Goal: Entertainment & Leisure: Browse casually

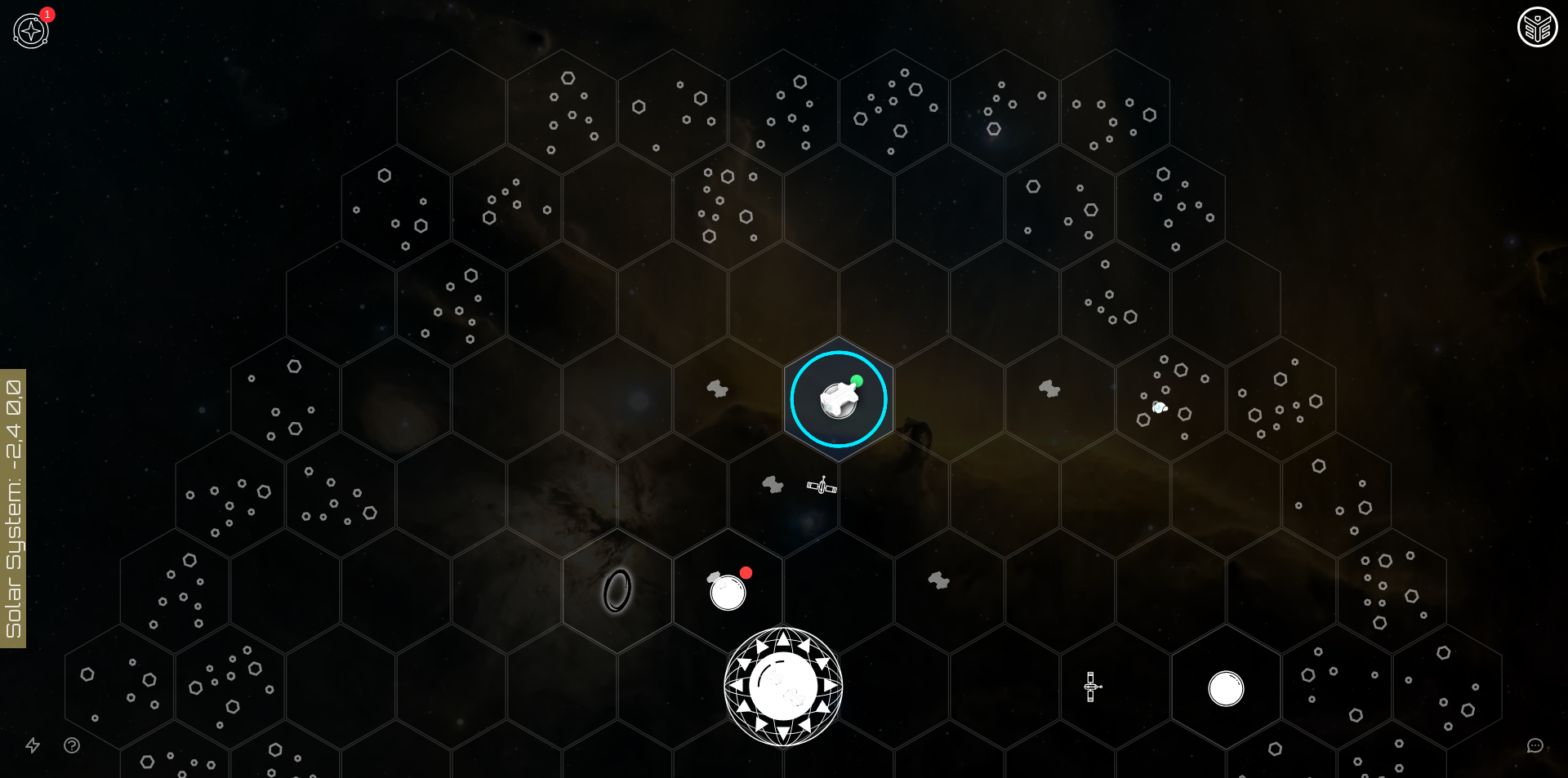
scroll to position [108, 0]
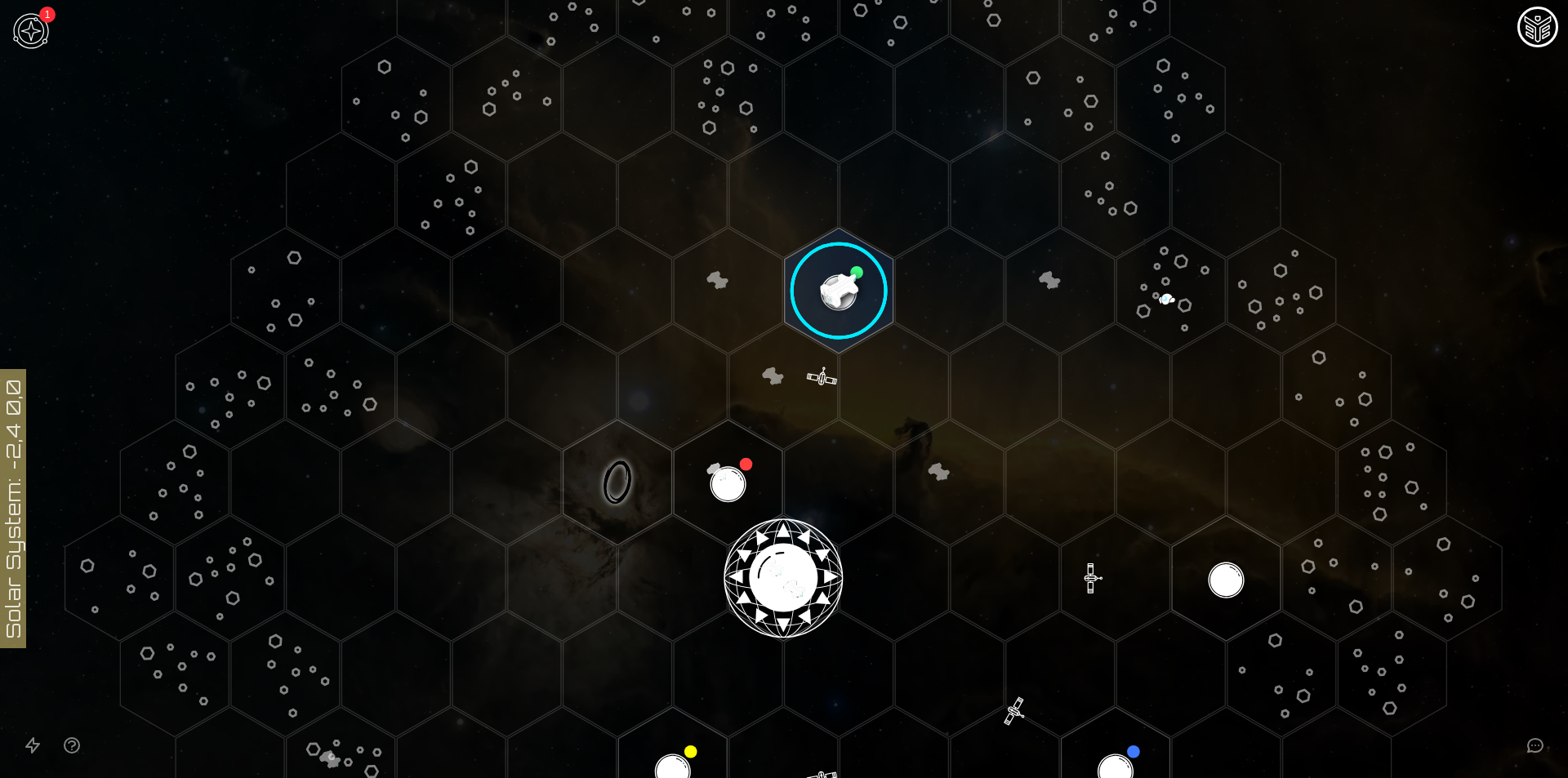
click at [833, 283] on image at bounding box center [839, 291] width 128 height 128
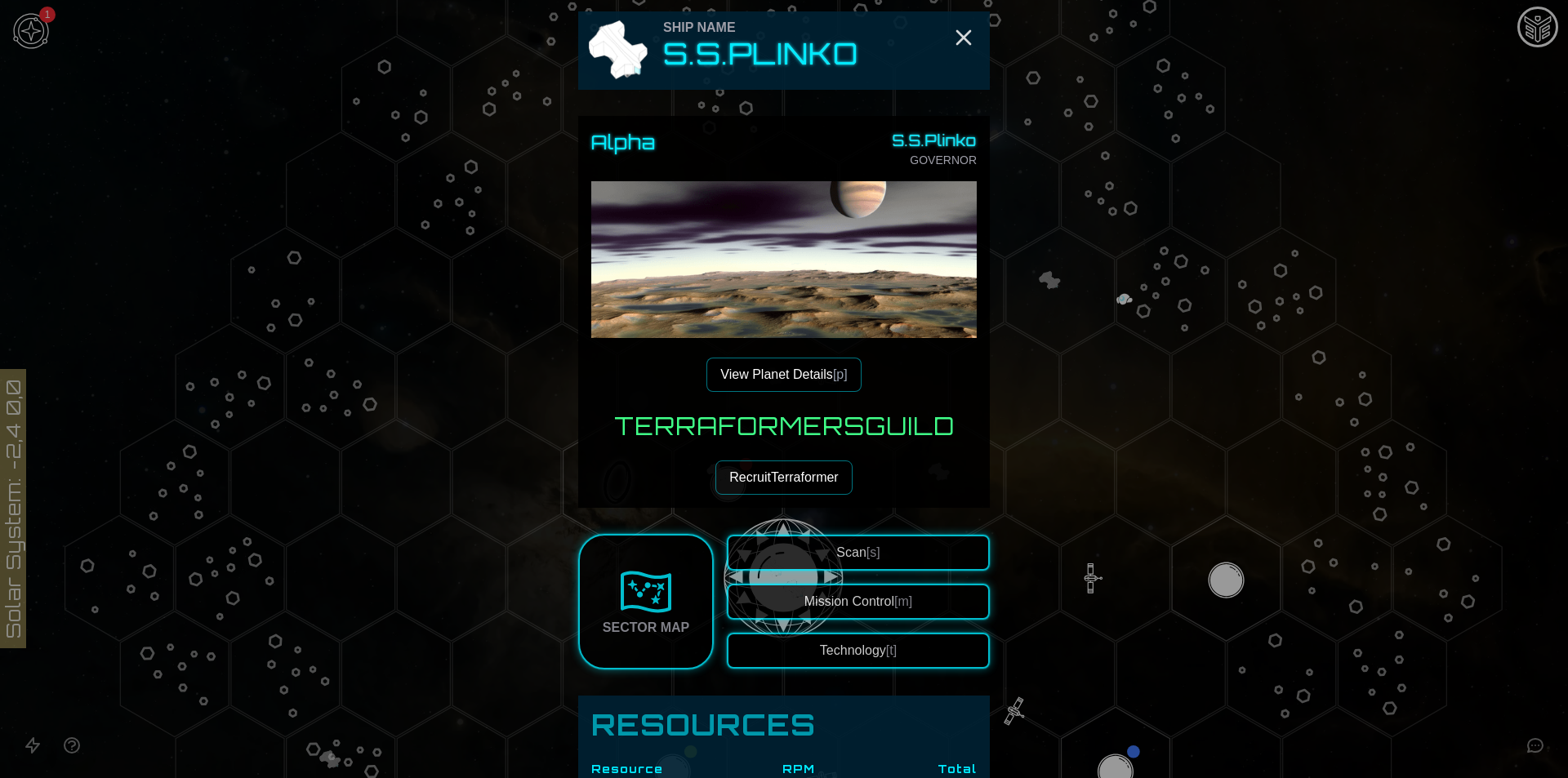
scroll to position [0, 0]
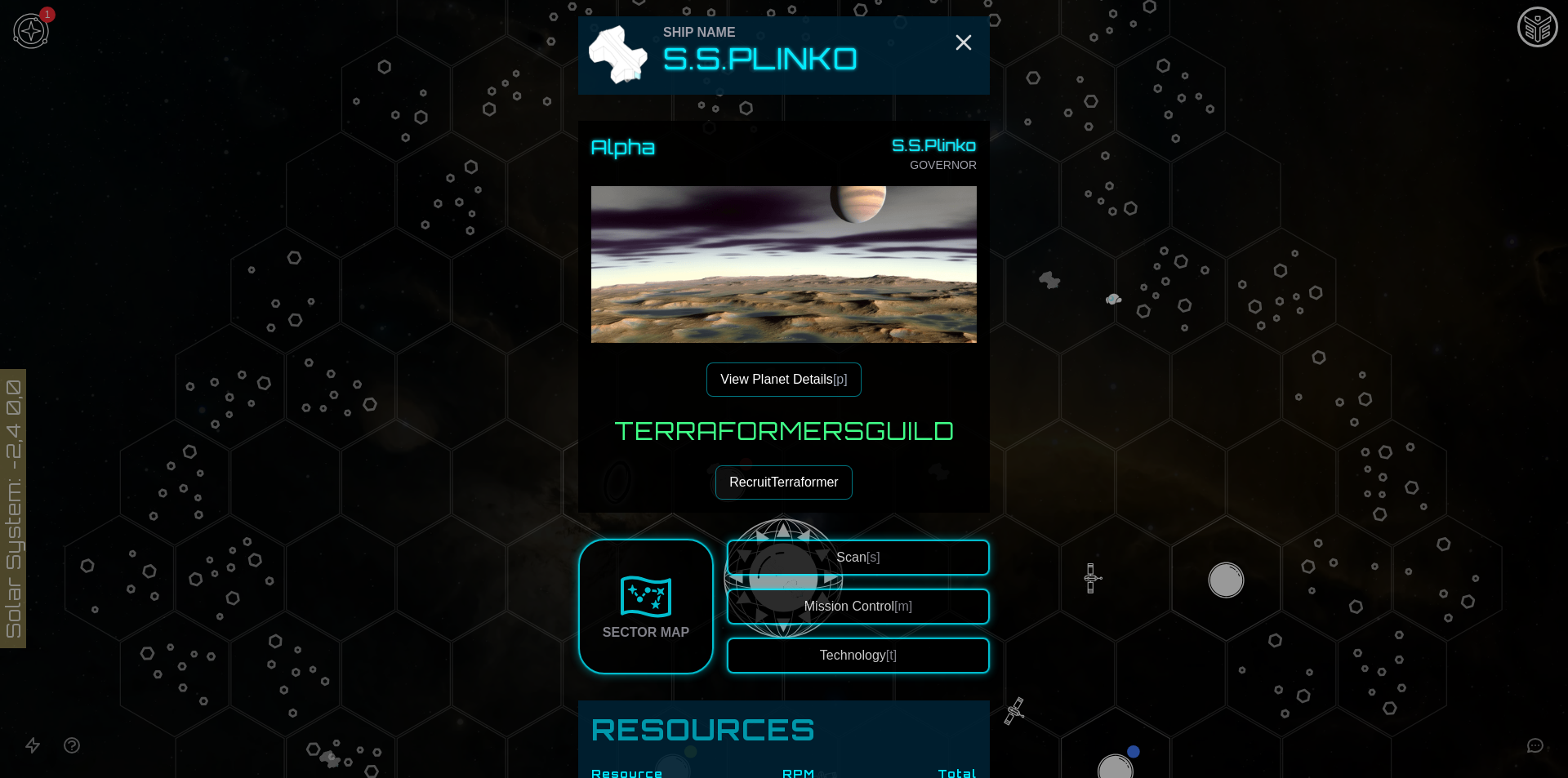
click at [811, 296] on img at bounding box center [784, 379] width 386 height 386
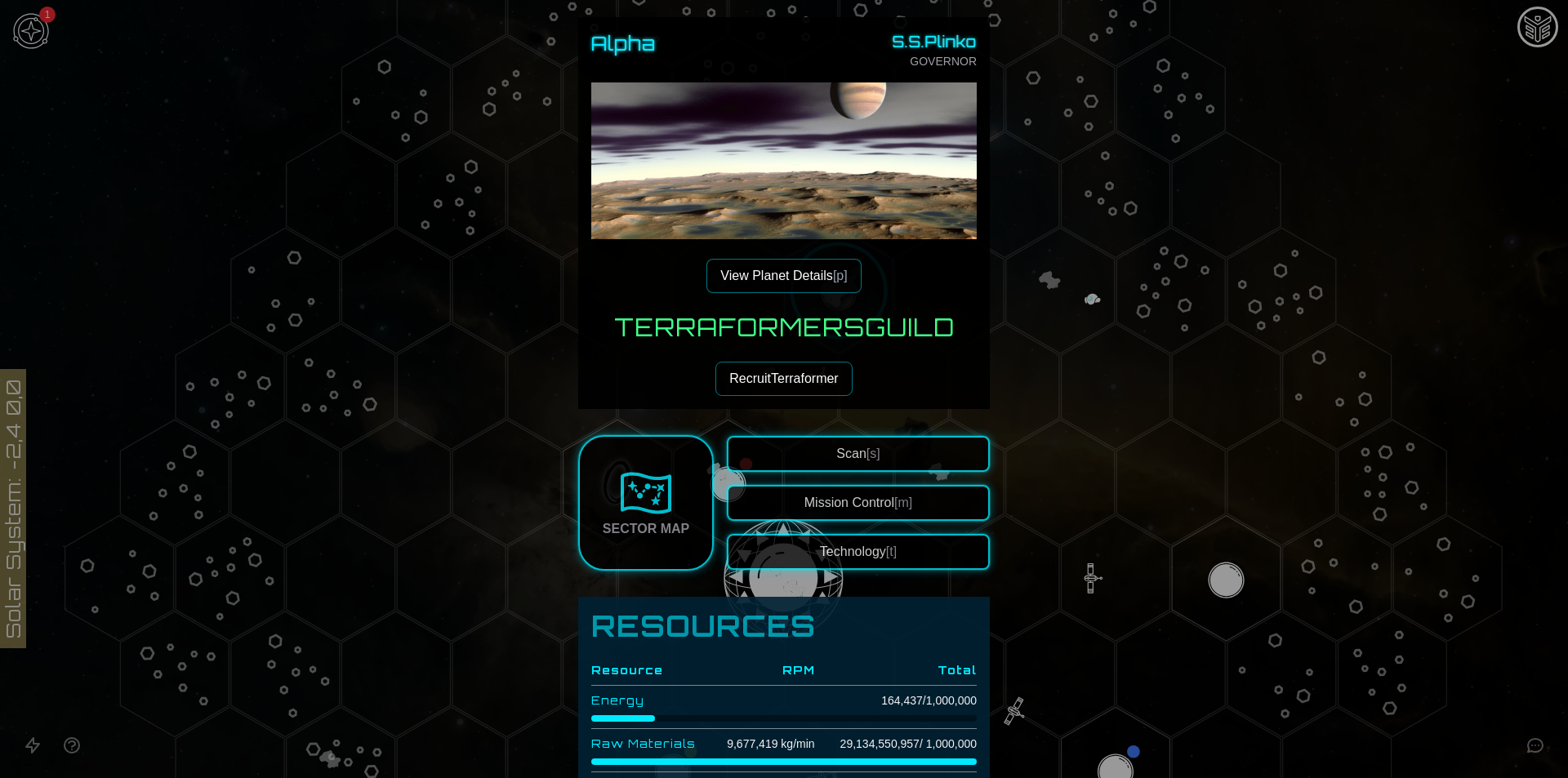
scroll to position [108, 0]
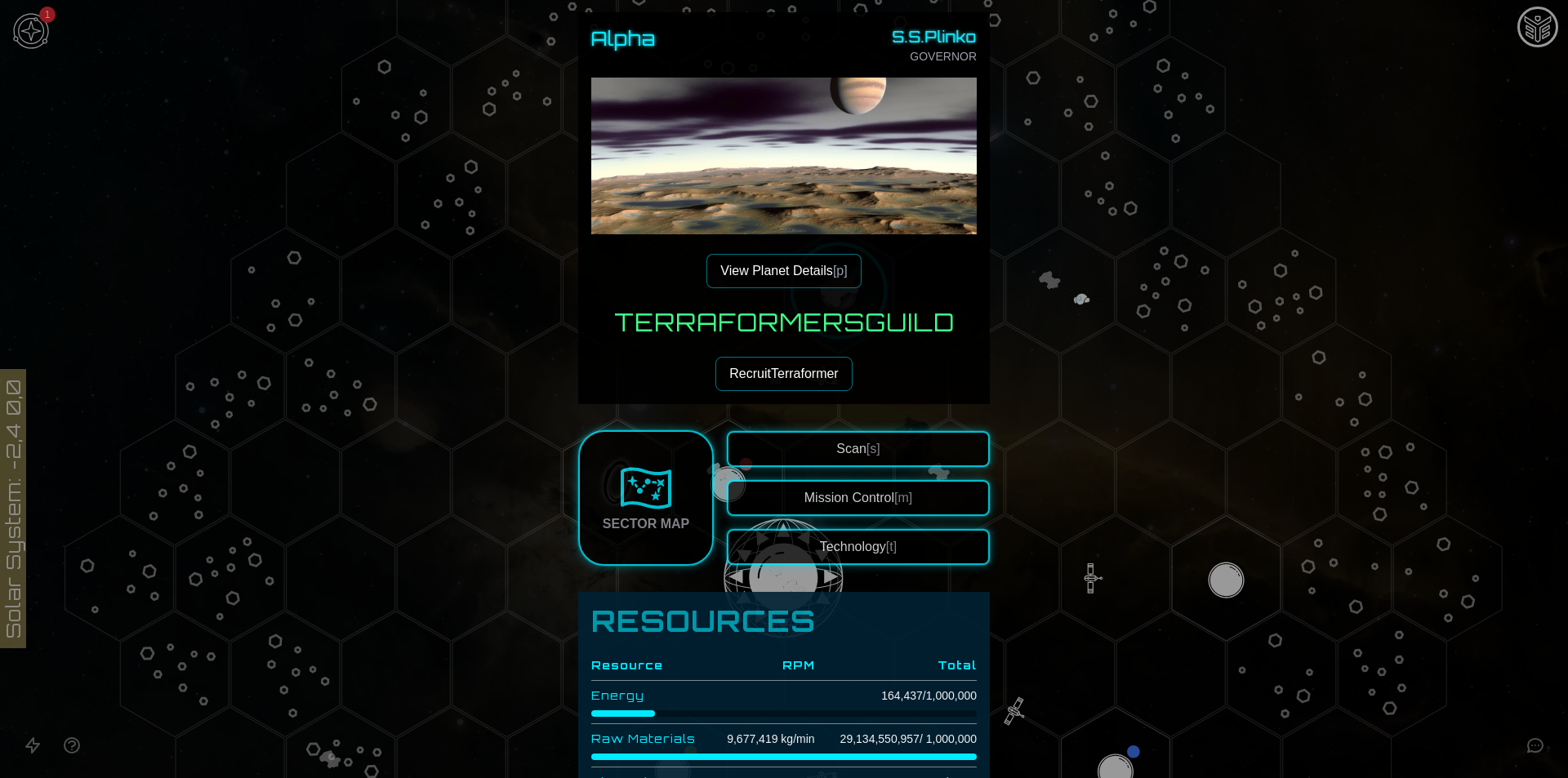
click at [780, 274] on button "View Planet Details [p]" at bounding box center [783, 271] width 154 height 35
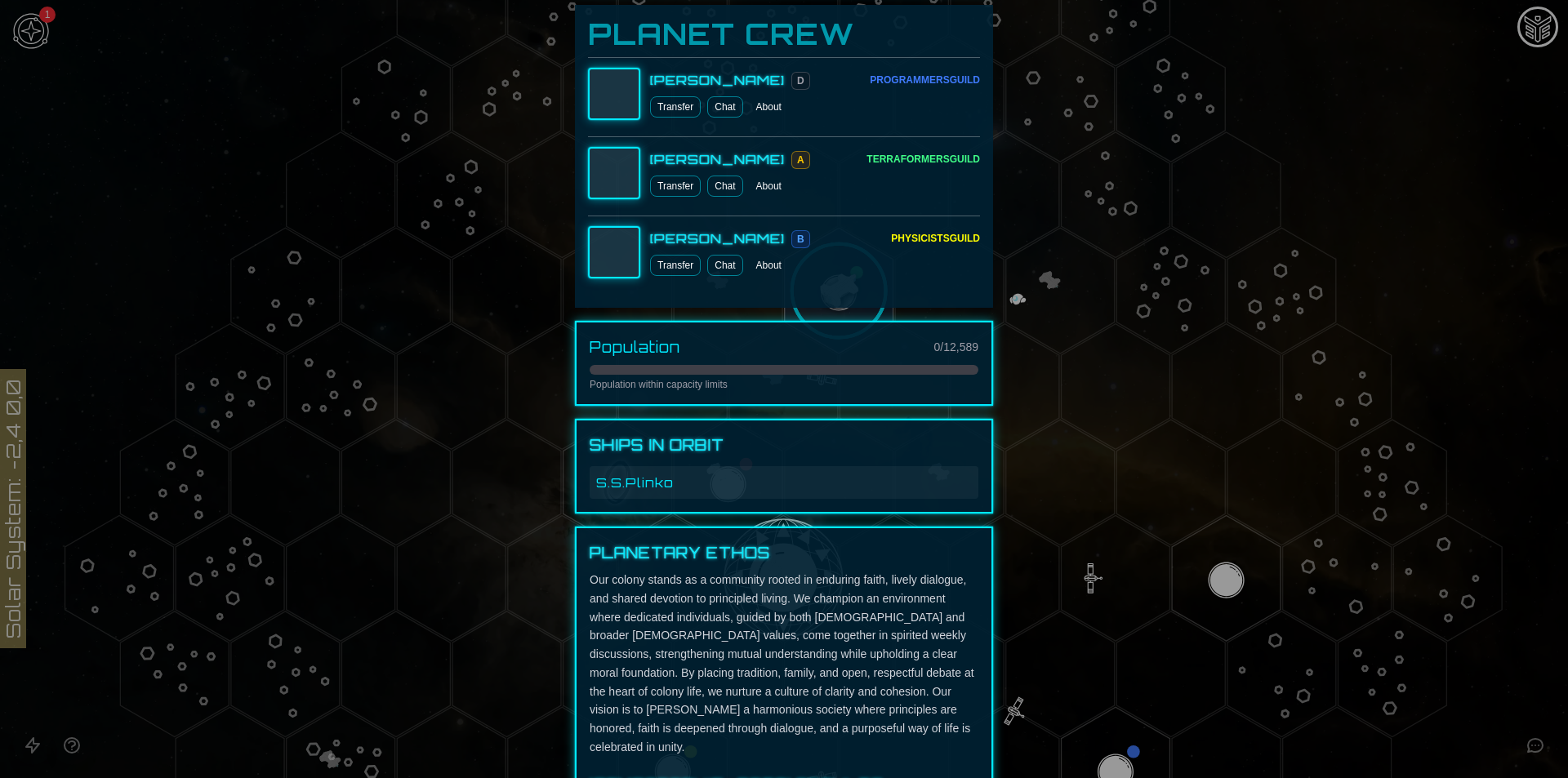
scroll to position [1168, 0]
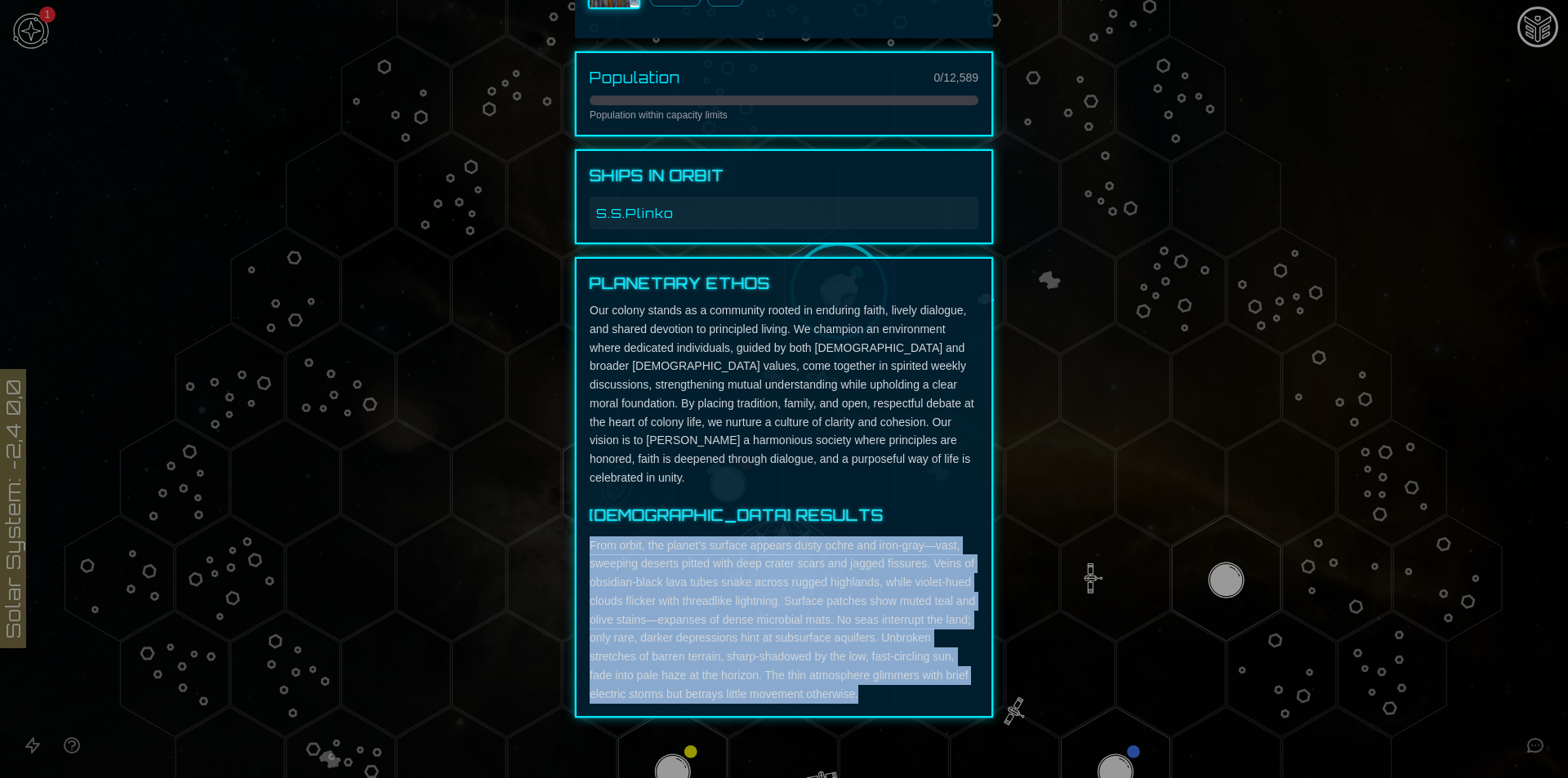
drag, startPoint x: 577, startPoint y: 526, endPoint x: 911, endPoint y: 674, distance: 365.3
click at [911, 674] on div "Planetary Ethos Our colony stands as a community rooted in enduring faith, live…" at bounding box center [784, 488] width 418 height 461
click at [815, 539] on p "From orbit, the planet’s surface appears dusty ochre and iron-gray—vast, sweepi…" at bounding box center [784, 620] width 389 height 168
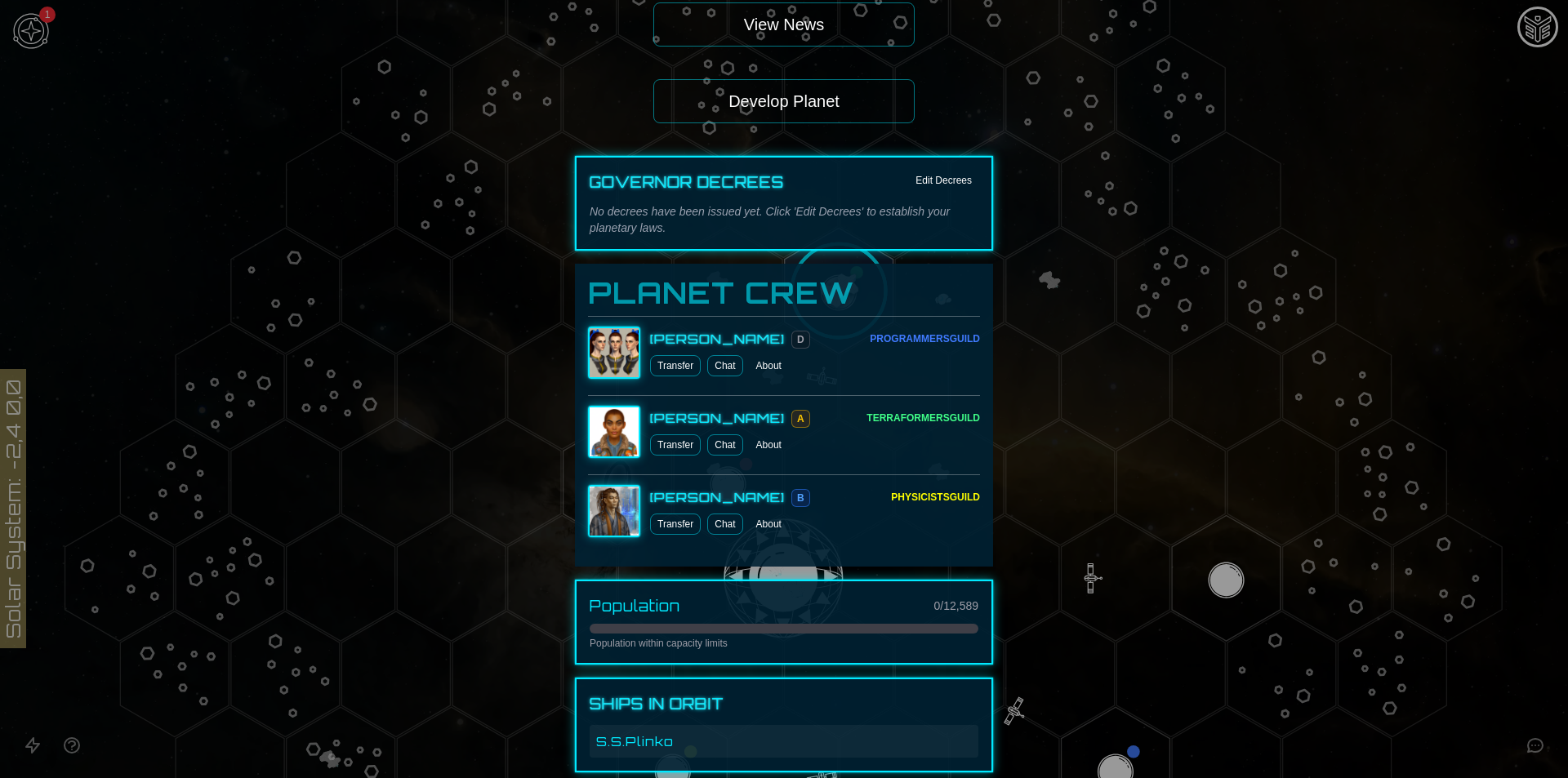
scroll to position [624, 0]
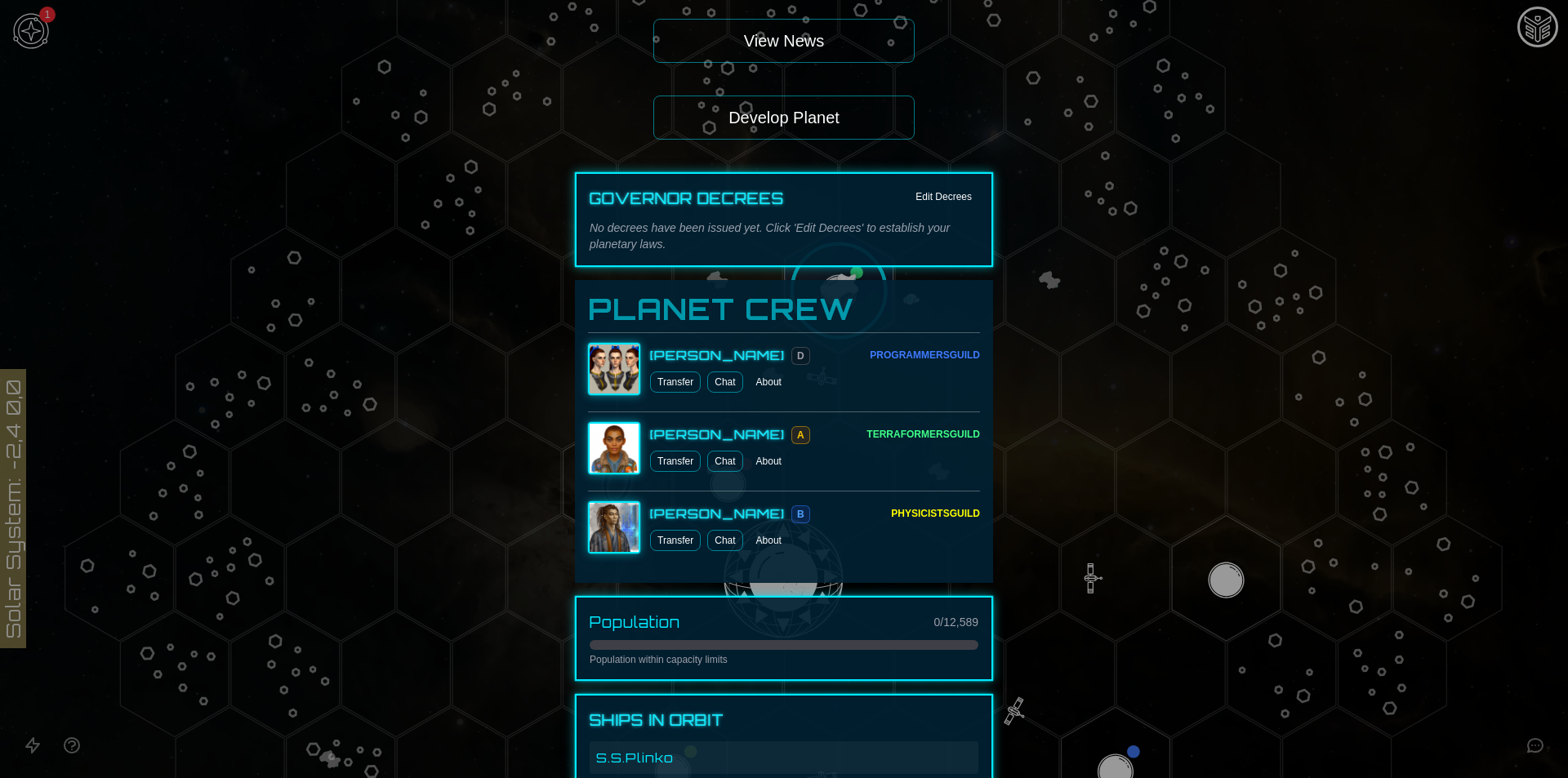
click at [764, 540] on button "About" at bounding box center [769, 541] width 39 height 21
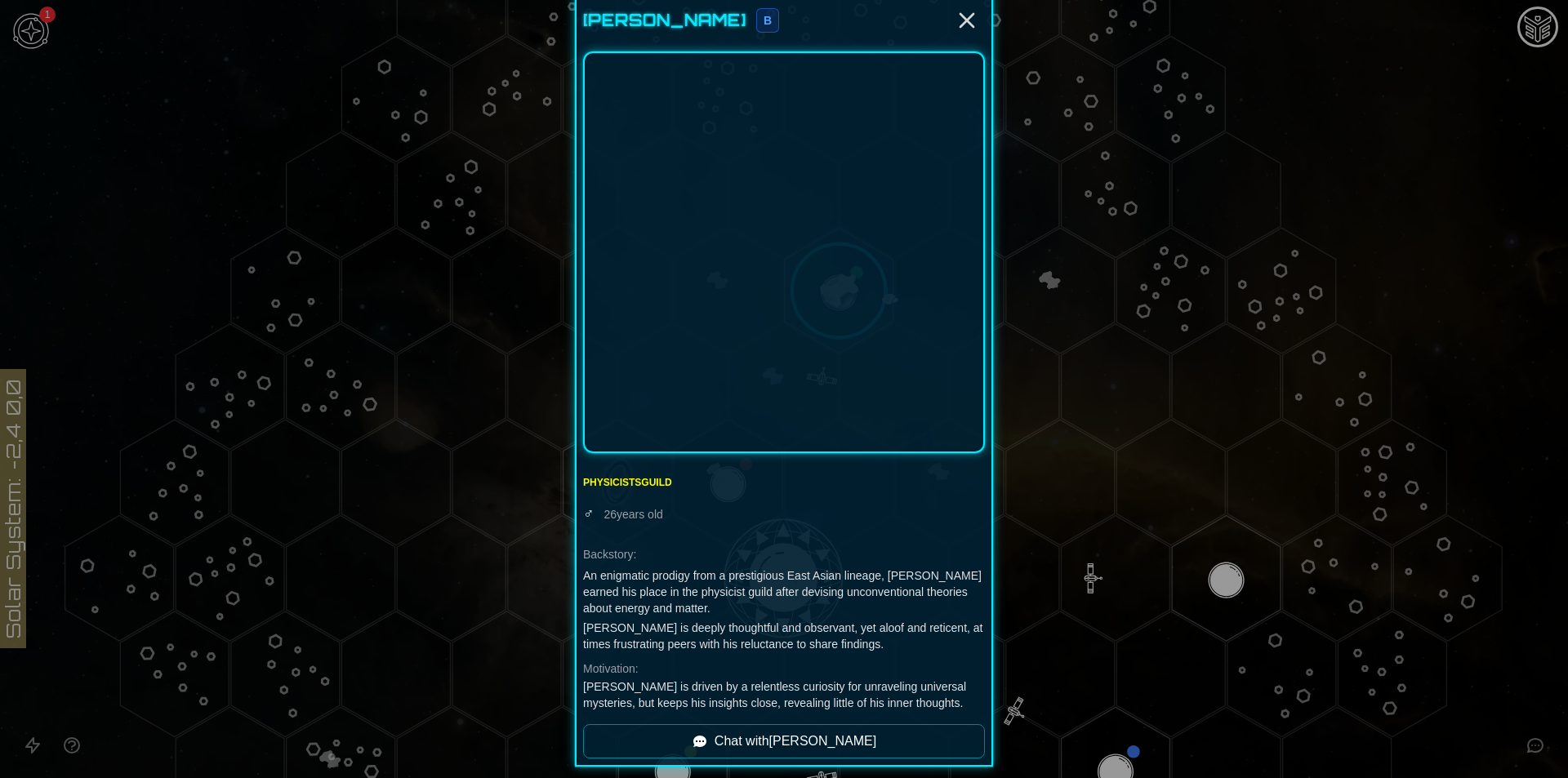
scroll to position [21, 0]
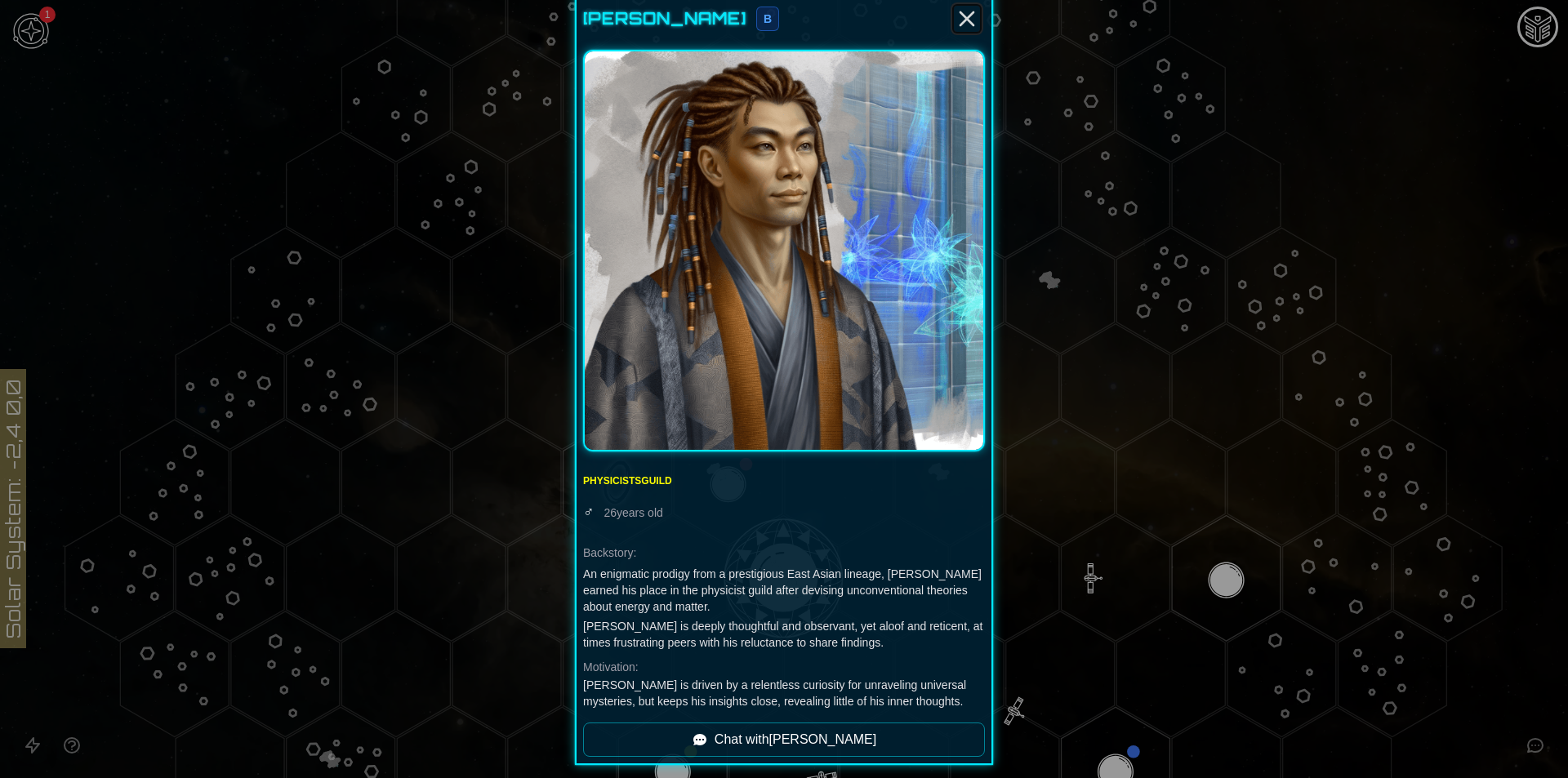
click at [957, 13] on icon "Close" at bounding box center [967, 19] width 26 height 26
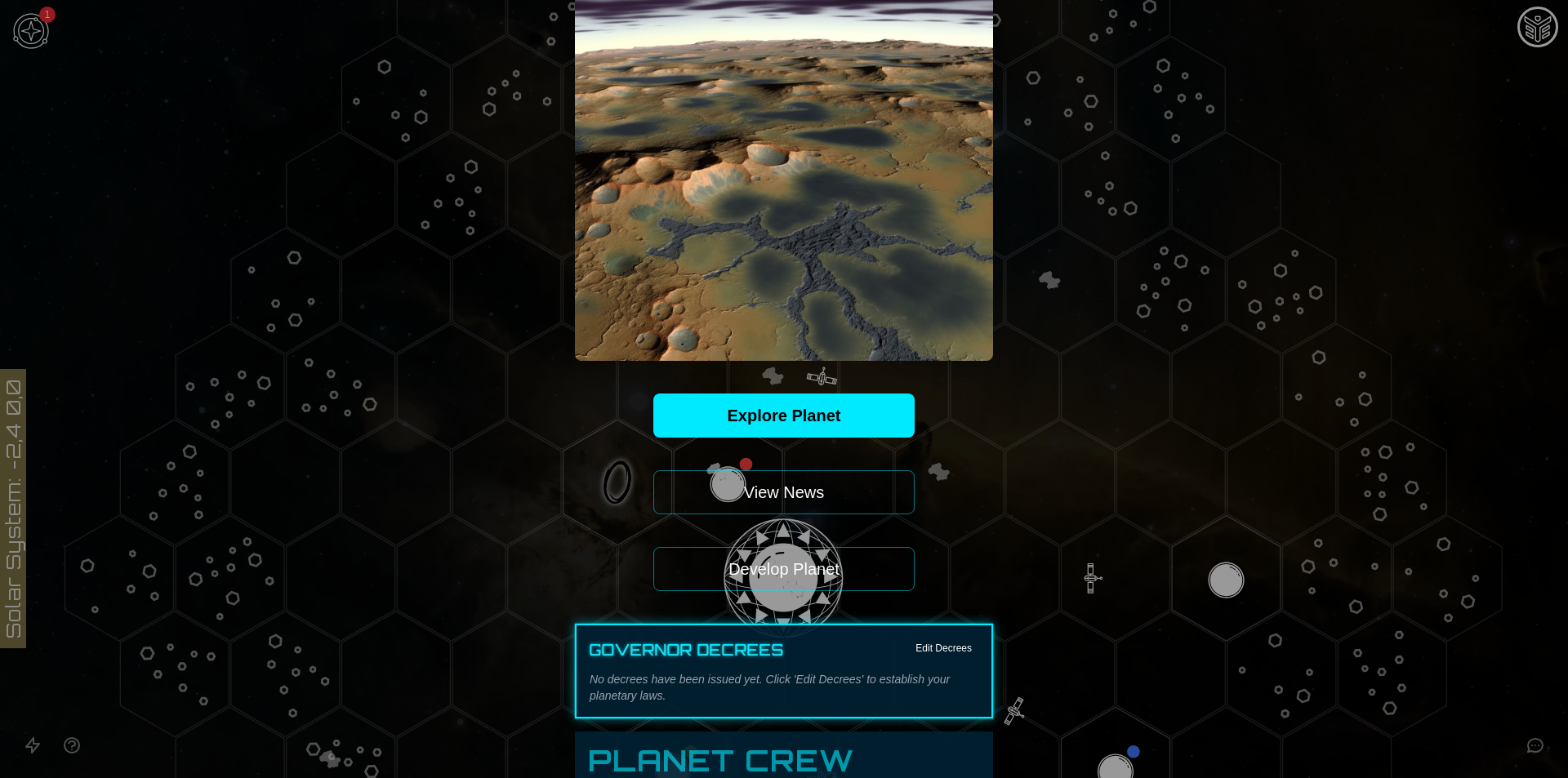
scroll to position [218, 0]
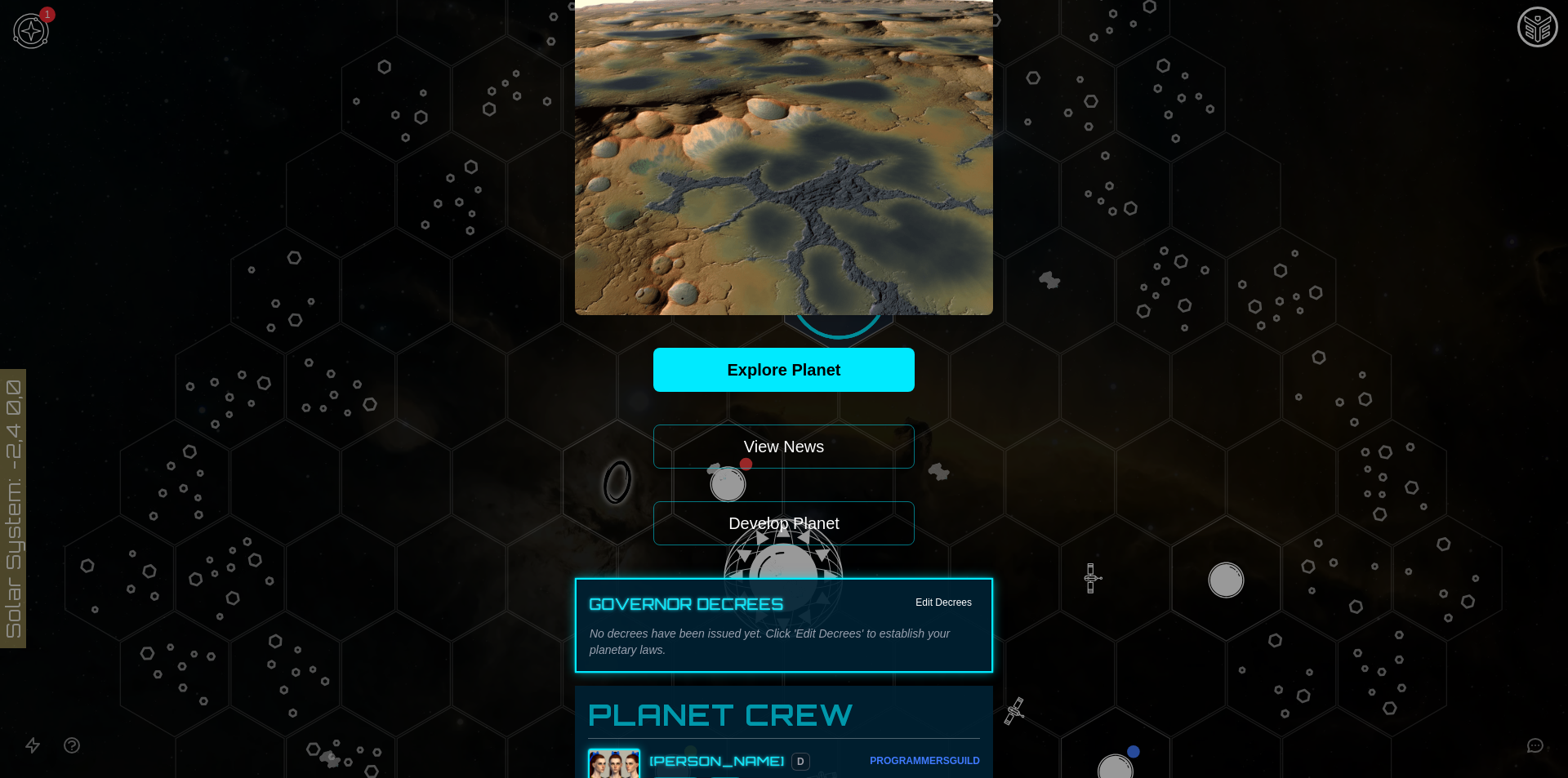
click at [832, 526] on button "Develop Planet" at bounding box center [784, 524] width 261 height 44
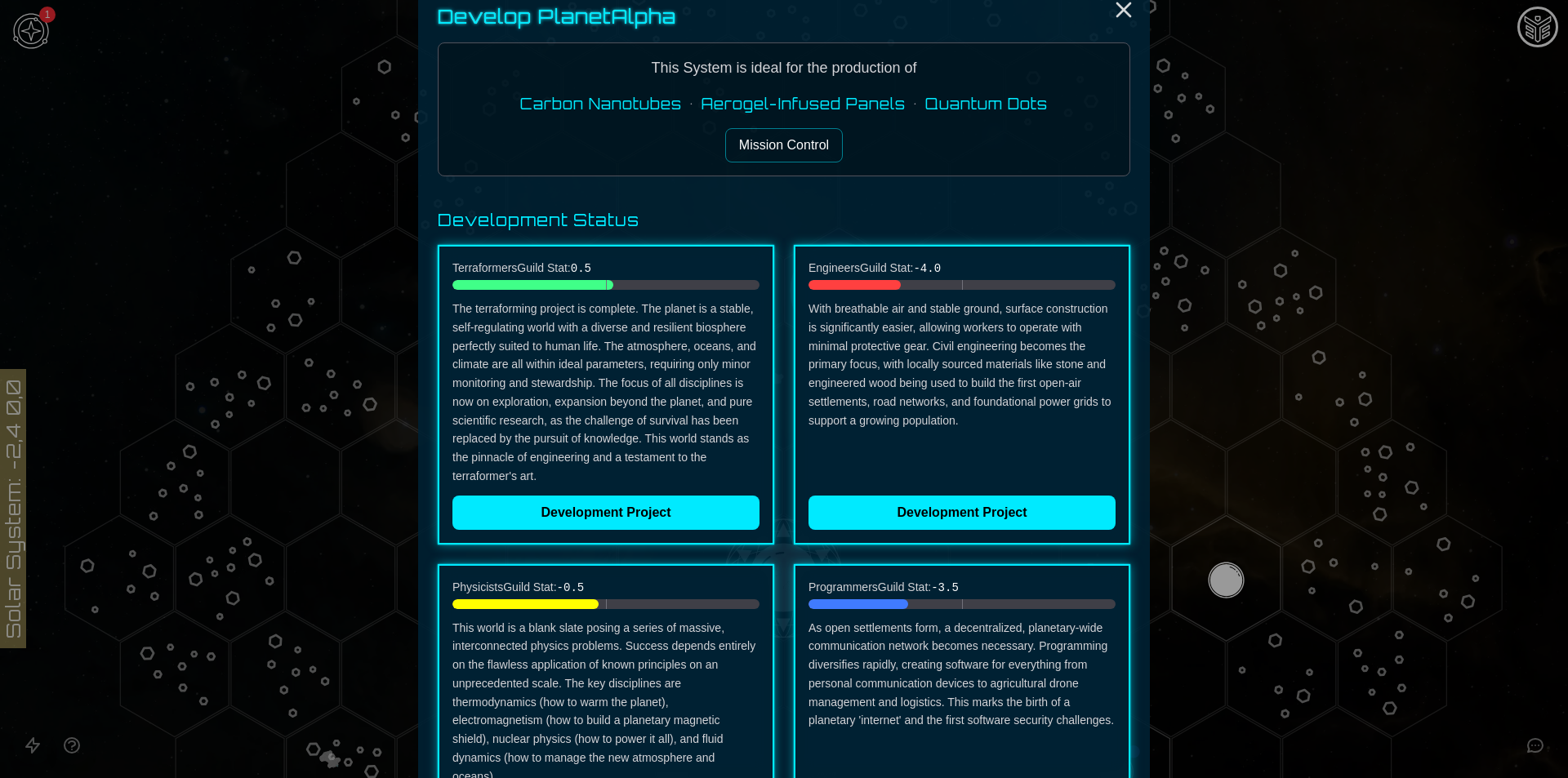
scroll to position [0, 0]
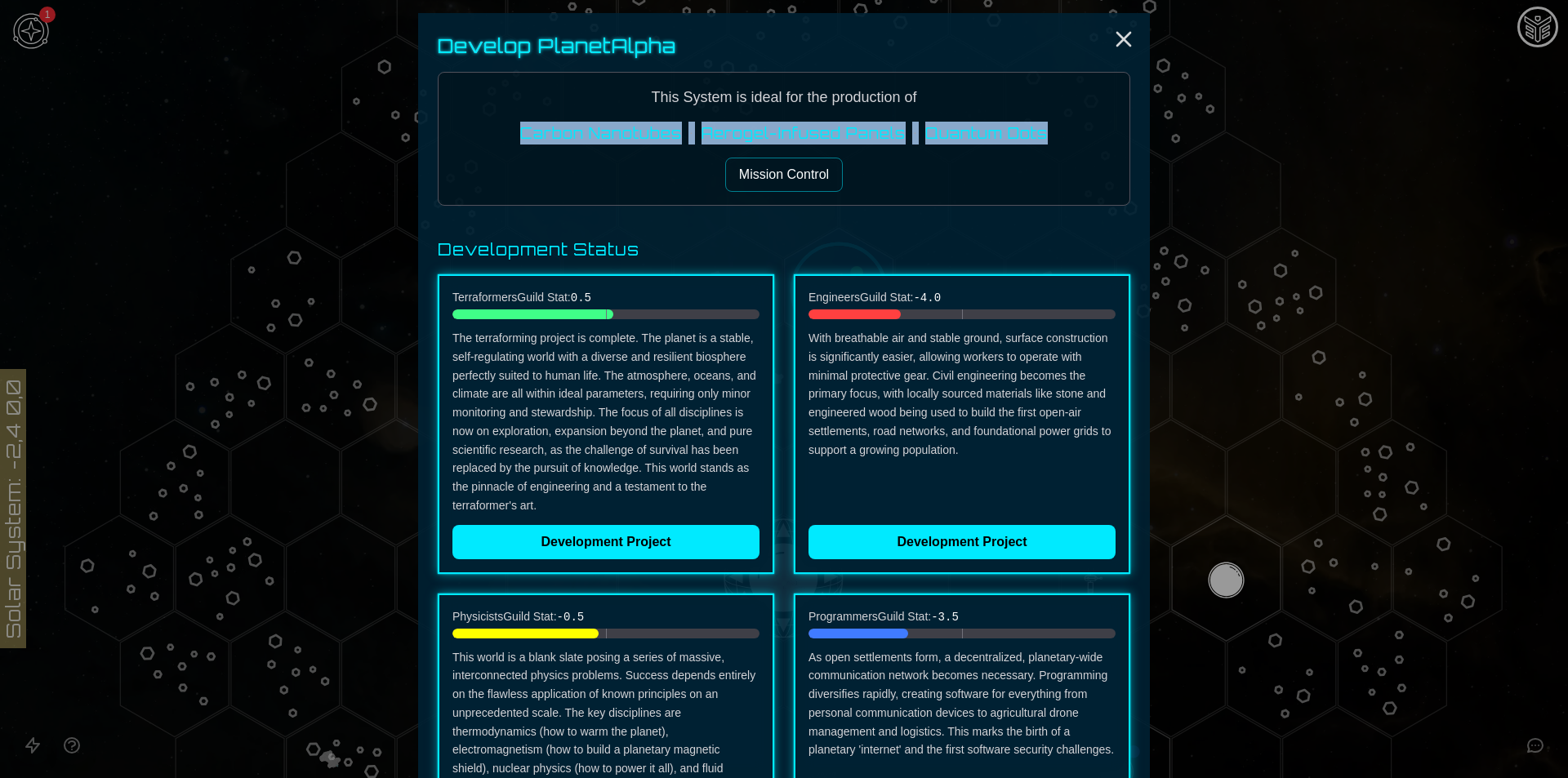
drag, startPoint x: 514, startPoint y: 128, endPoint x: 1048, endPoint y: 145, distance: 534.3
click at [1059, 145] on div "This System is ideal for the production of Carbon Nanotubes • Aerogel-Infused P…" at bounding box center [784, 138] width 693 height 134
click at [1013, 135] on span "Quantum Dots" at bounding box center [986, 133] width 122 height 18
drag, startPoint x: 587, startPoint y: 126, endPoint x: 991, endPoint y: 137, distance: 404.1
click at [942, 137] on div "Carbon Nanotubes • Aerogel-Infused Panels • Quantum Dots" at bounding box center [784, 132] width 665 height 23
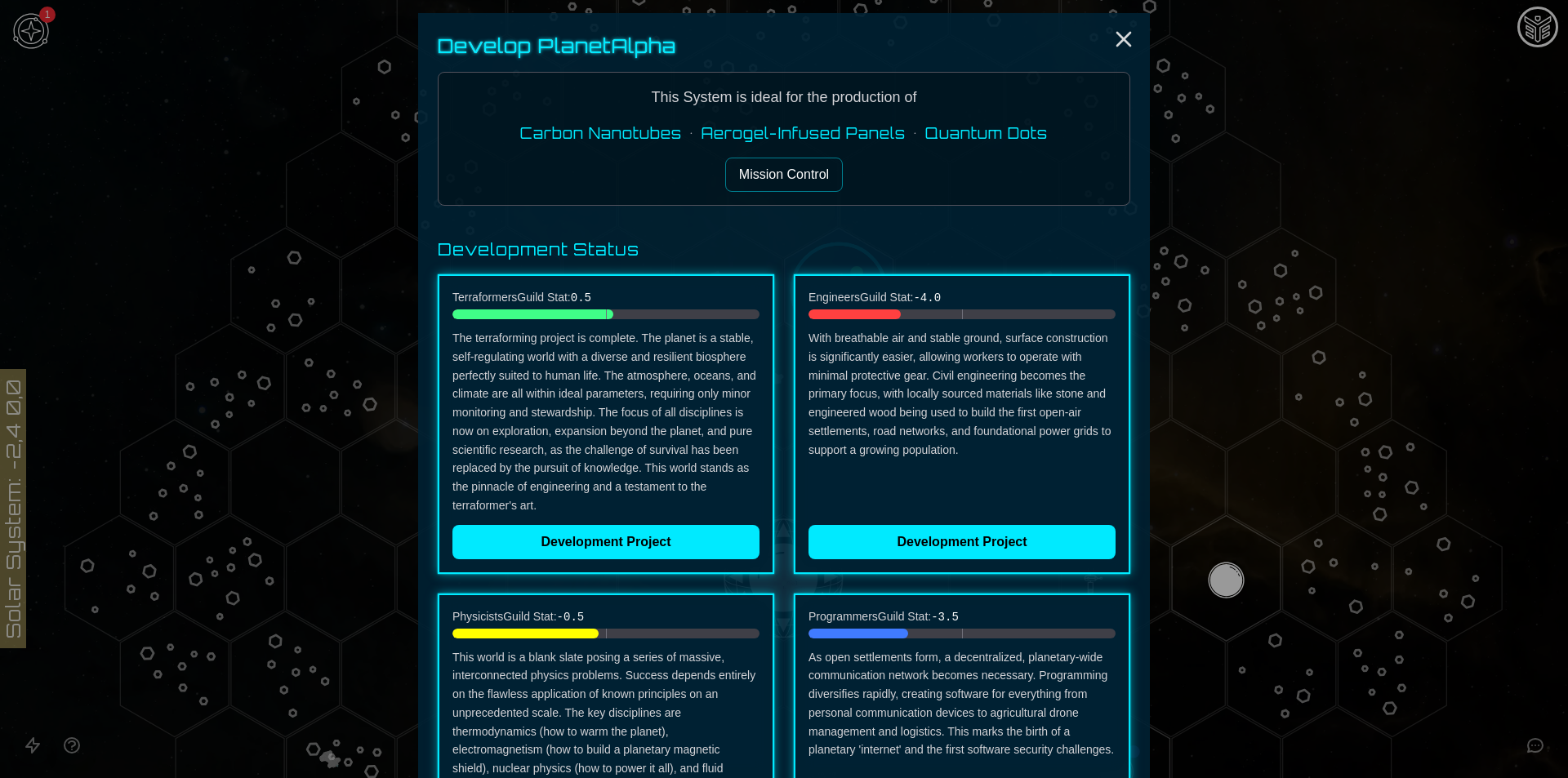
click at [1034, 137] on span "Quantum Dots" at bounding box center [986, 133] width 122 height 18
click at [1116, 49] on icon "Close" at bounding box center [1124, 39] width 26 height 26
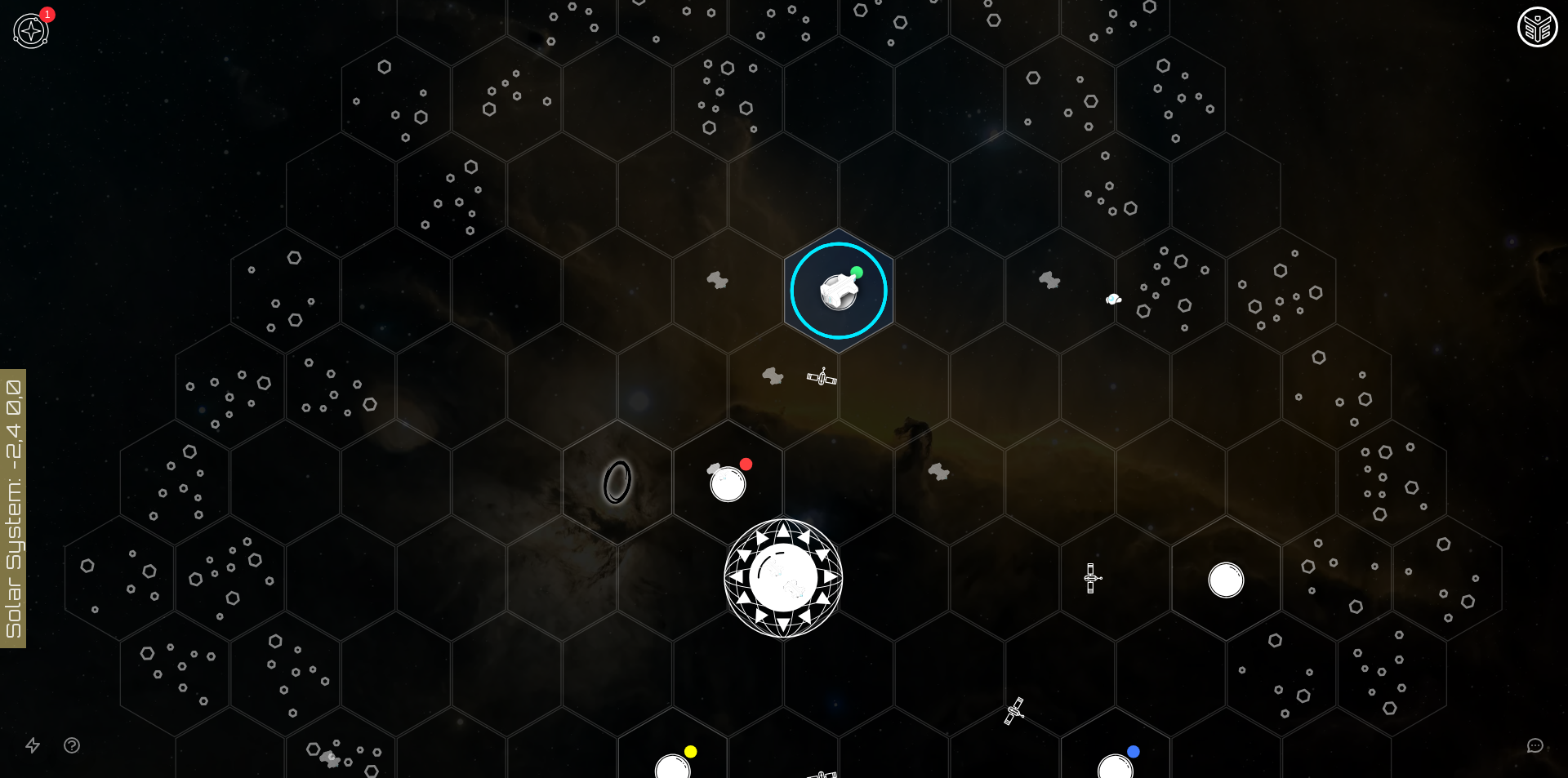
click at [861, 264] on image at bounding box center [839, 291] width 128 height 128
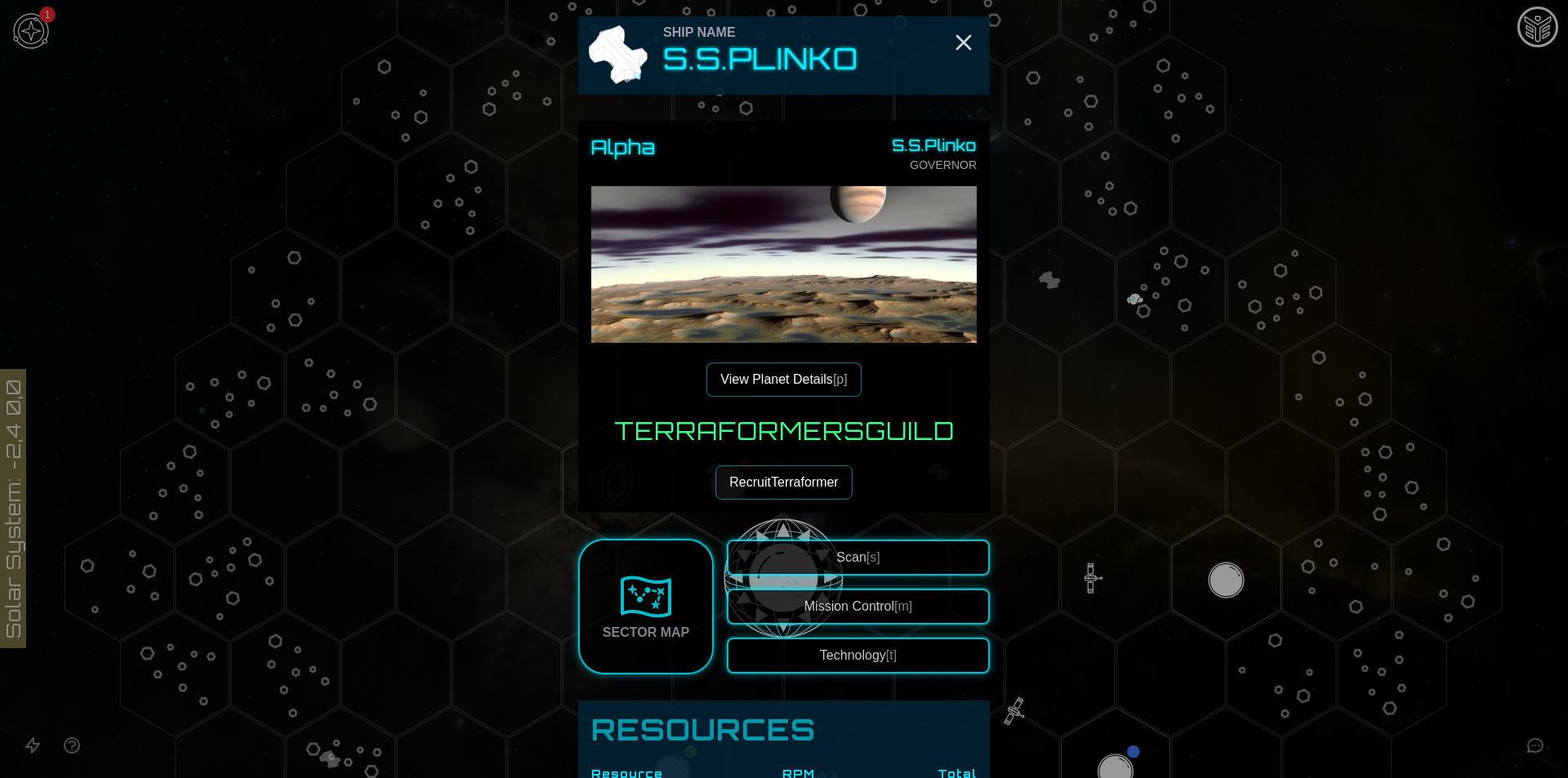
click at [875, 603] on button "Mission Control [m]" at bounding box center [859, 607] width 263 height 36
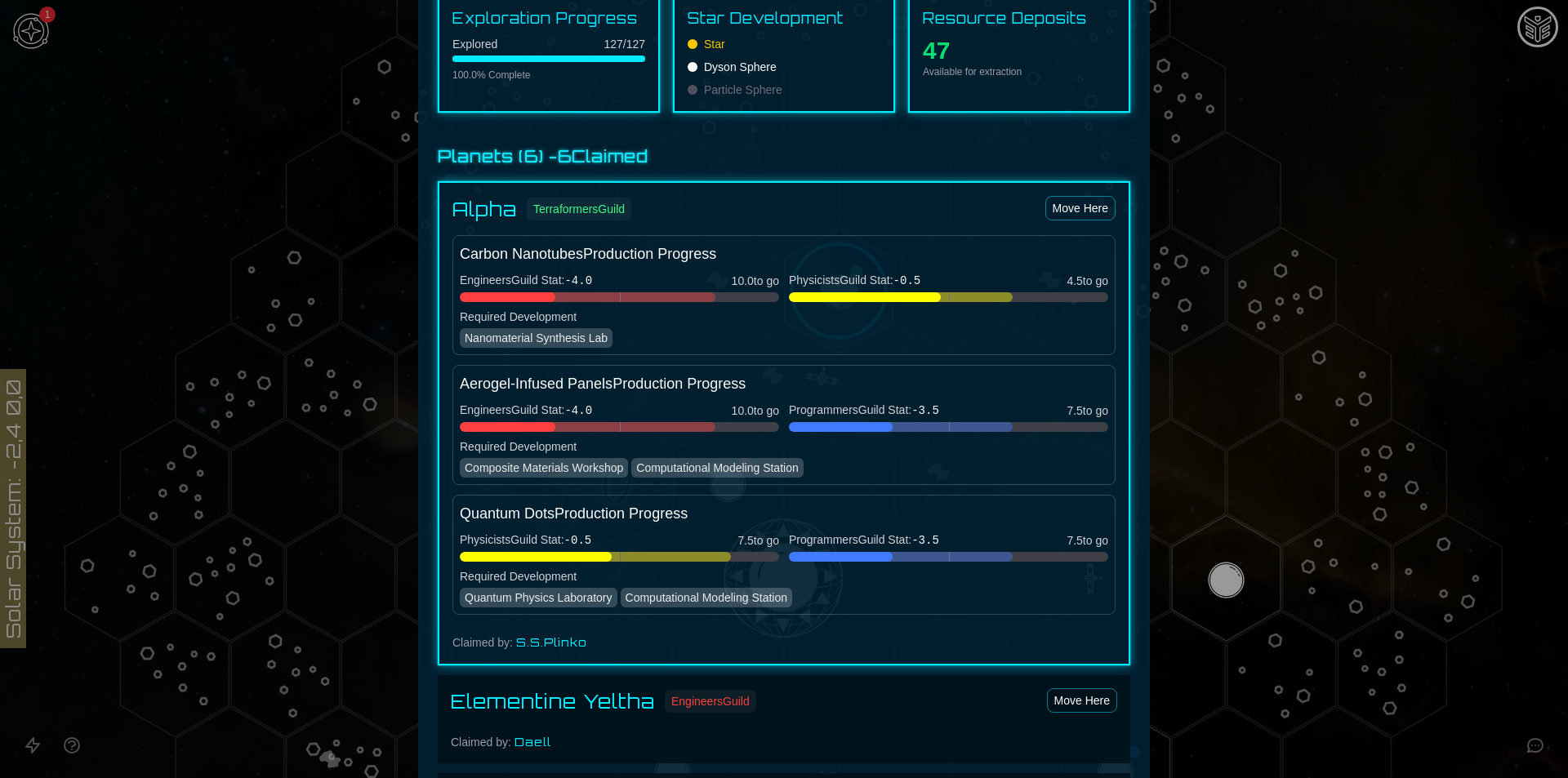
scroll to position [871, 0]
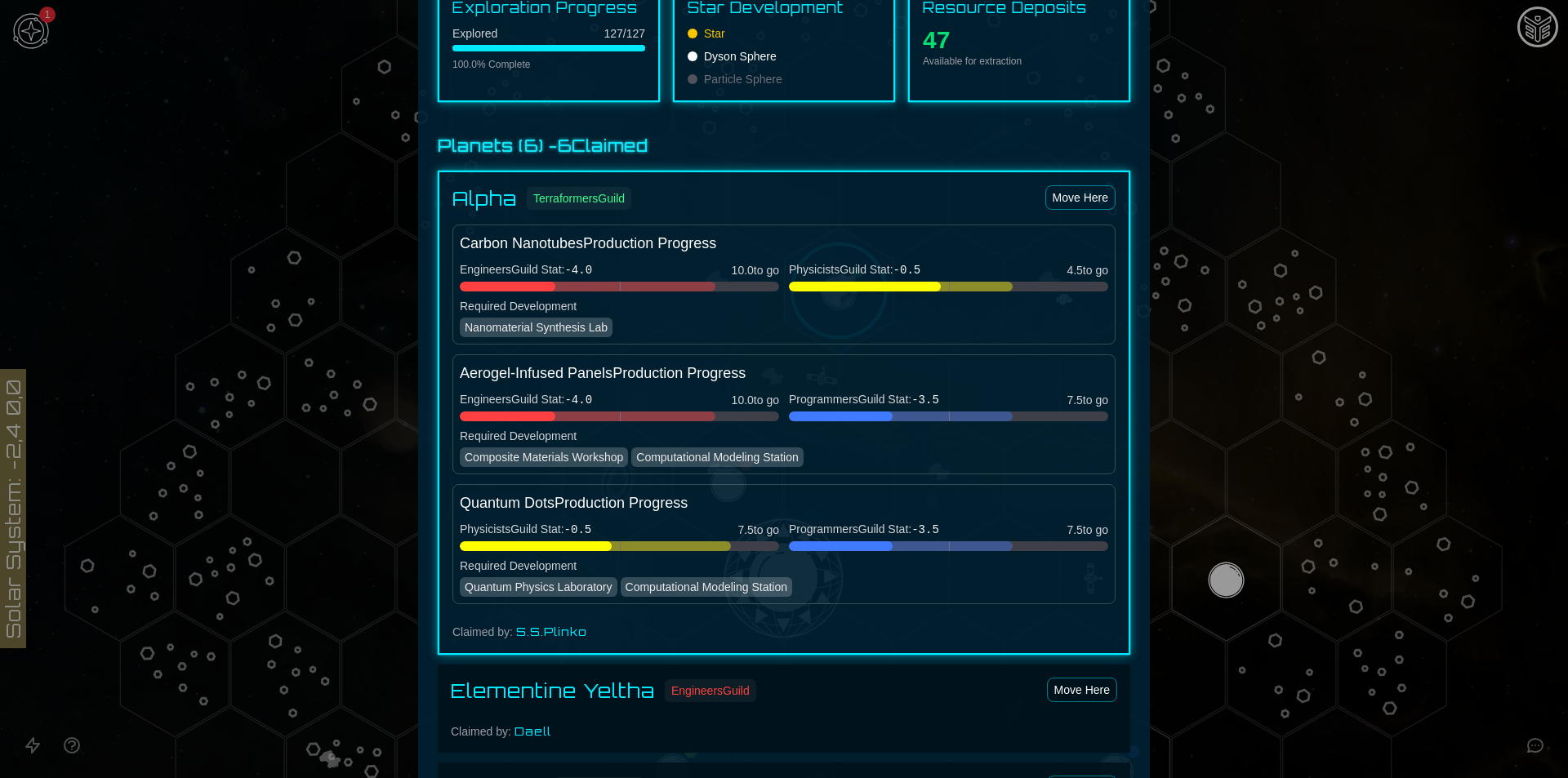
click at [1177, 466] on div at bounding box center [784, 389] width 1568 height 778
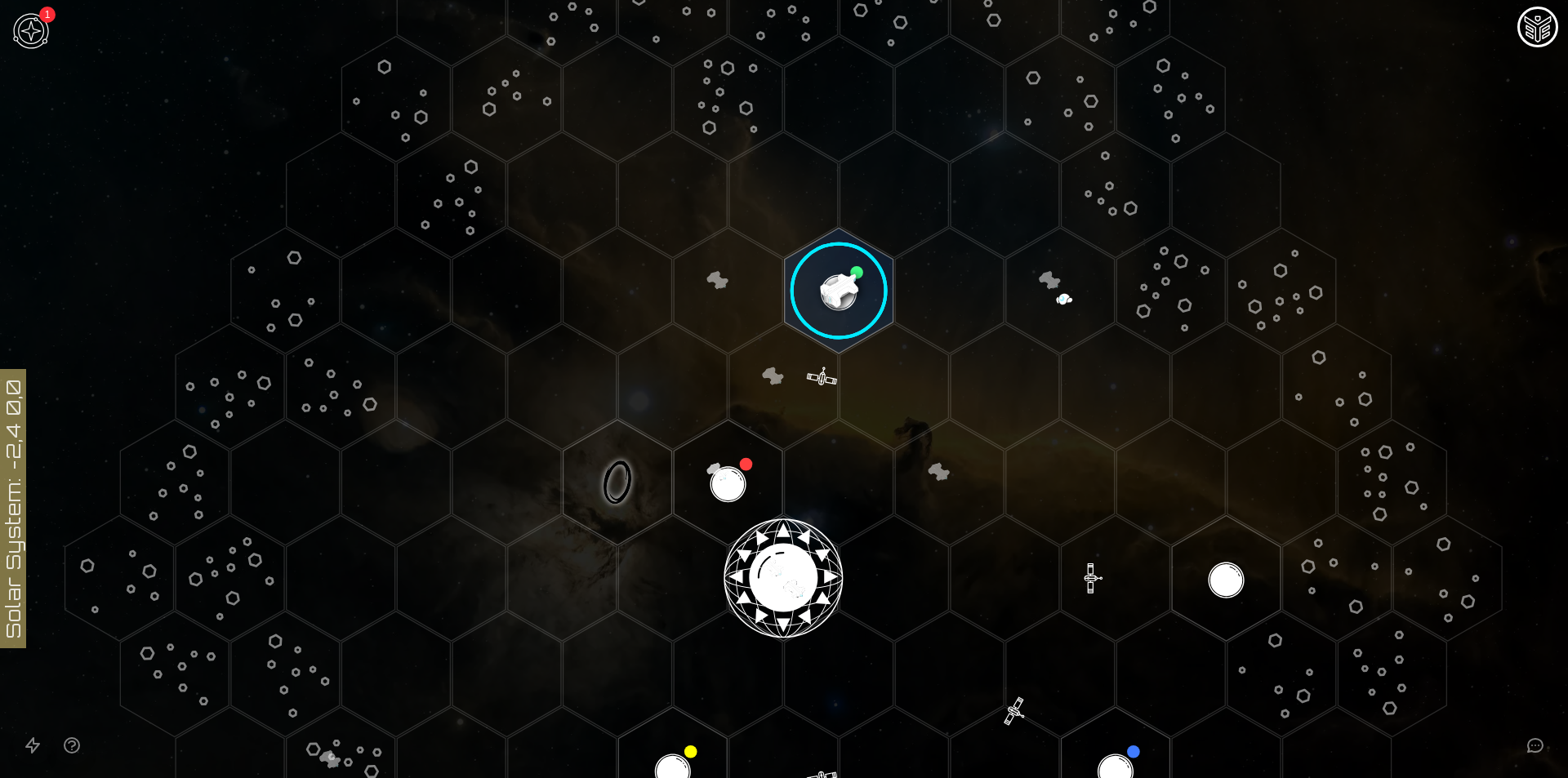
click at [837, 291] on image at bounding box center [839, 291] width 128 height 128
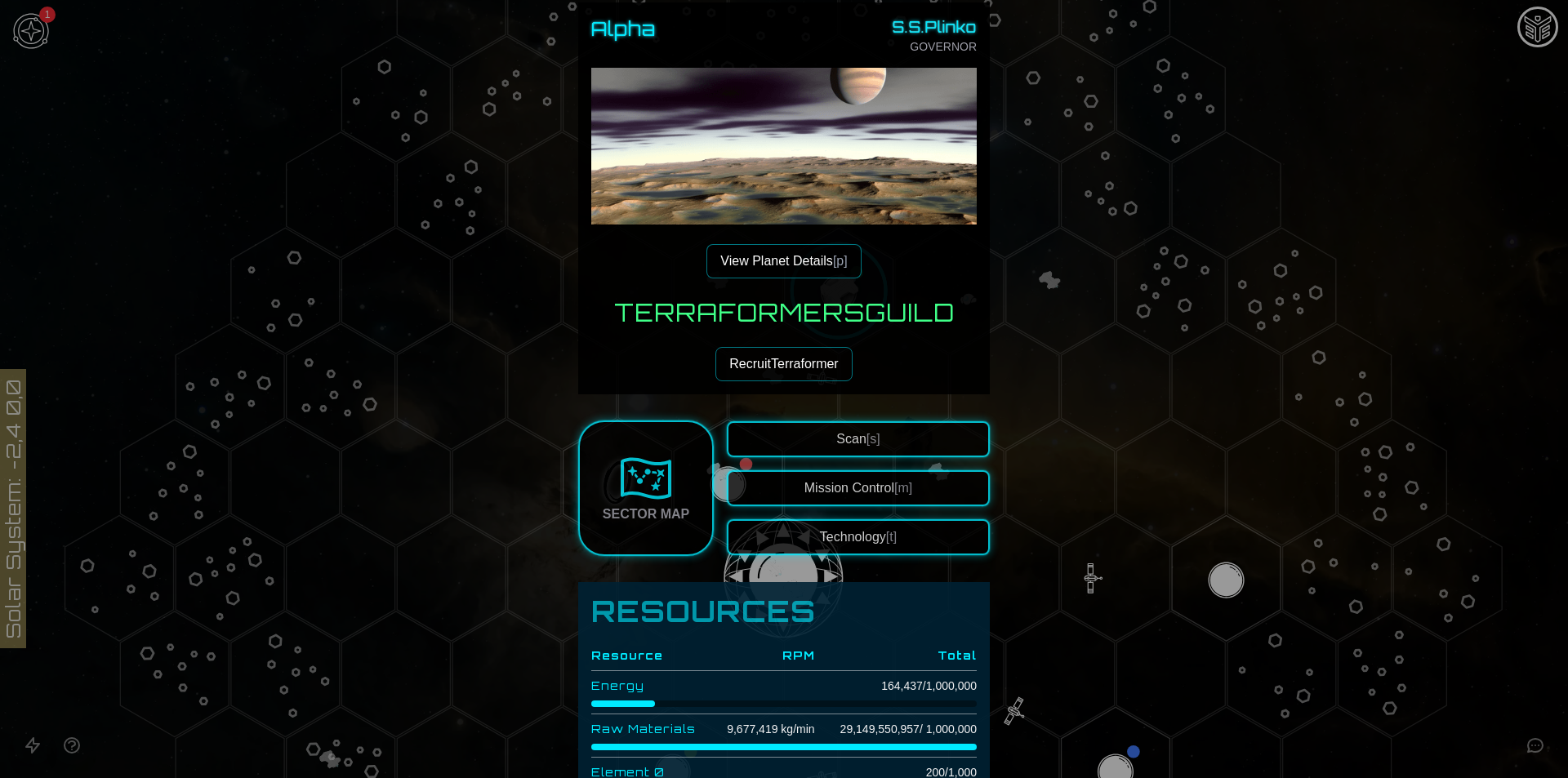
scroll to position [0, 0]
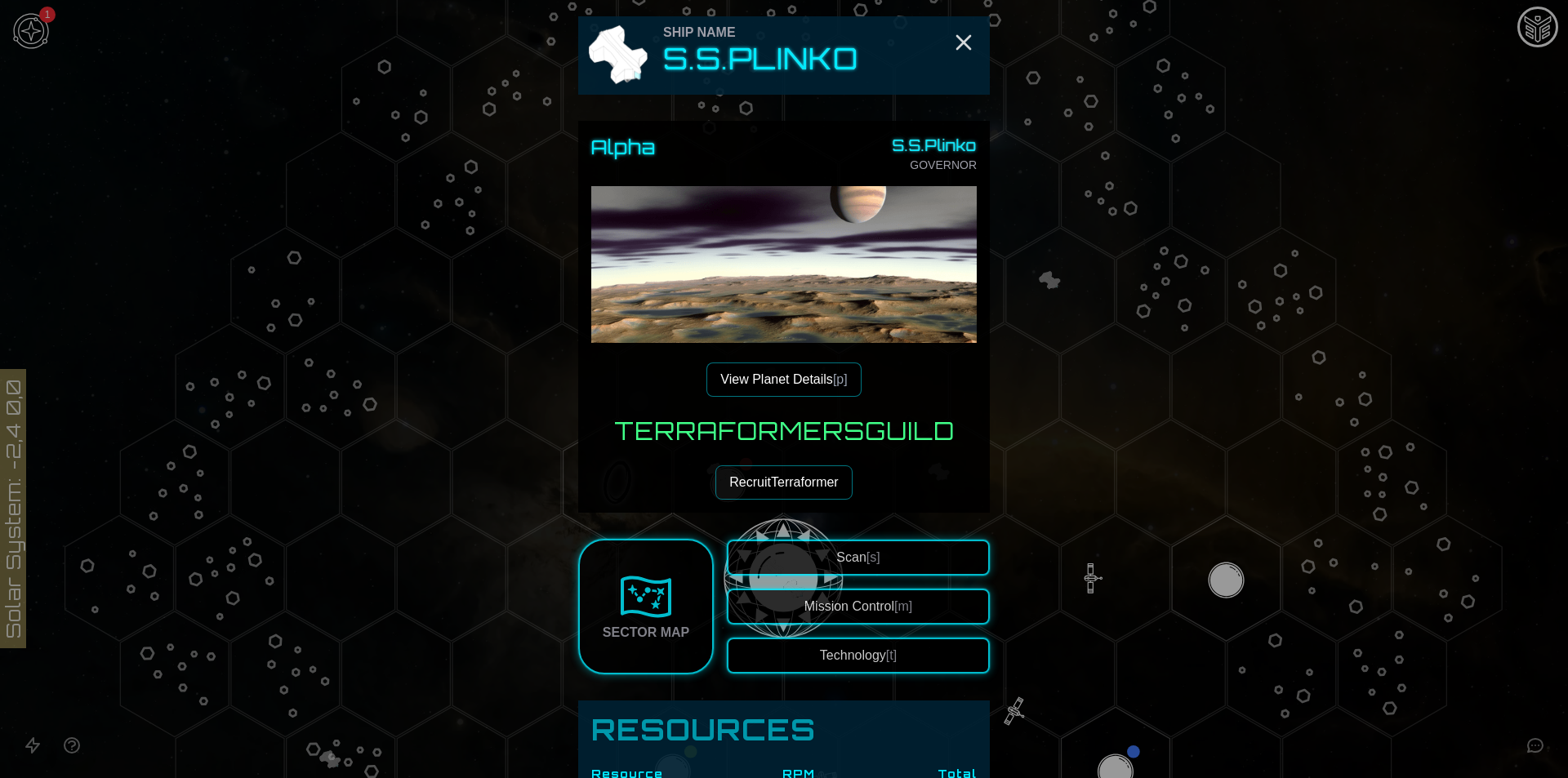
click at [669, 608] on link "Sector Map" at bounding box center [646, 607] width 135 height 135
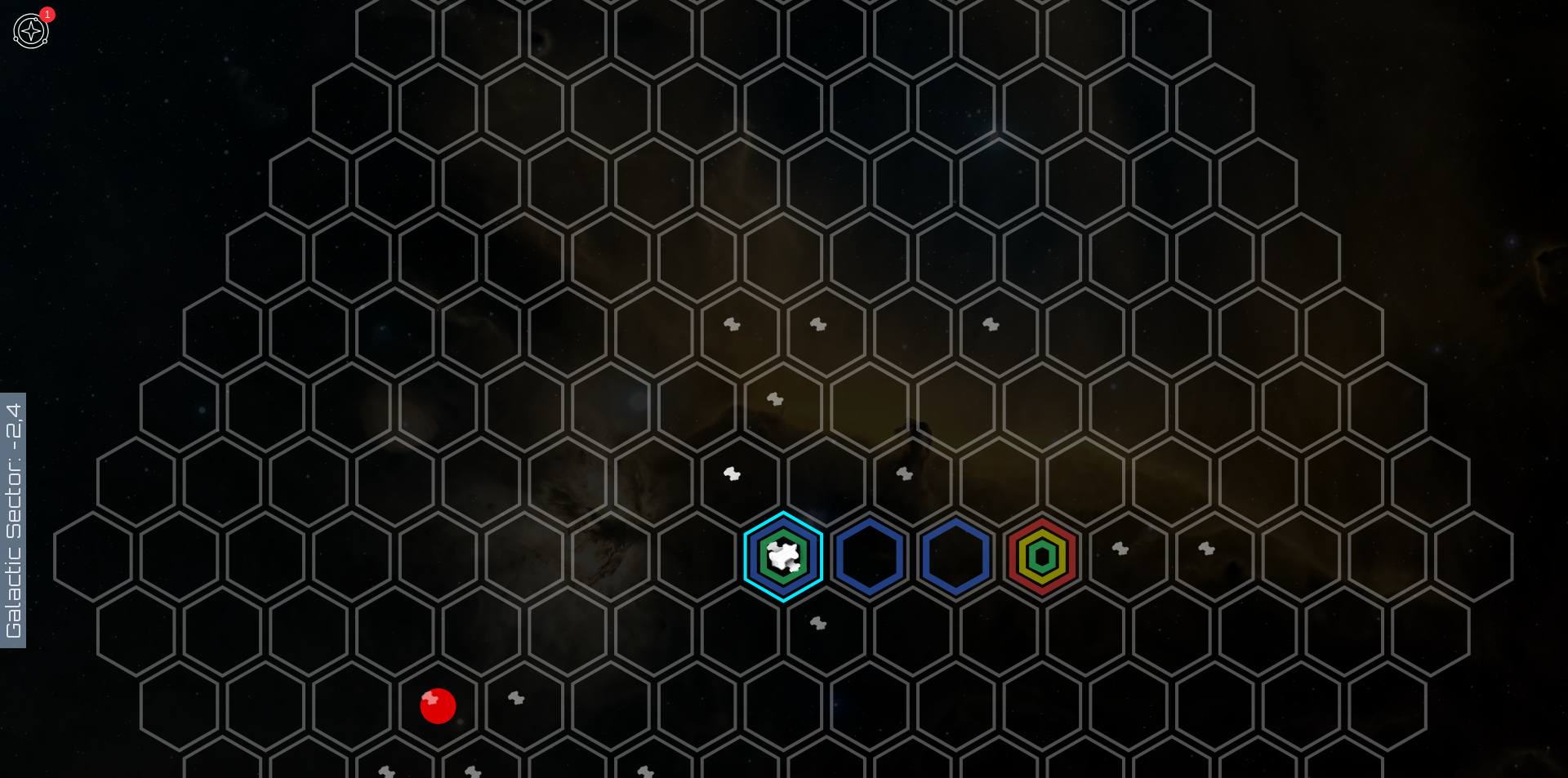
scroll to position [108, 0]
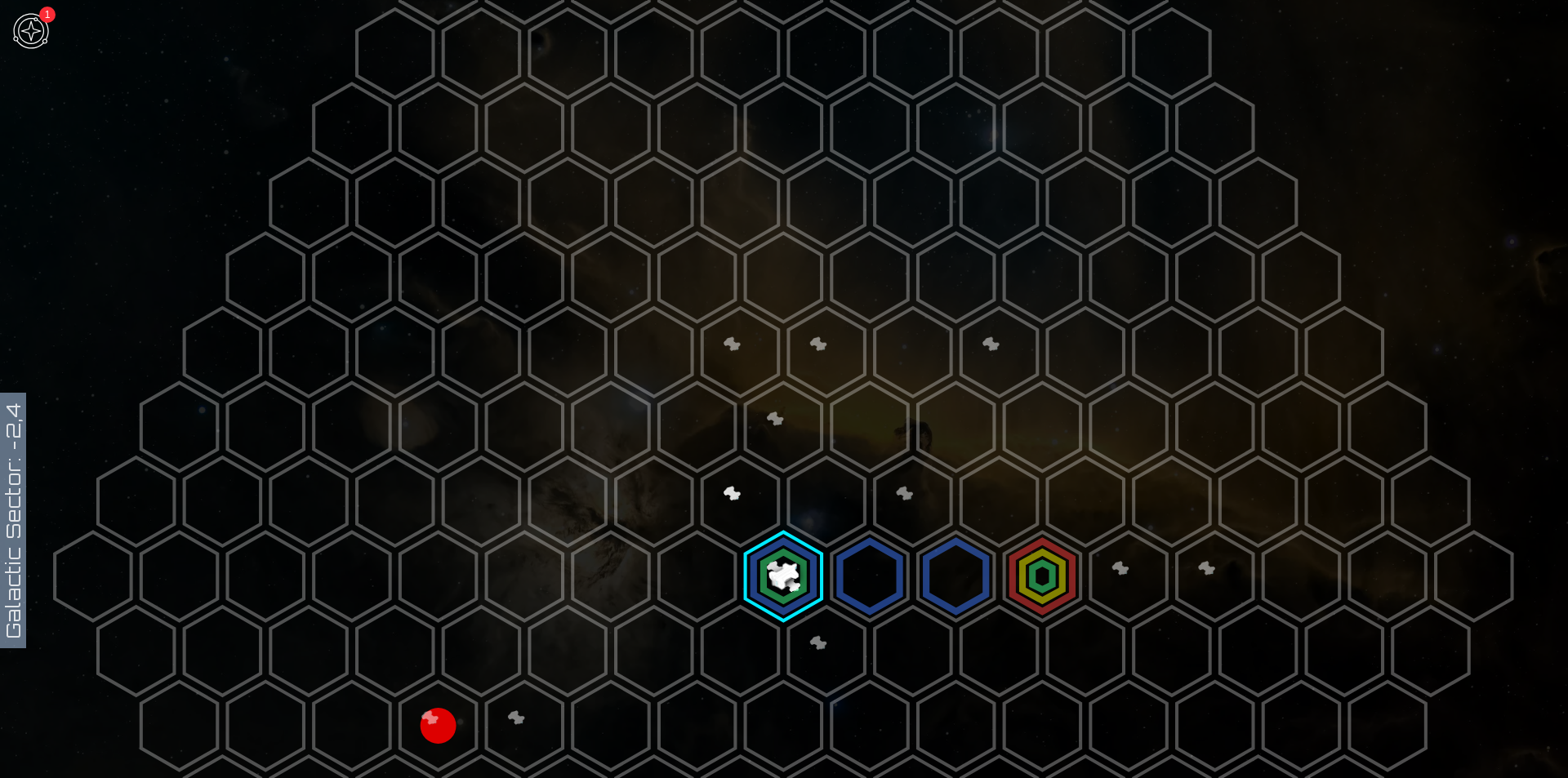
click at [779, 572] on polygon at bounding box center [784, 577] width 76 height 89
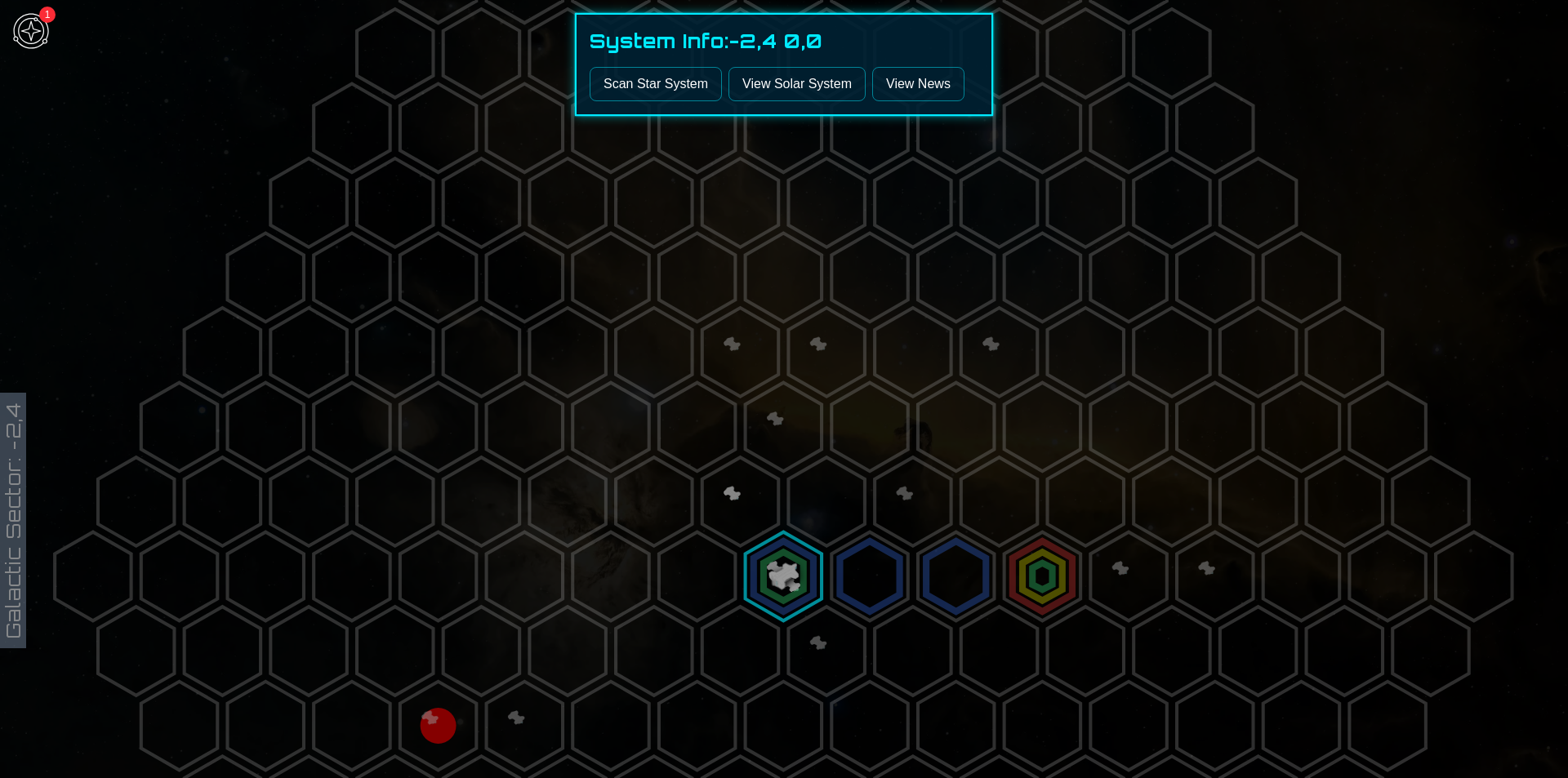
click at [784, 90] on link "View Solar System" at bounding box center [797, 83] width 137 height 35
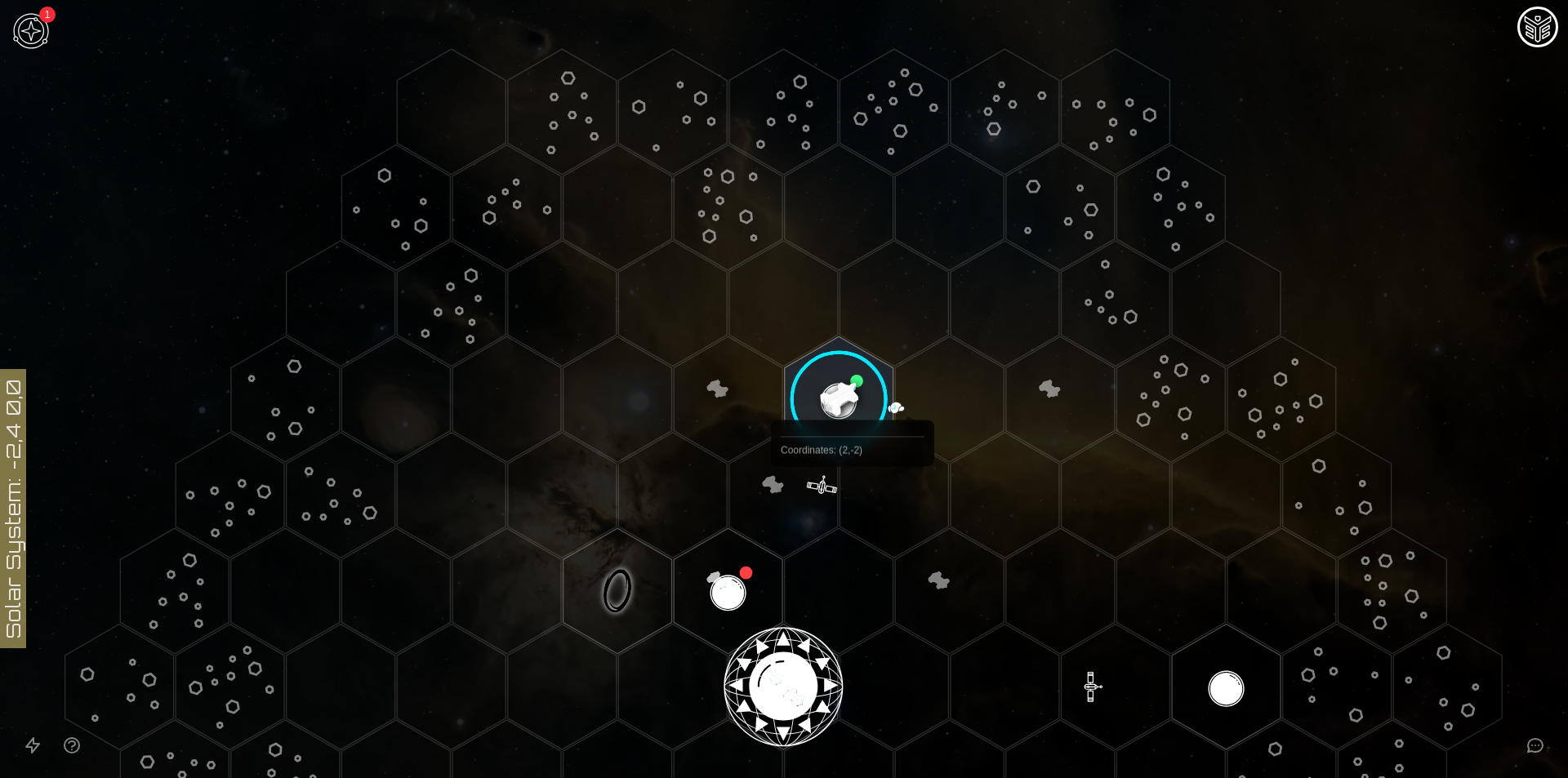
scroll to position [108, 0]
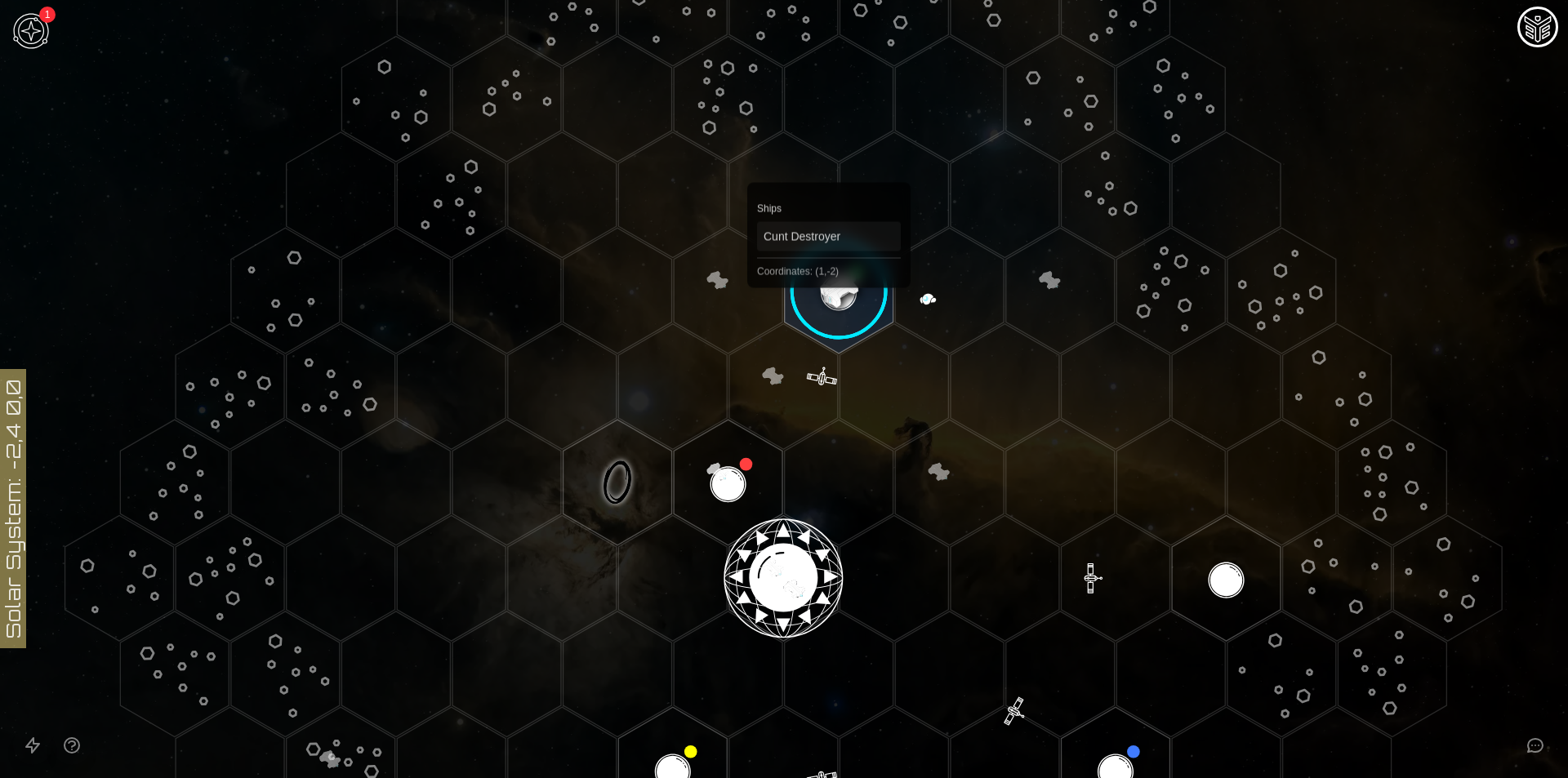
click at [829, 296] on image at bounding box center [839, 291] width 128 height 128
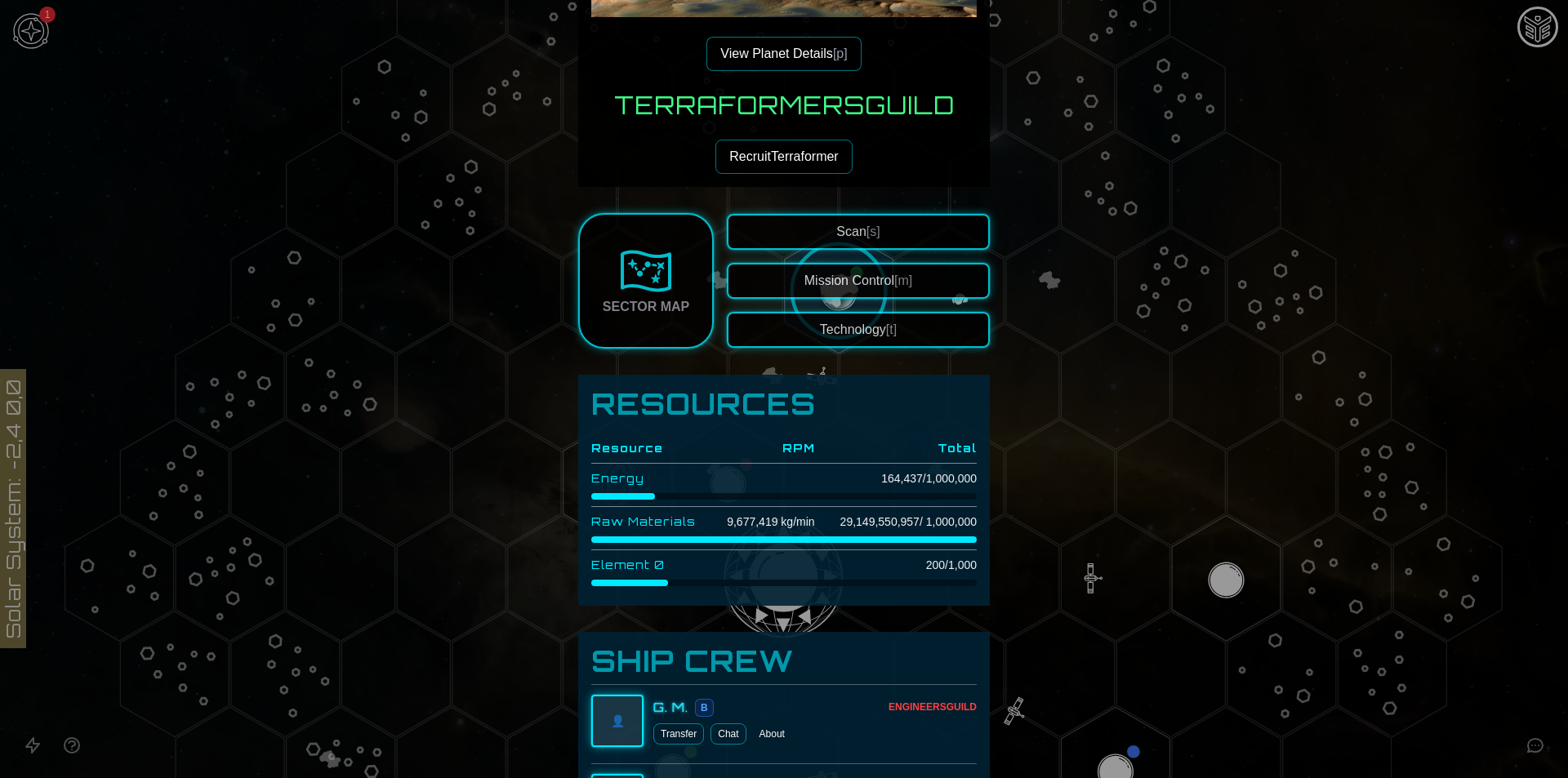
scroll to position [327, 0]
click at [848, 330] on button "Technology [t]" at bounding box center [859, 329] width 263 height 36
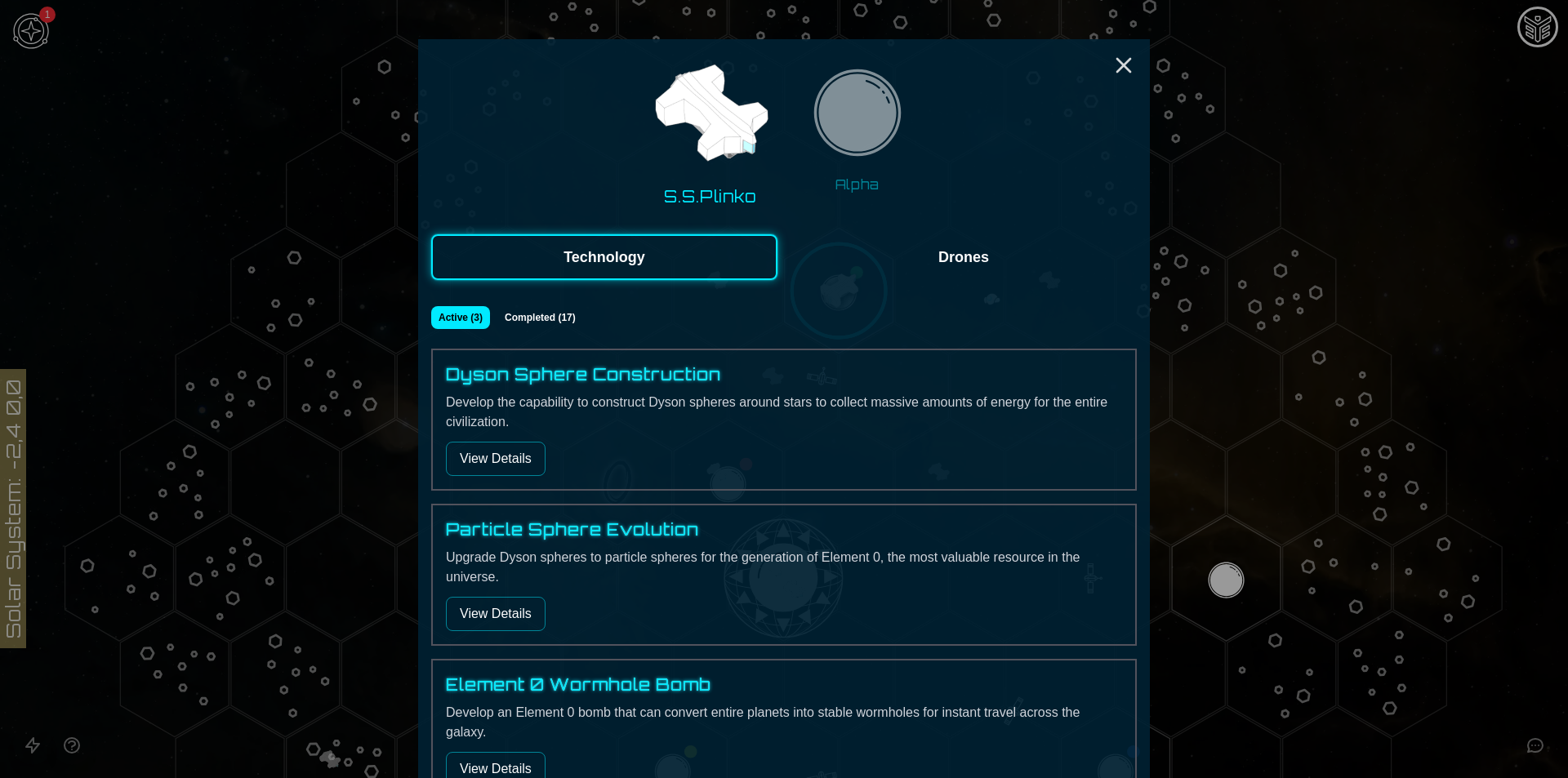
scroll to position [0, 0]
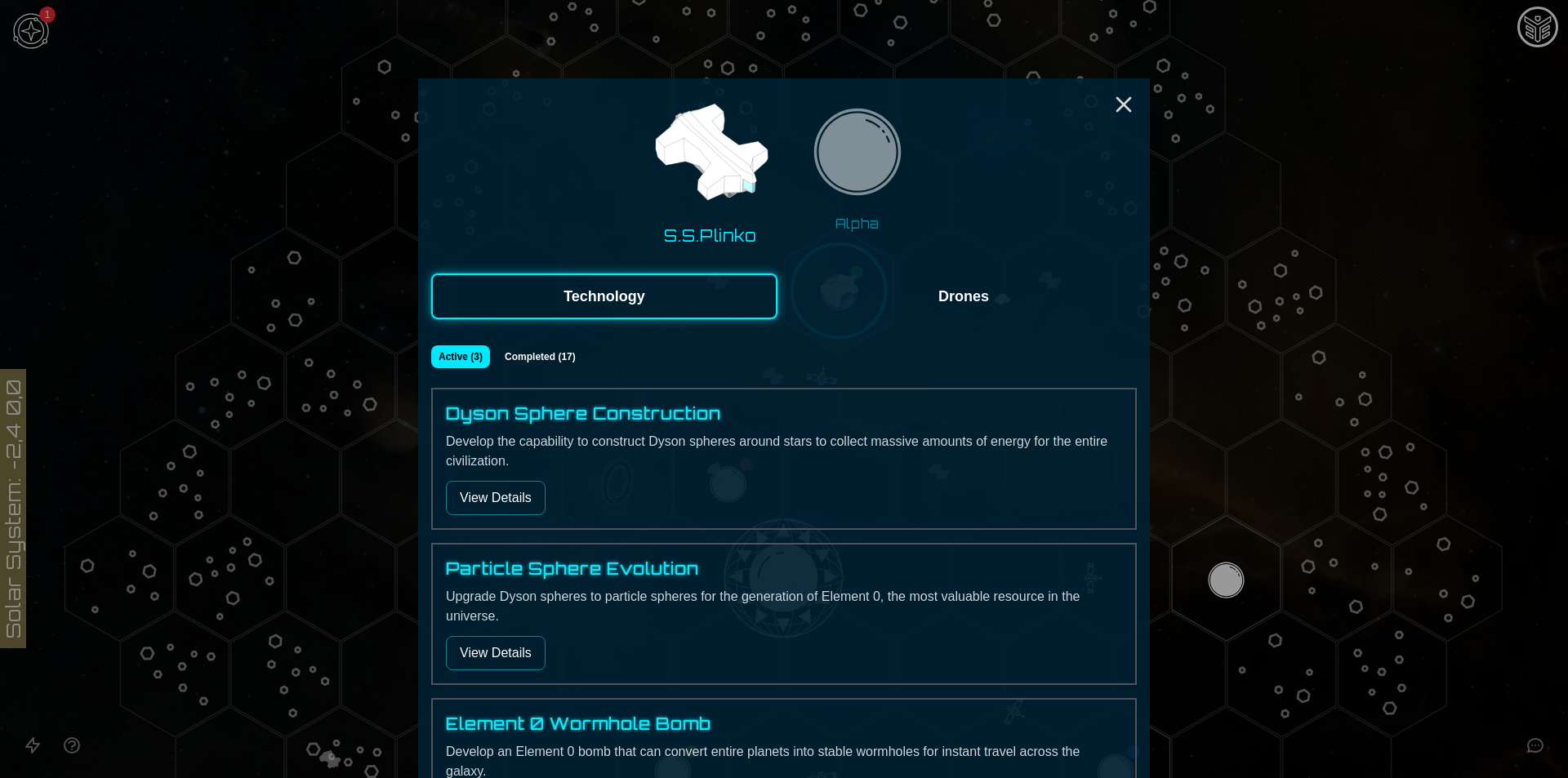
drag, startPoint x: 933, startPoint y: 324, endPoint x: 937, endPoint y: 312, distance: 12.6
click at [934, 324] on div "S.S.Plinko Alpha Technology Drones Active ( 3 ) Completed ( 17 ) Dyson Sphere C…" at bounding box center [784, 466] width 732 height 775
click at [939, 300] on button "Drones" at bounding box center [964, 296] width 347 height 46
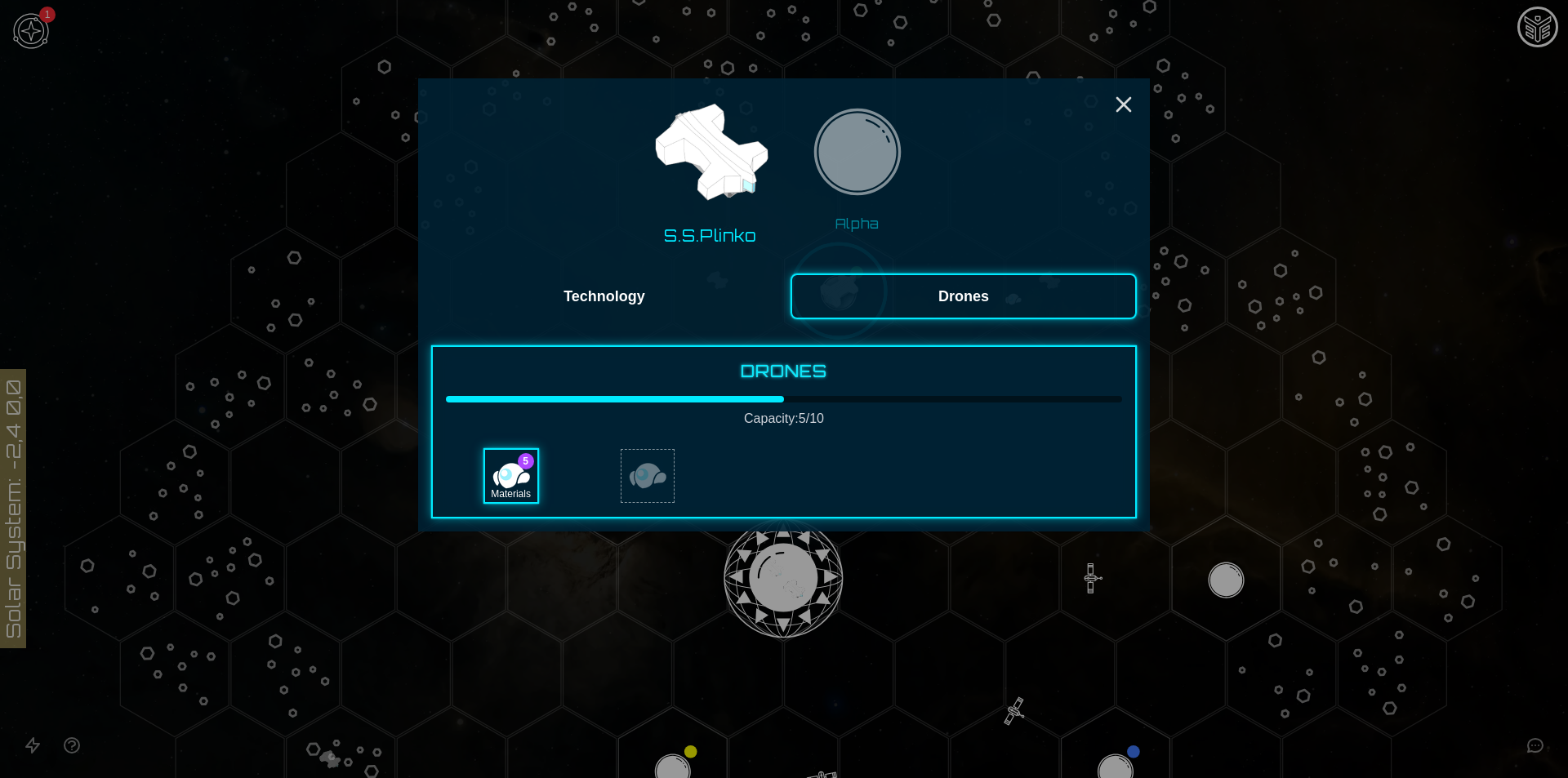
click at [673, 294] on button "Technology" at bounding box center [604, 296] width 347 height 46
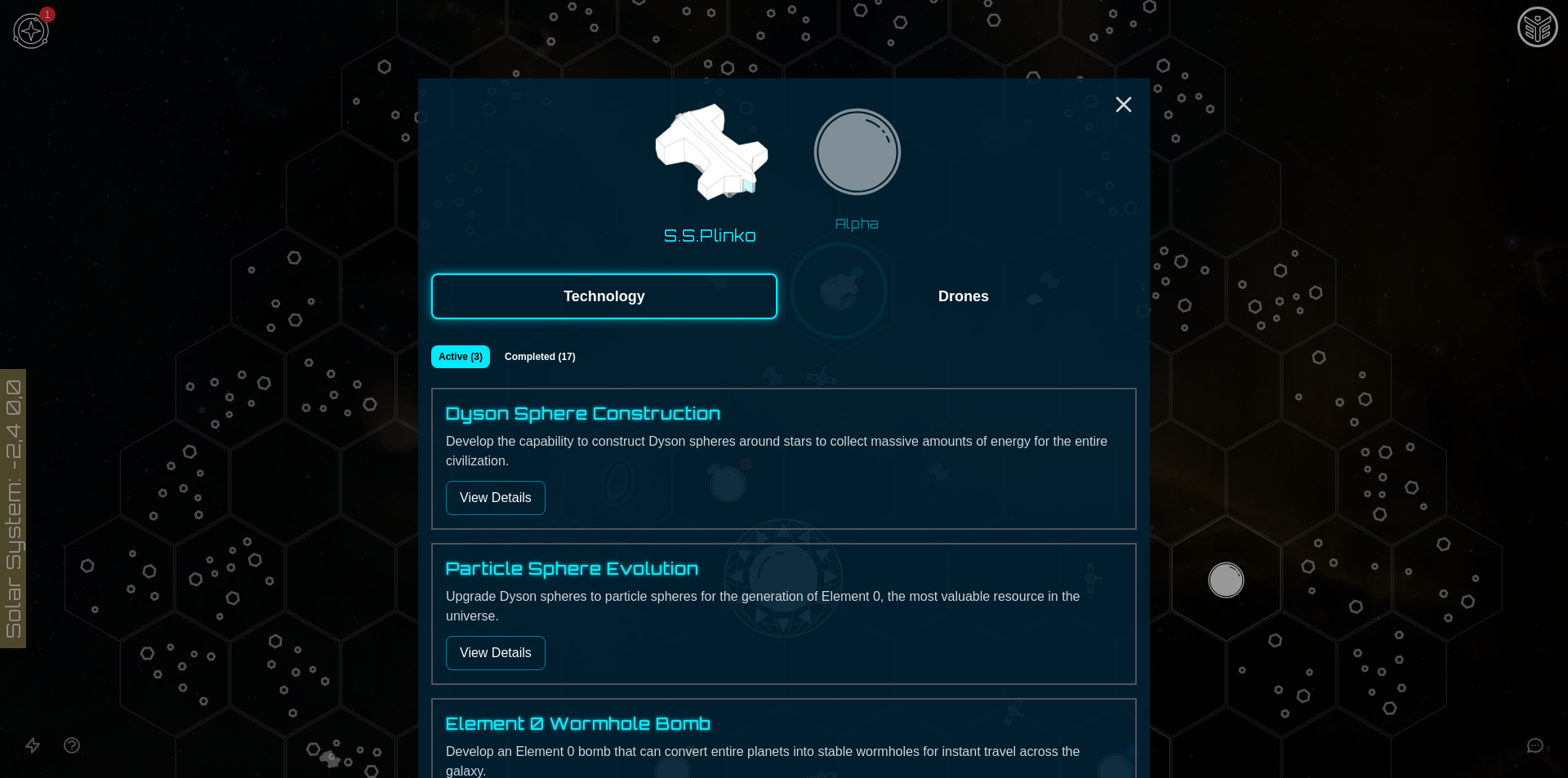
click at [879, 149] on img at bounding box center [858, 157] width 103 height 103
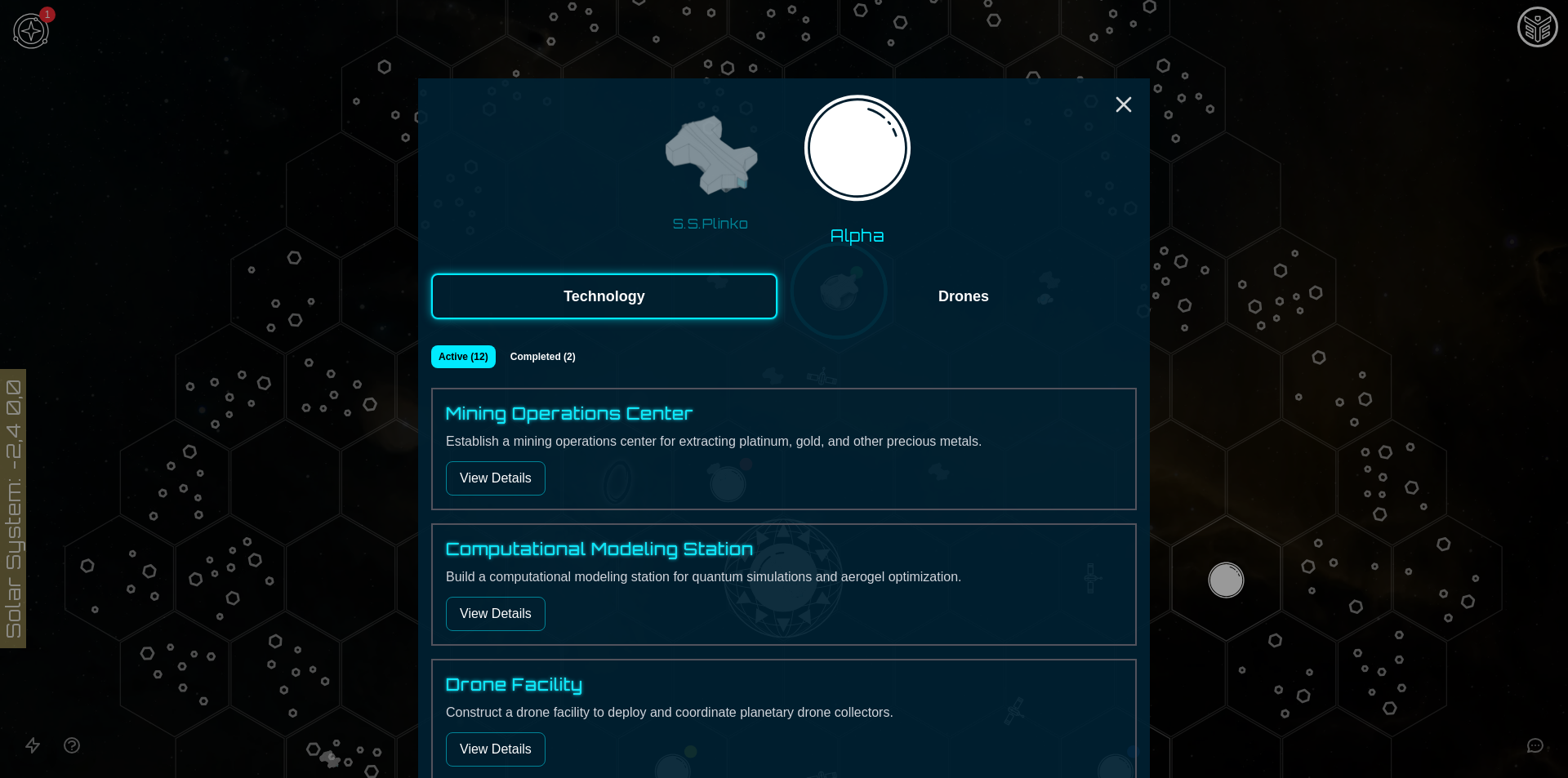
click at [507, 470] on button "View Details" at bounding box center [496, 478] width 99 height 35
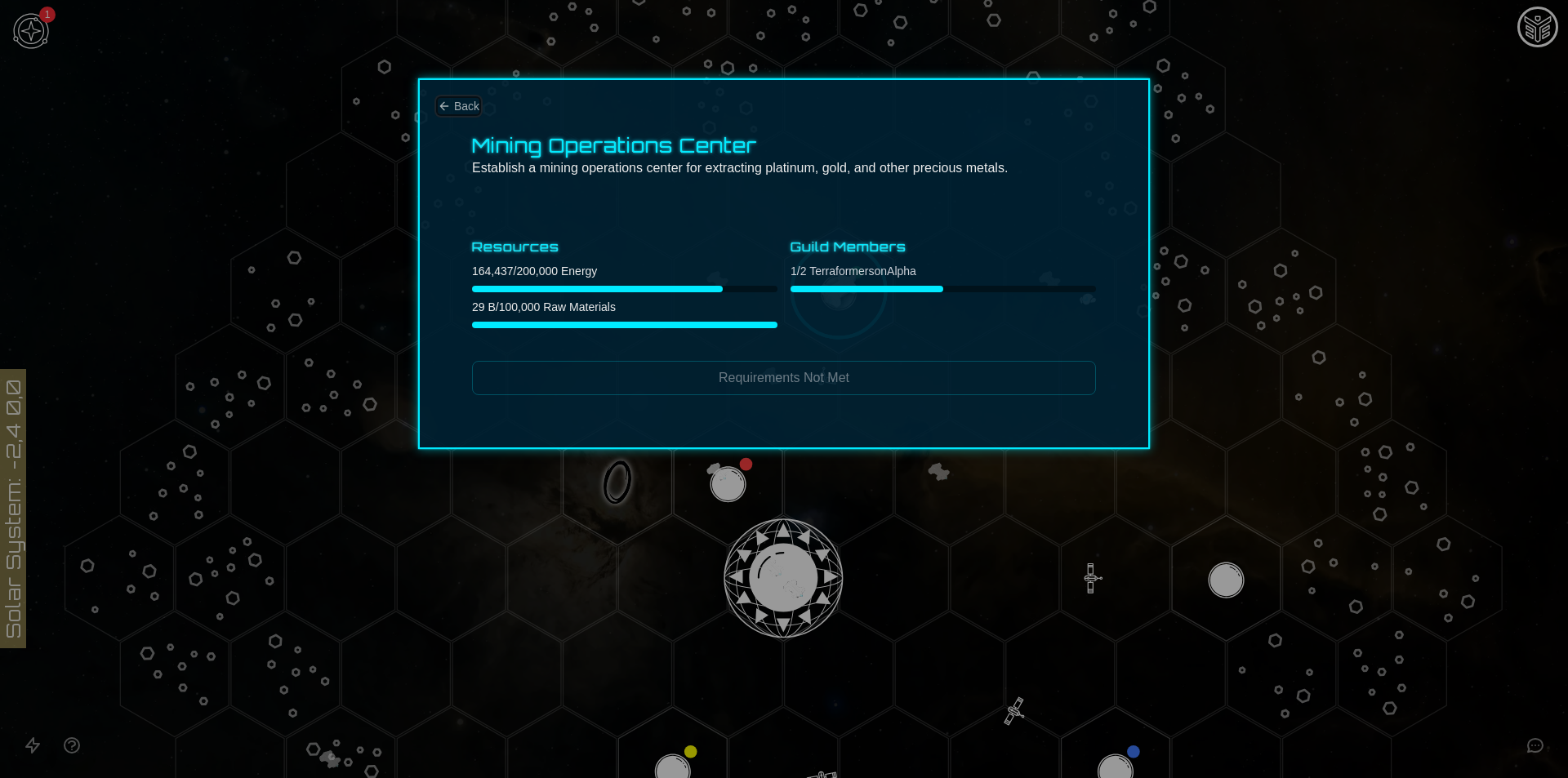
click at [468, 99] on span "Back" at bounding box center [466, 106] width 25 height 16
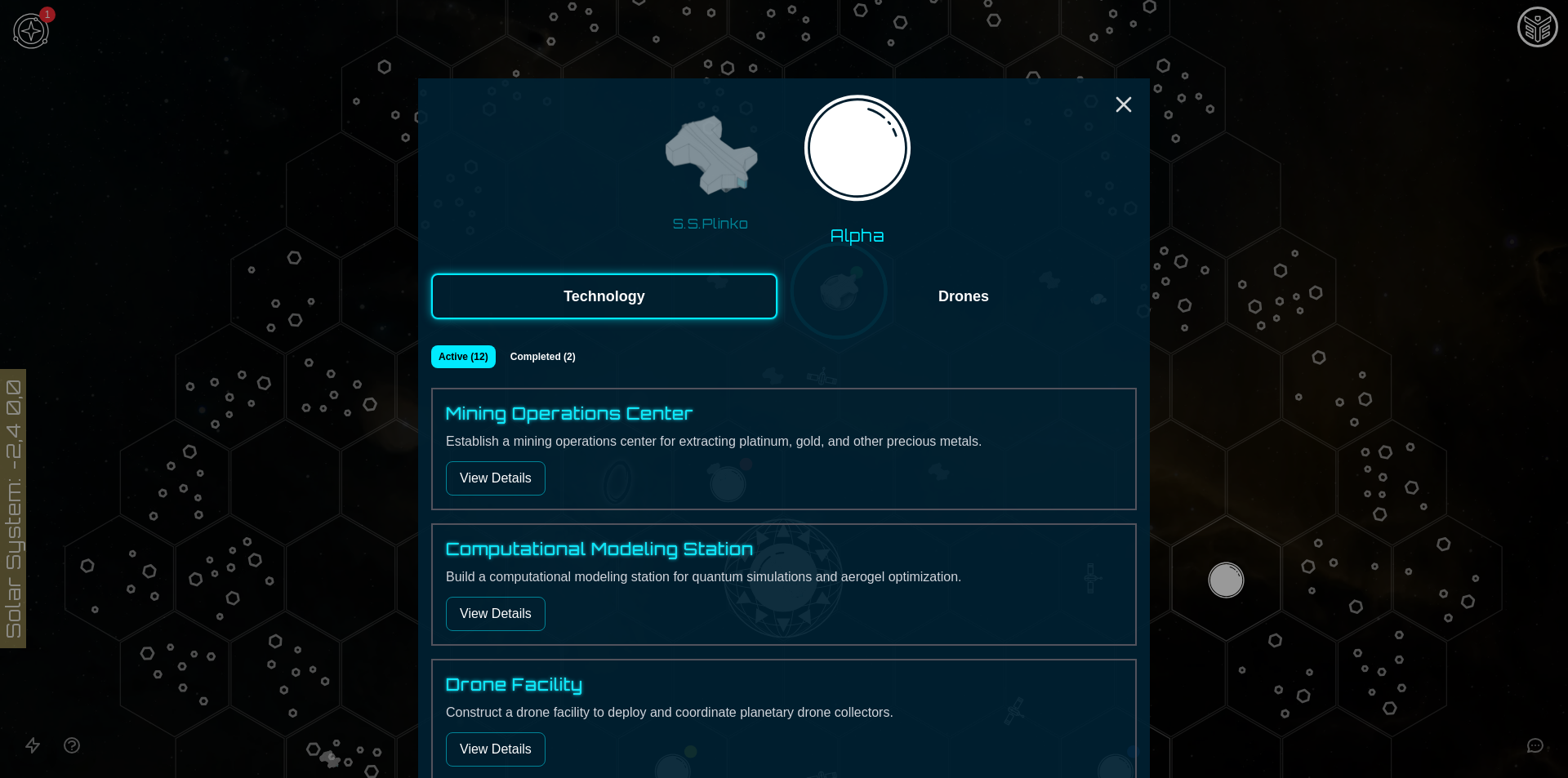
click at [713, 135] on img at bounding box center [710, 157] width 103 height 103
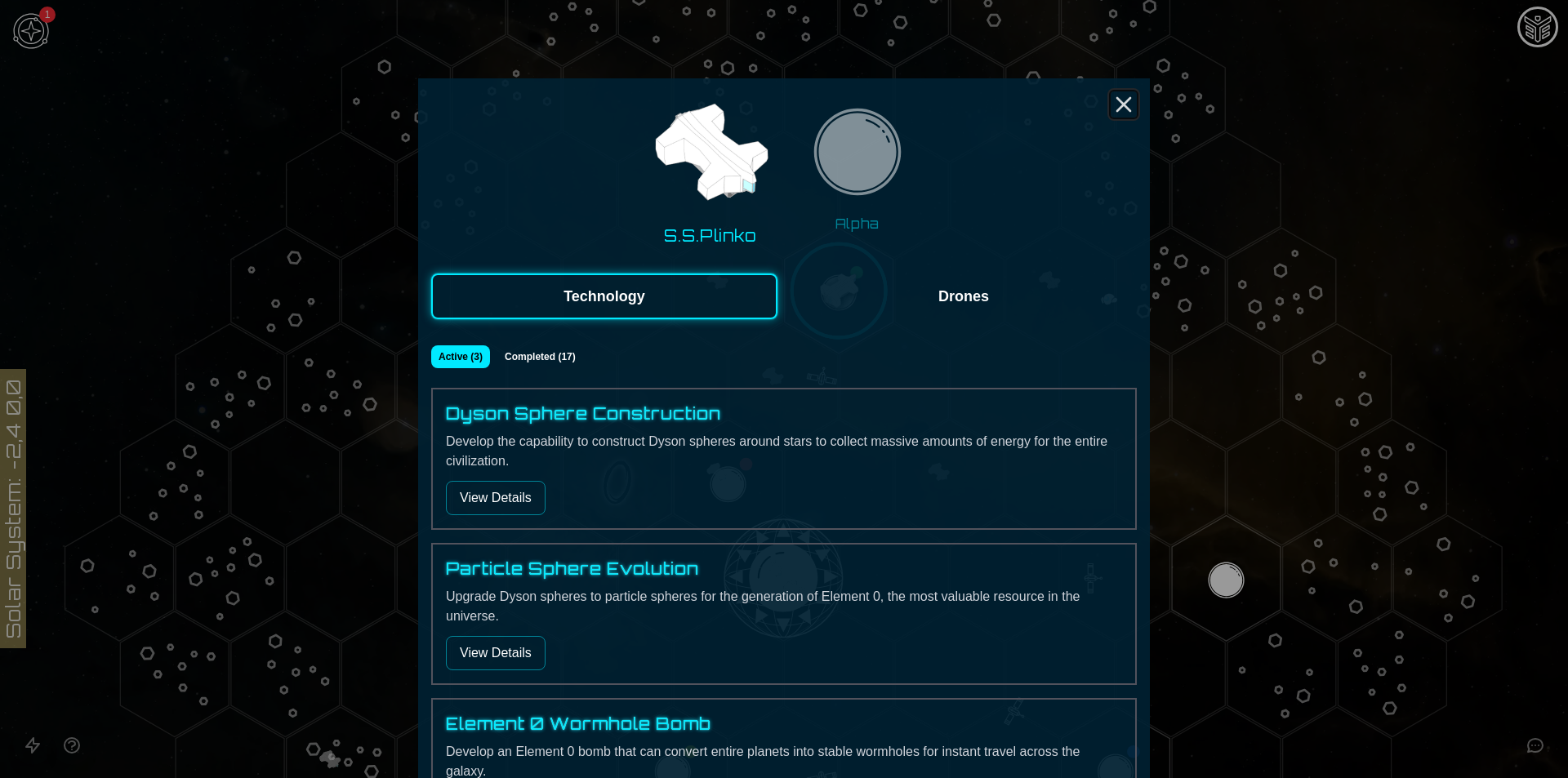
click at [1113, 110] on icon "Close" at bounding box center [1124, 104] width 26 height 26
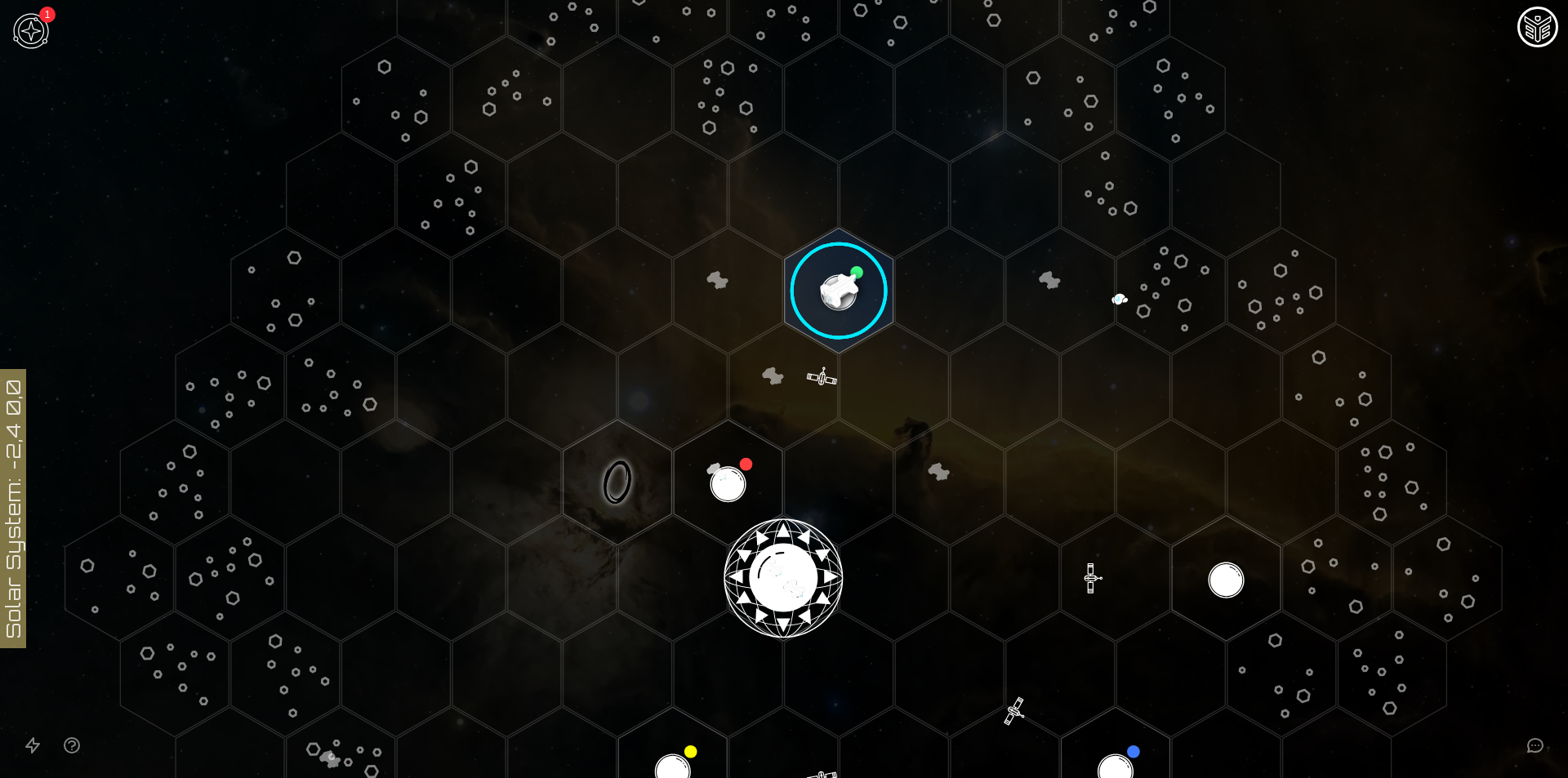
click at [833, 296] on image at bounding box center [839, 291] width 128 height 128
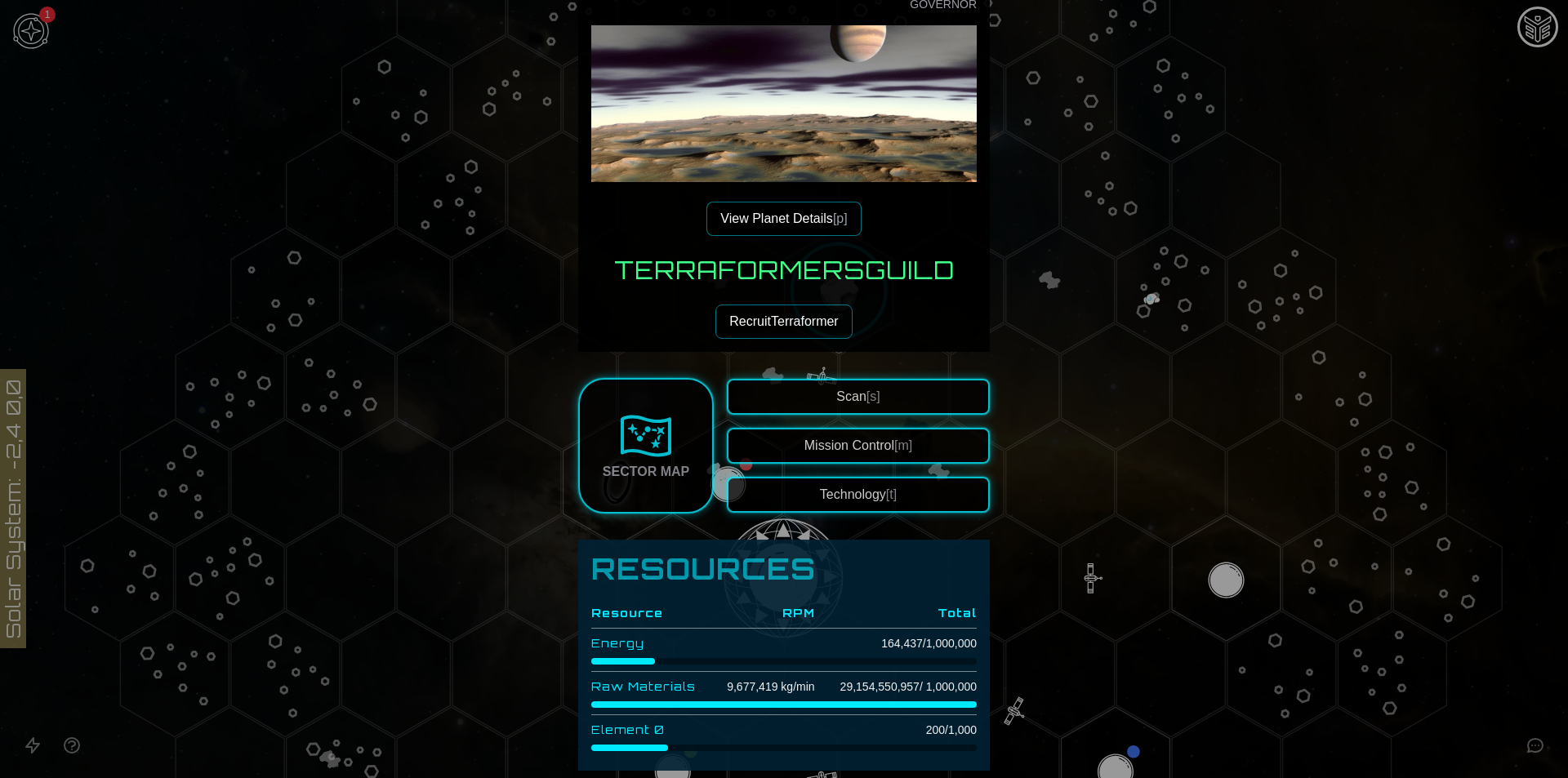
scroll to position [218, 0]
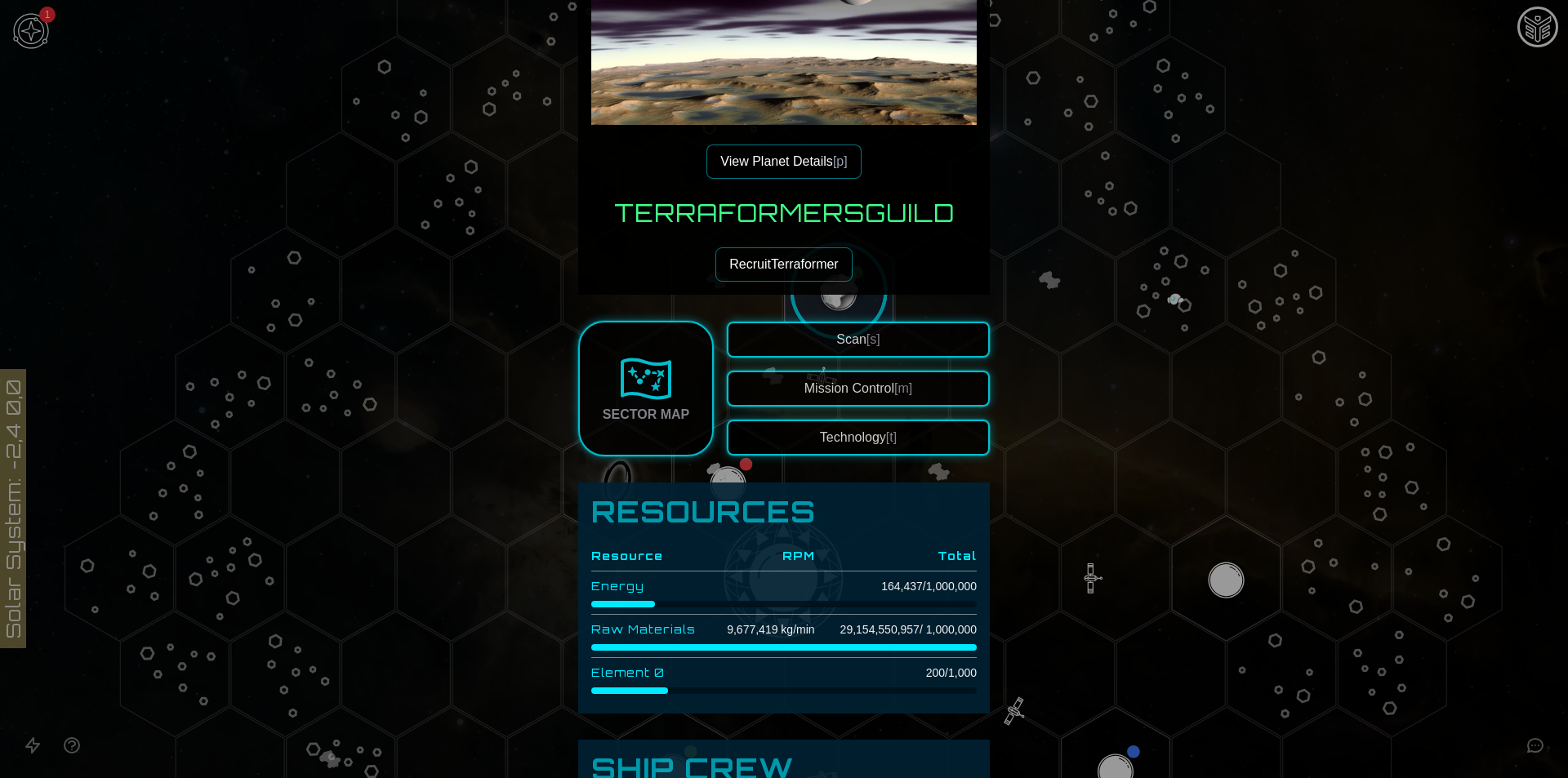
click at [896, 424] on button "Technology [t]" at bounding box center [859, 438] width 263 height 36
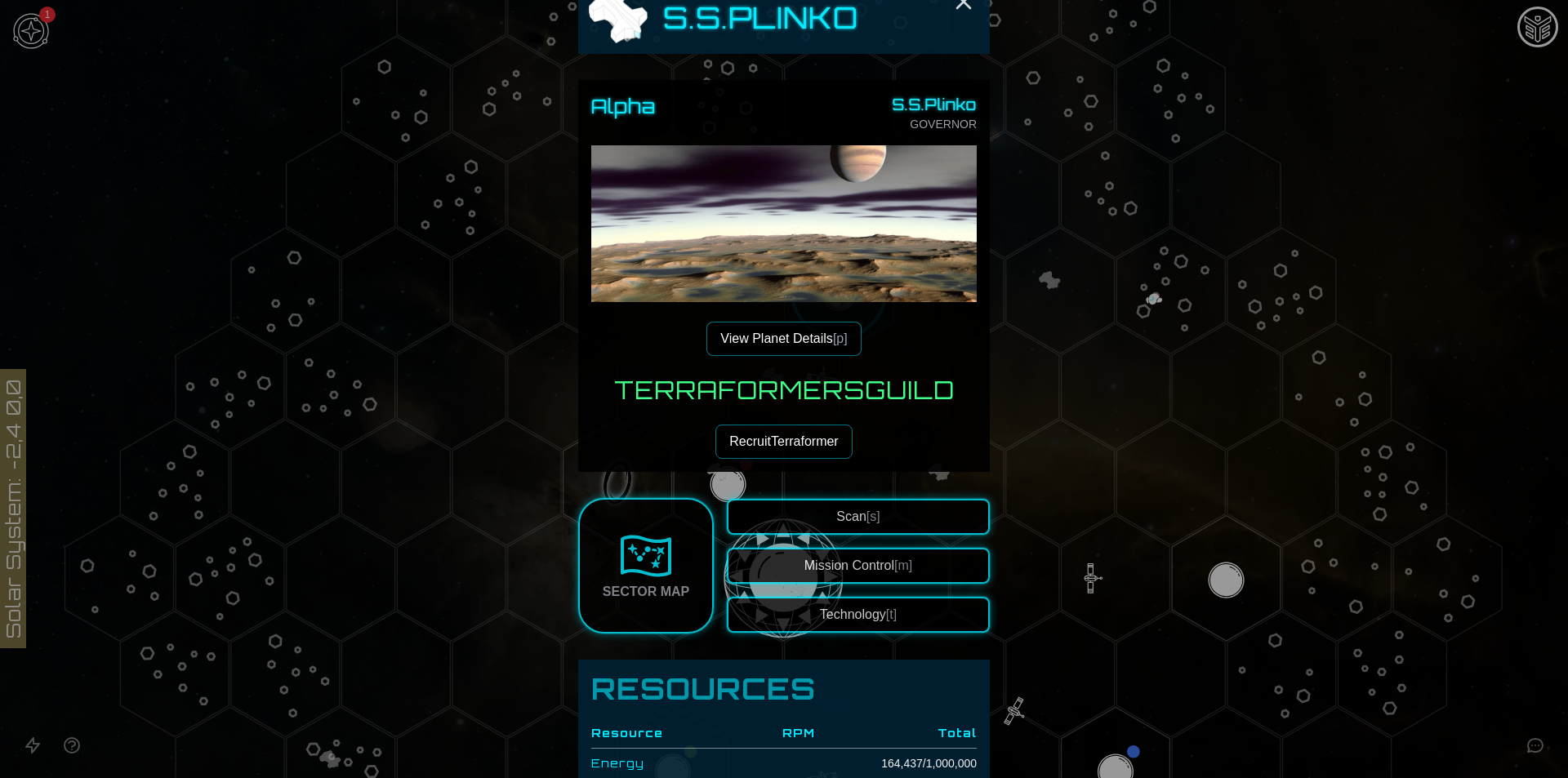
scroll to position [108, 0]
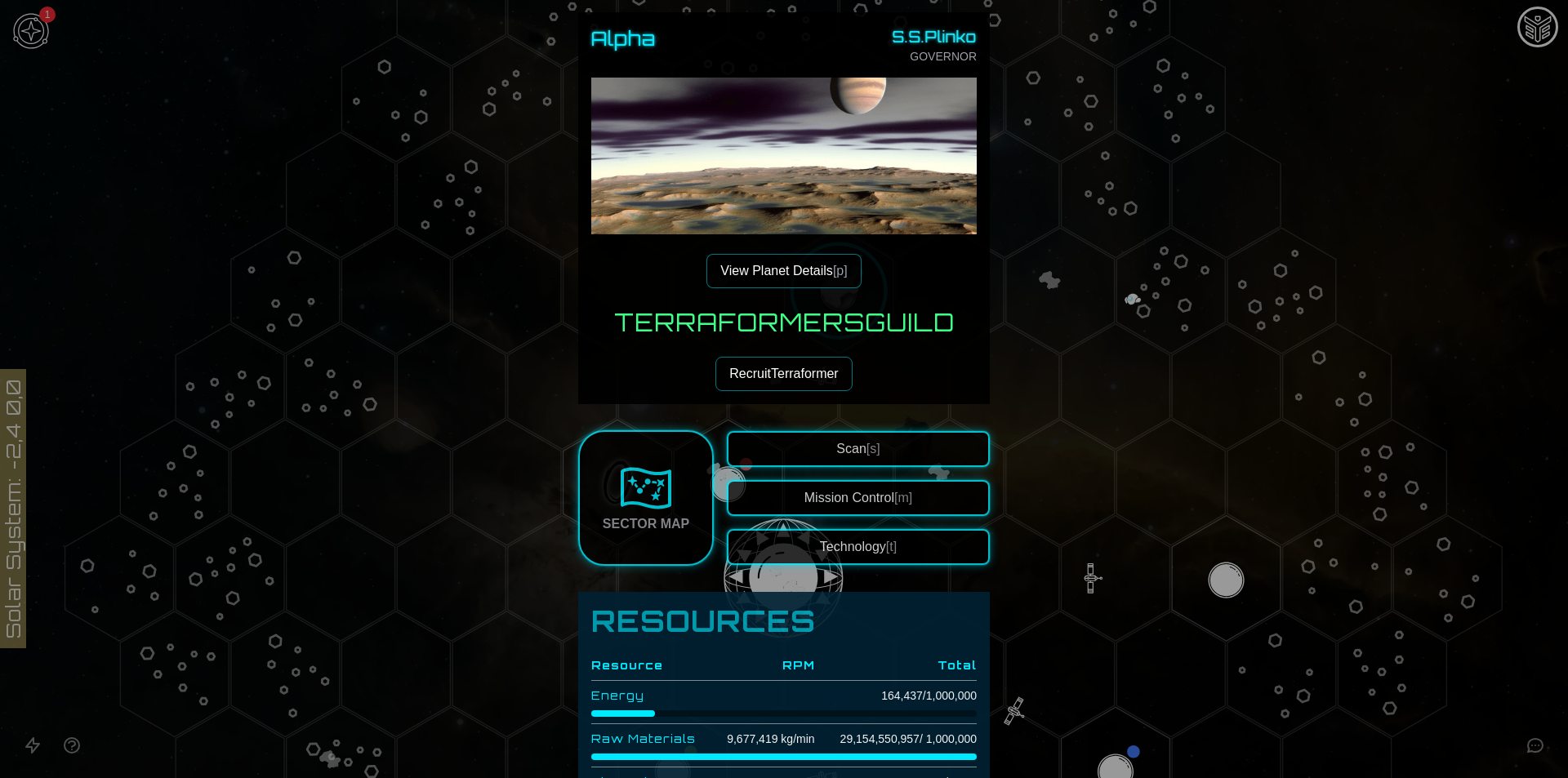
click at [792, 276] on button "View Planet Details [p]" at bounding box center [783, 271] width 154 height 35
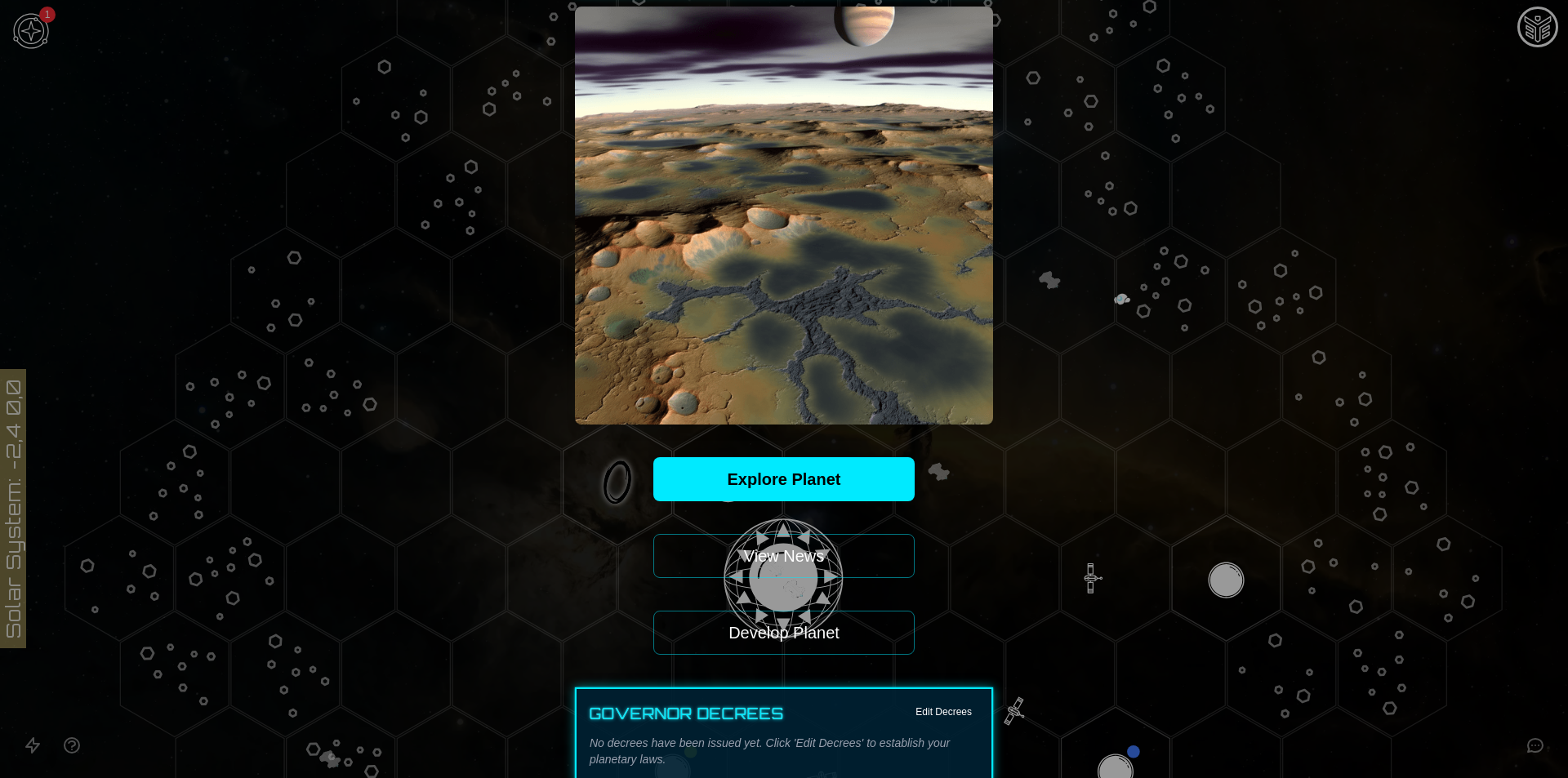
click at [824, 631] on button "Develop Planet" at bounding box center [784, 633] width 261 height 44
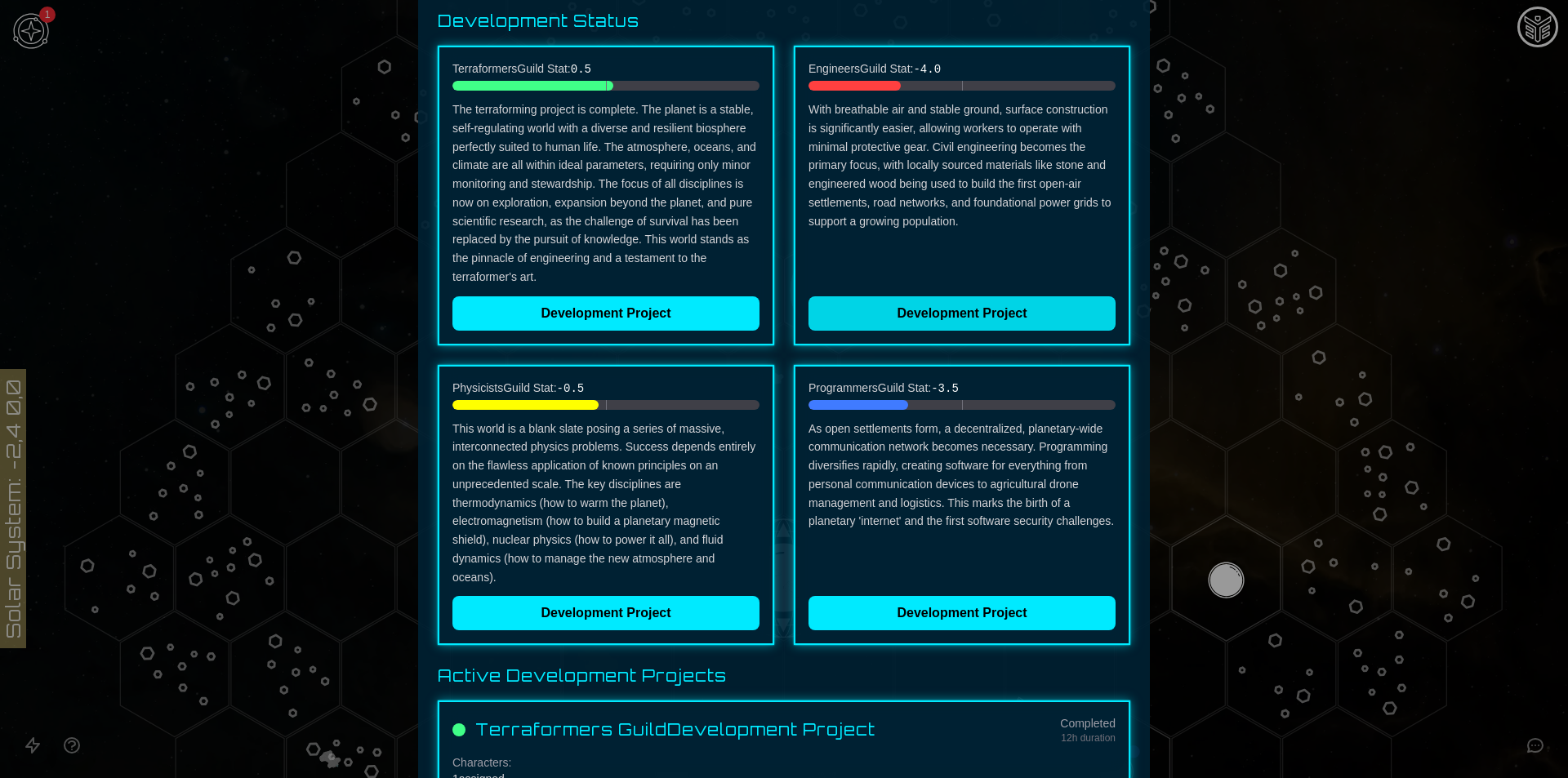
scroll to position [218, 0]
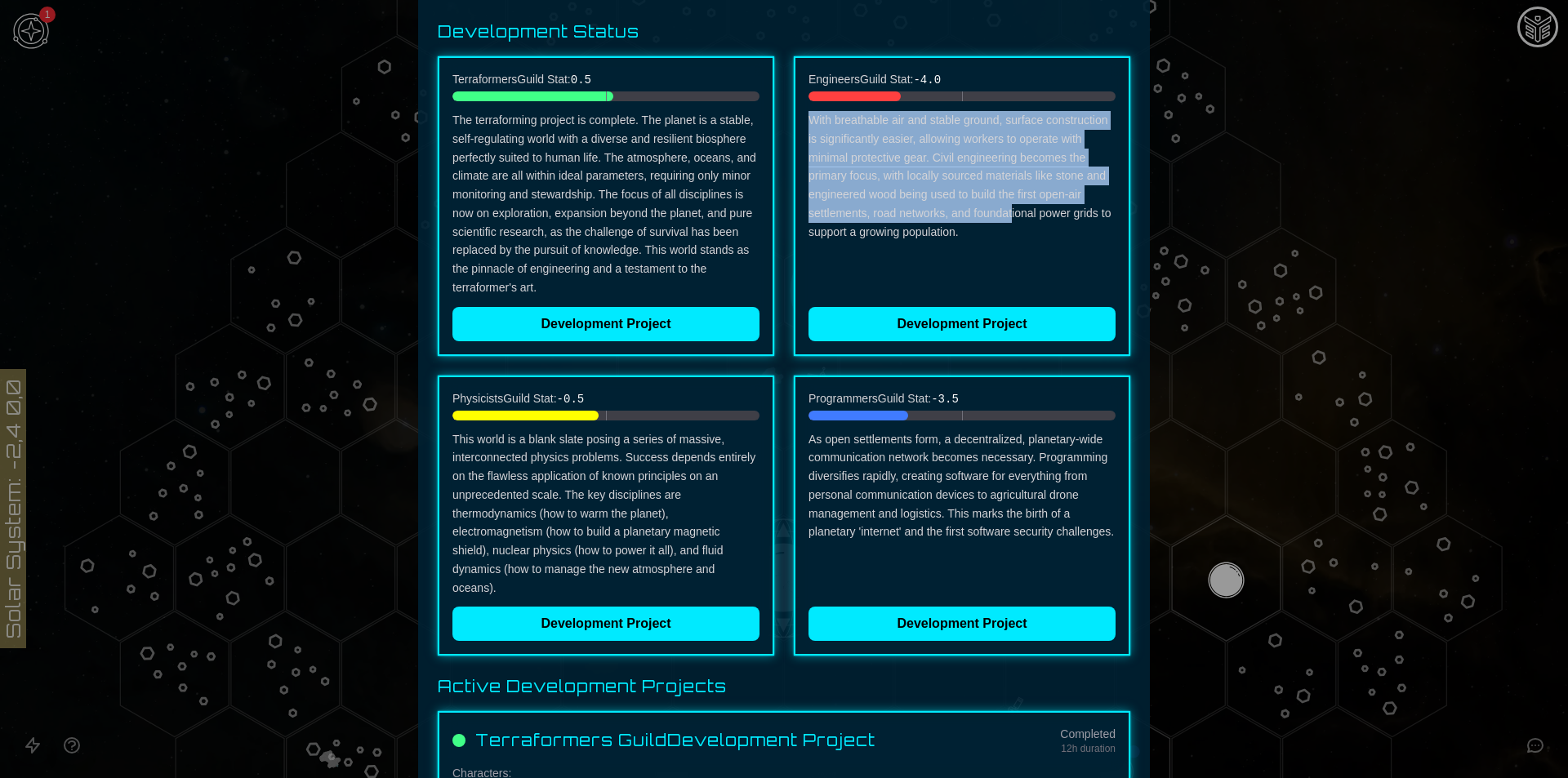
drag, startPoint x: 804, startPoint y: 125, endPoint x: 1010, endPoint y: 245, distance: 238.4
click at [1009, 216] on p "With breathable air and stable ground, surface construction is significantly ea…" at bounding box center [962, 204] width 307 height 186
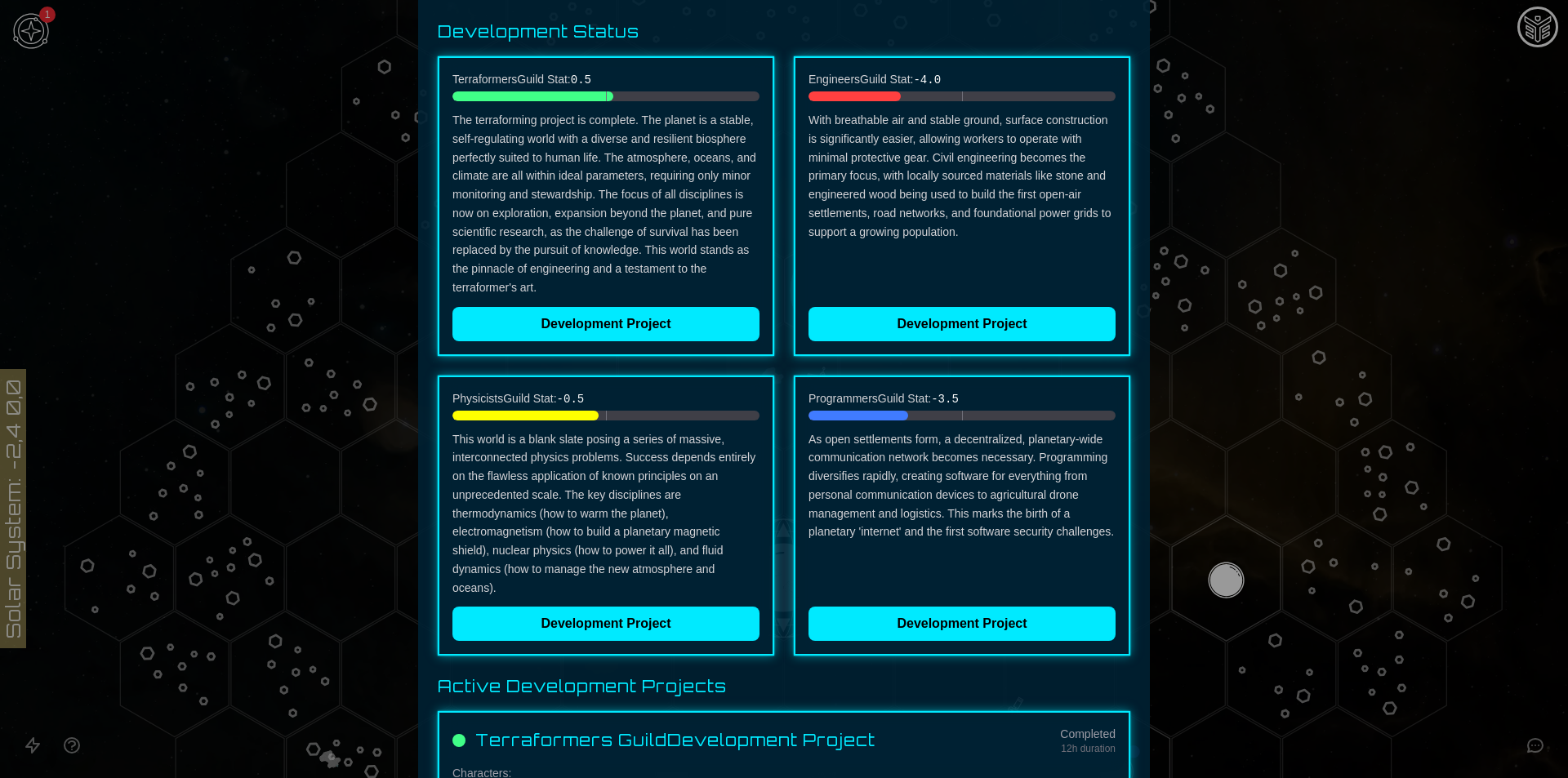
click at [991, 254] on p "With breathable air and stable ground, surface construction is significantly ea…" at bounding box center [962, 204] width 307 height 186
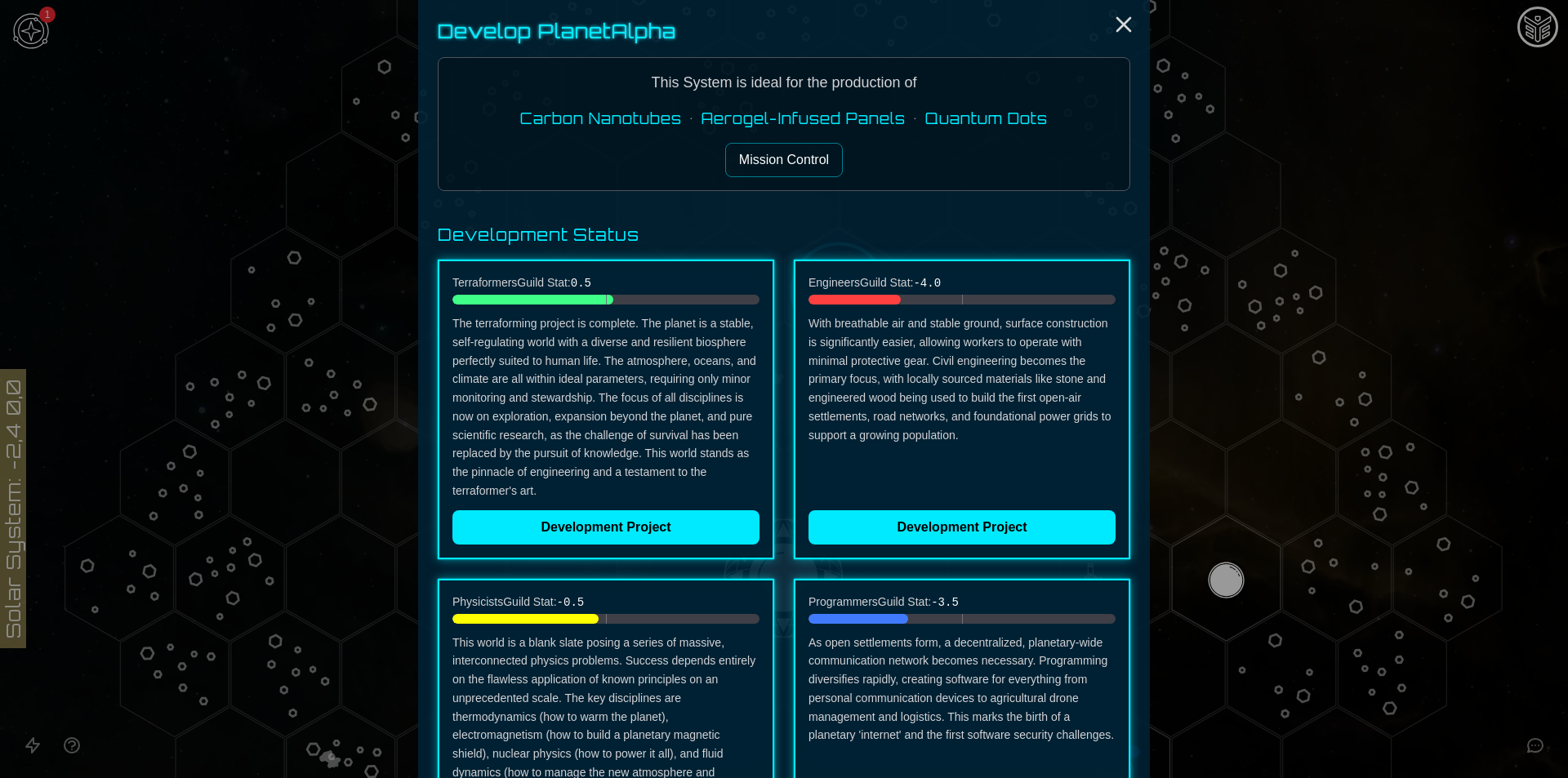
scroll to position [4, 0]
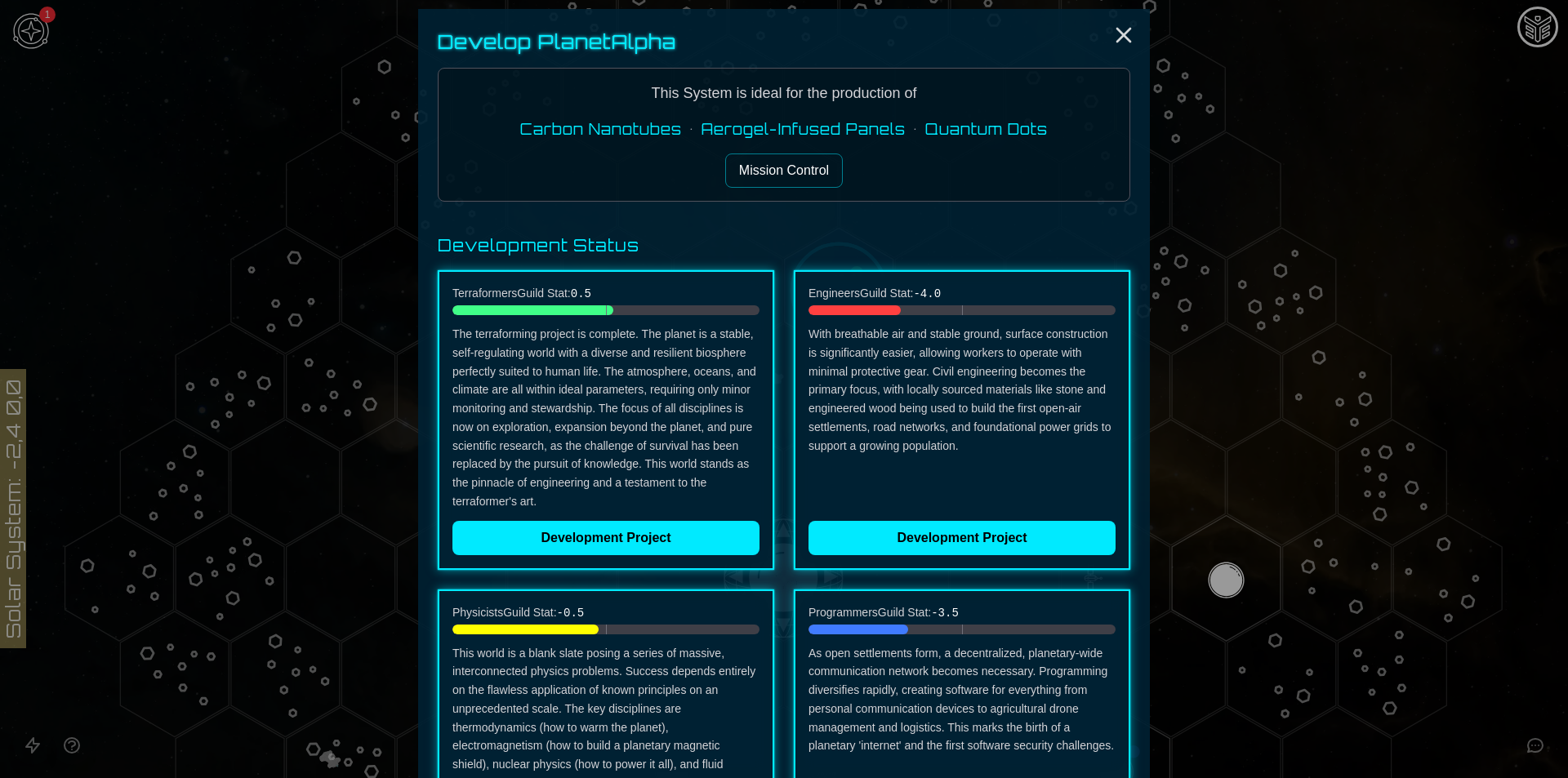
click at [767, 174] on button "Mission Control" at bounding box center [784, 171] width 117 height 35
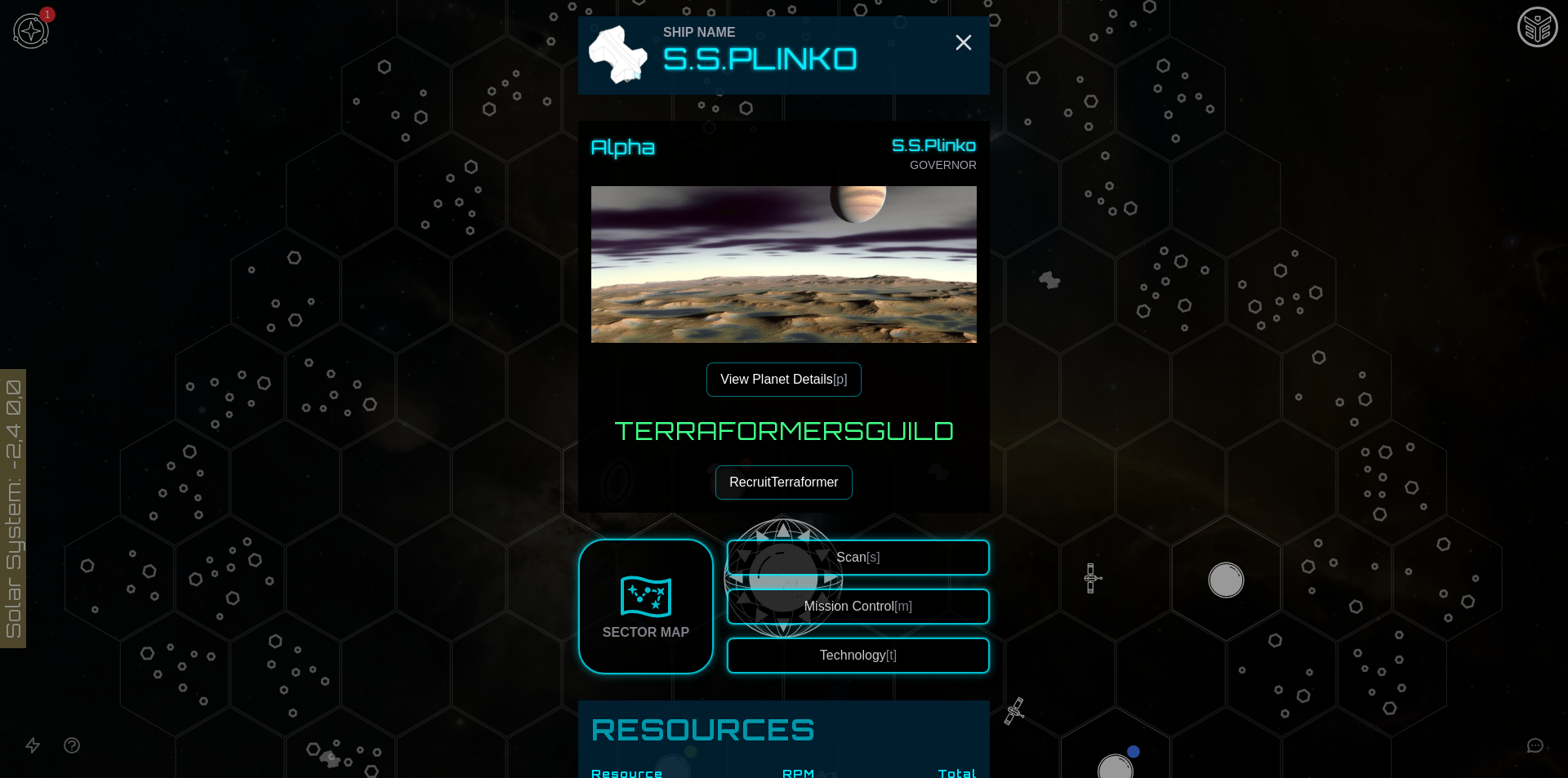
click at [759, 383] on button "View Planet Details [p]" at bounding box center [783, 380] width 154 height 35
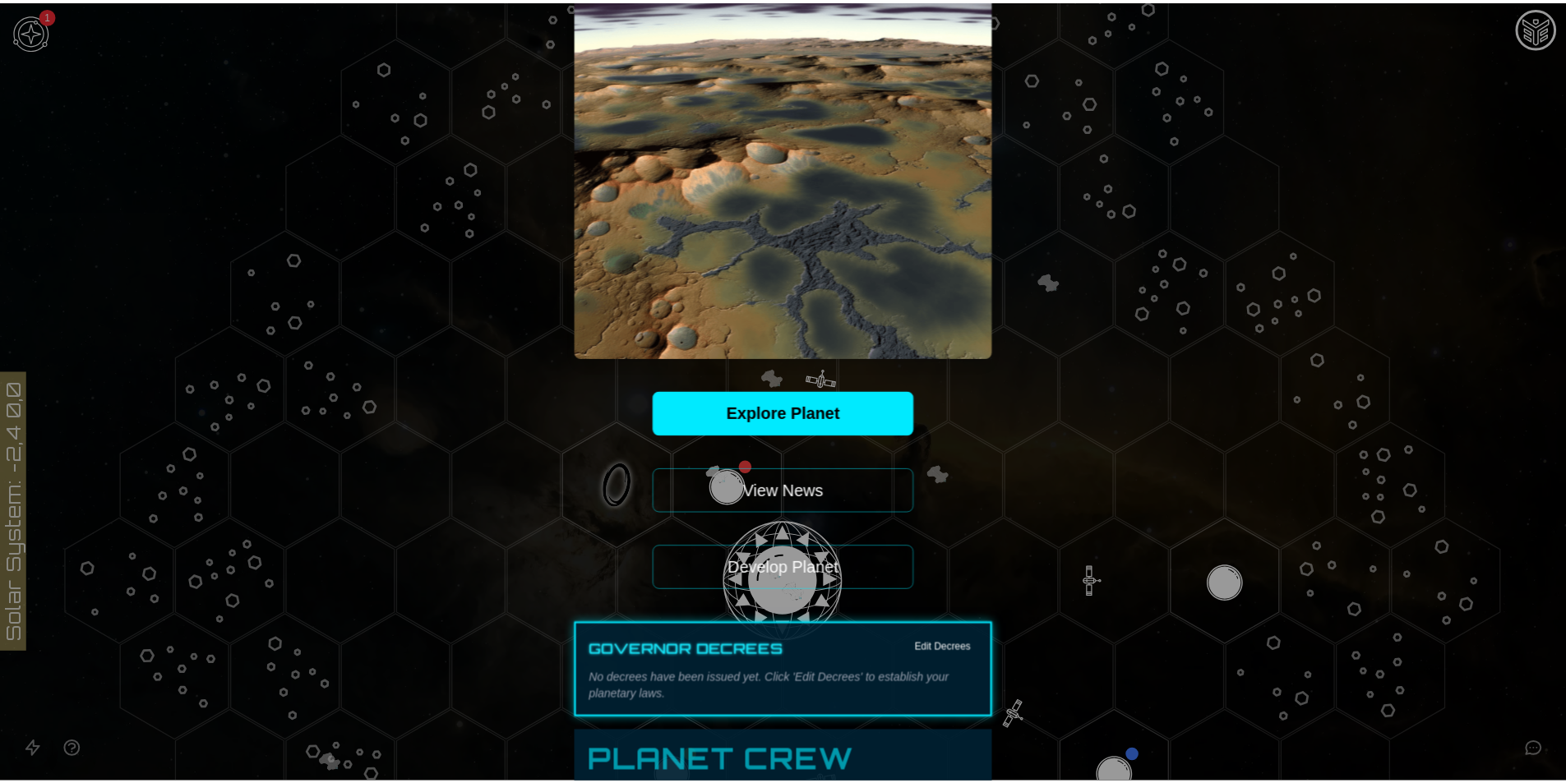
scroll to position [219, 0]
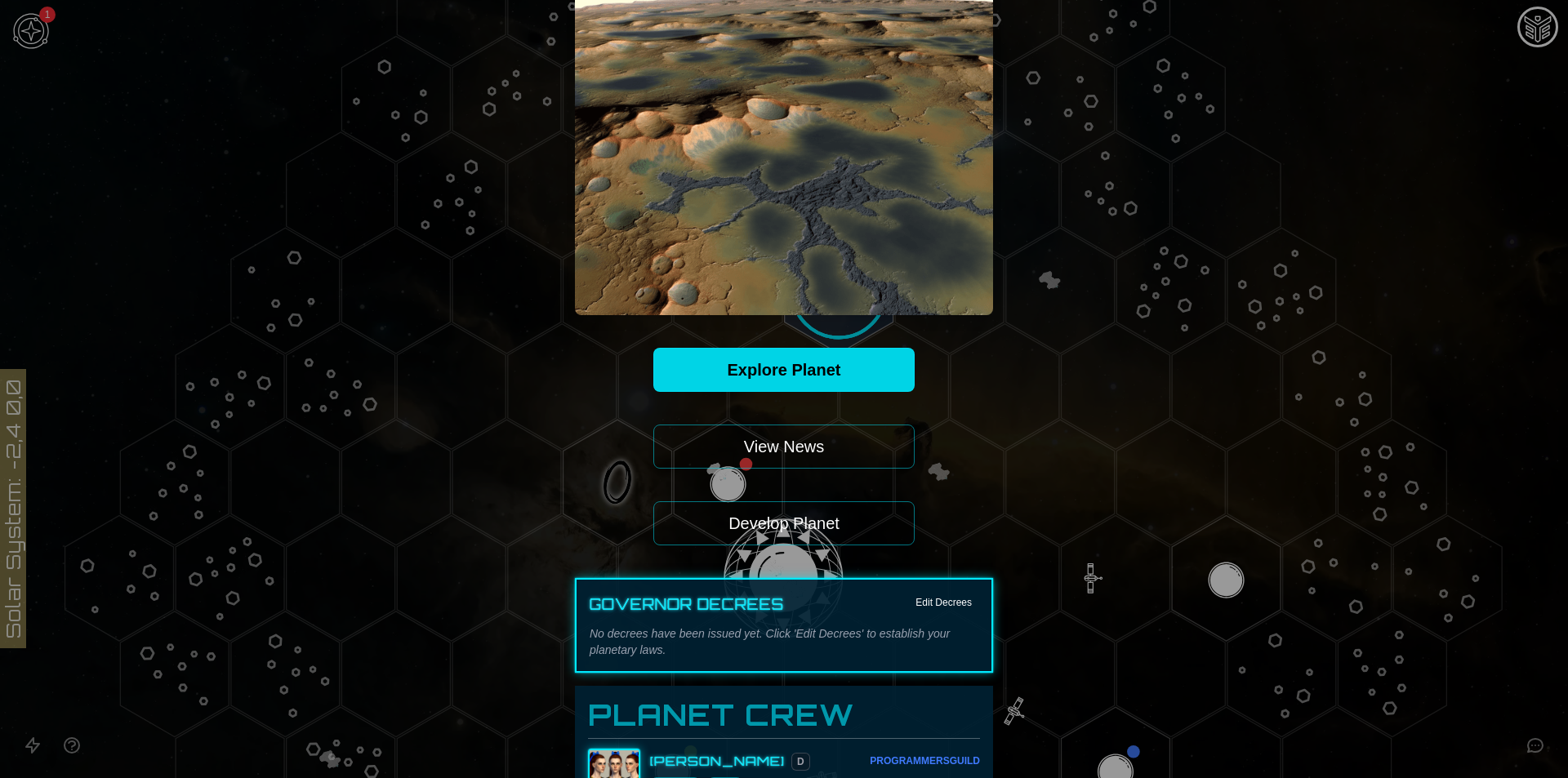
click at [787, 370] on link "Explore Planet" at bounding box center [784, 370] width 261 height 44
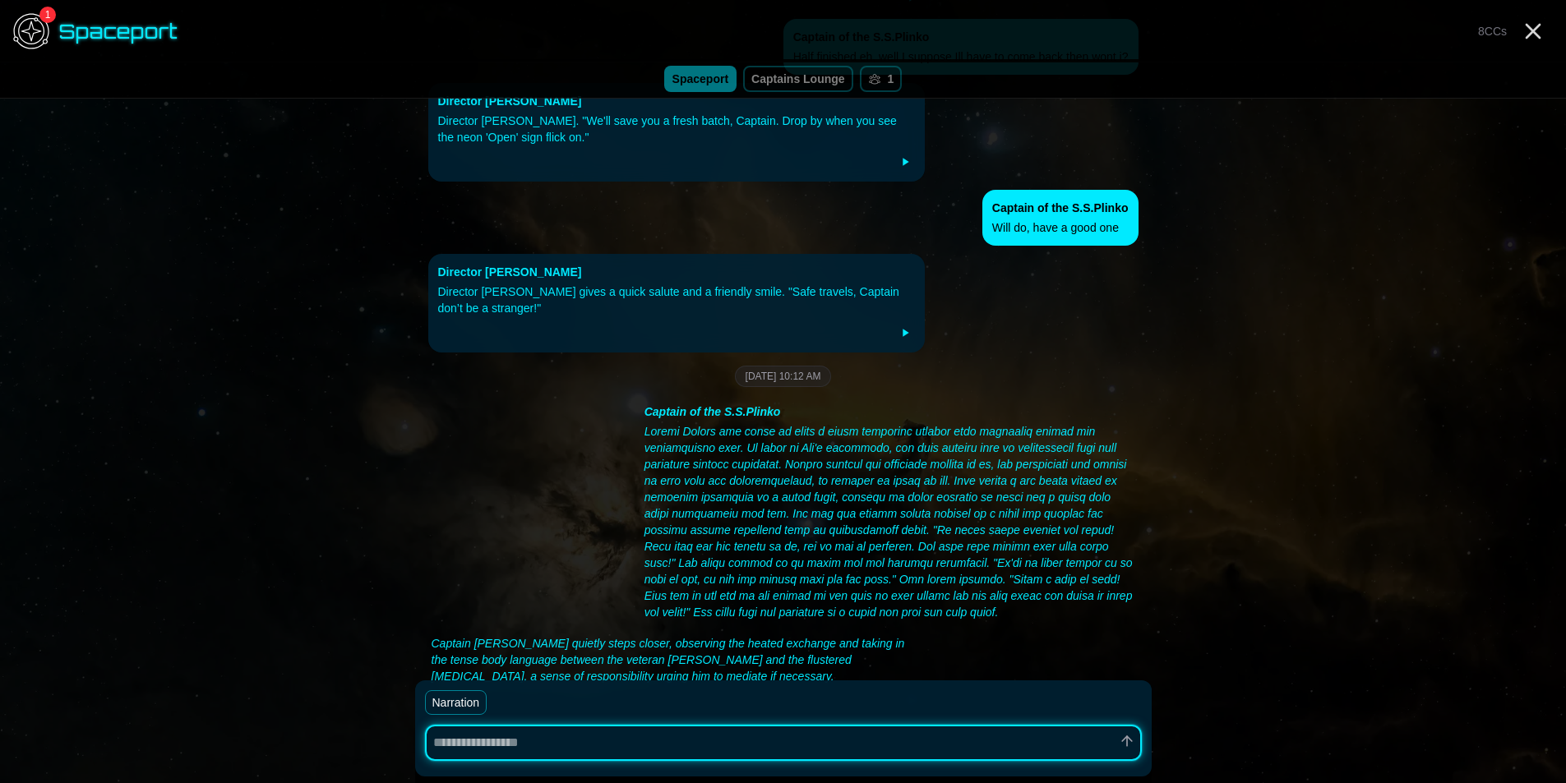
scroll to position [5241, 0]
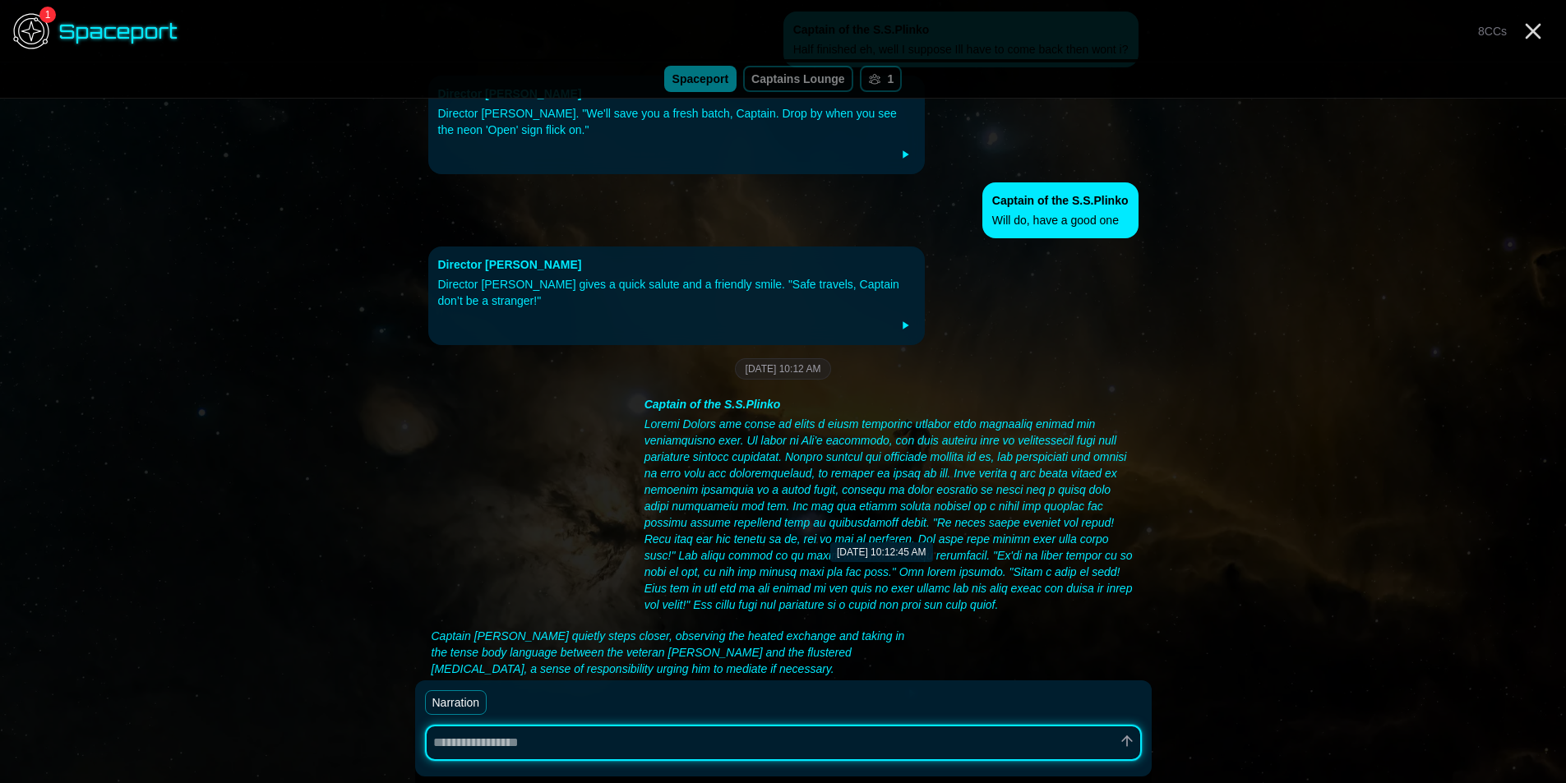
click at [829, 416] on div at bounding box center [889, 514] width 491 height 197
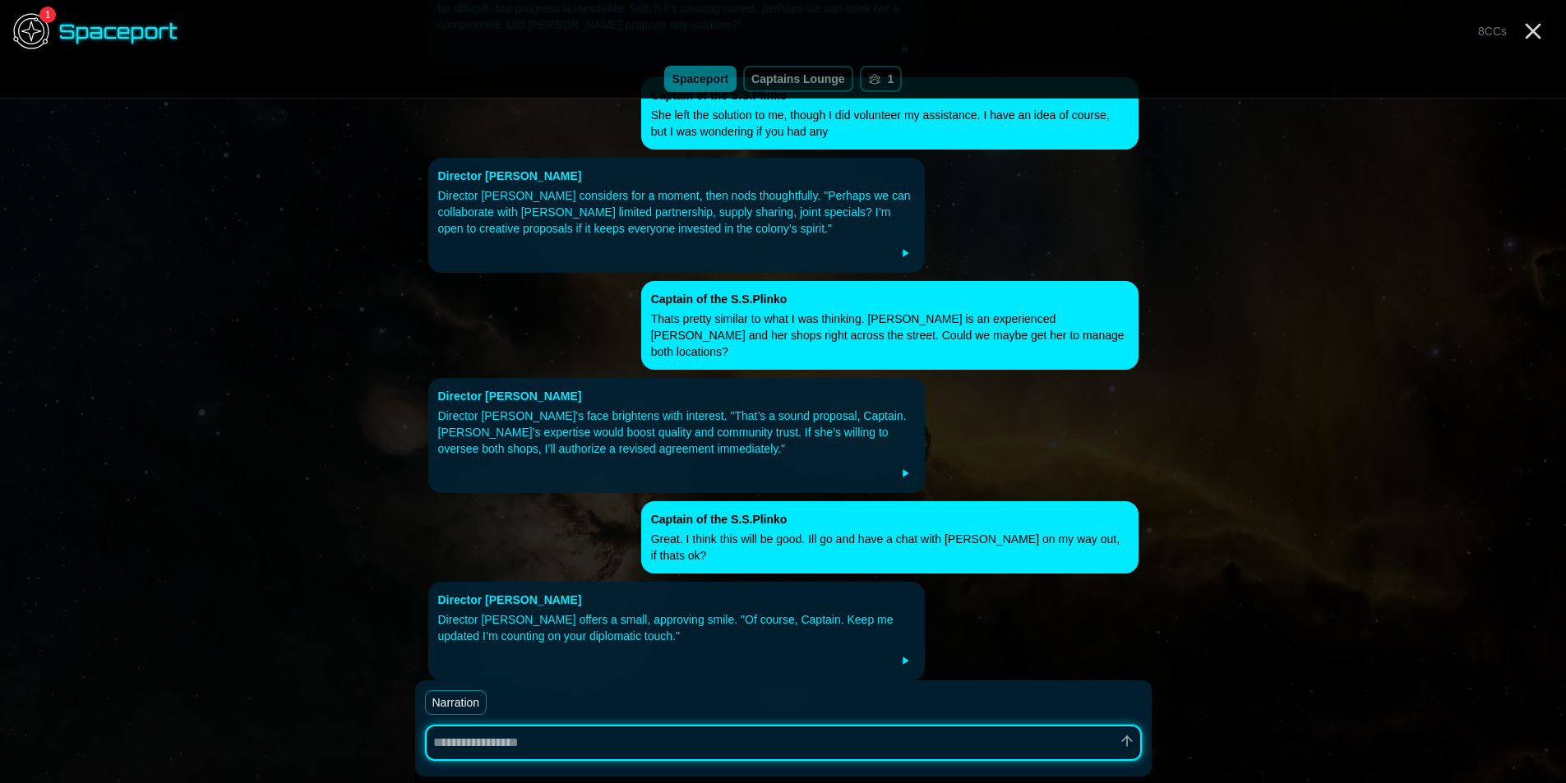
scroll to position [8420, 0]
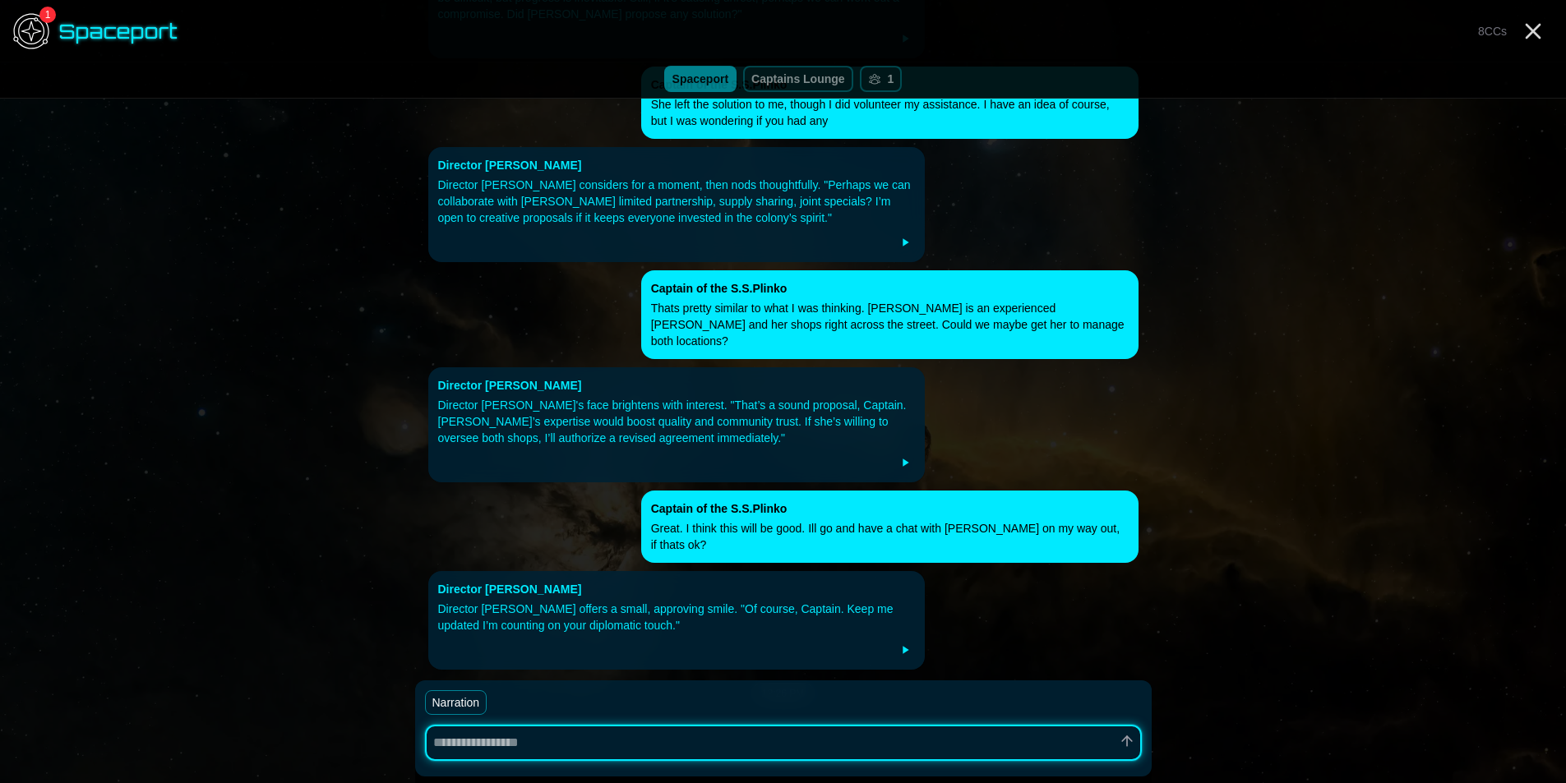
type textarea "*"
click at [1519, 27] on div "8 CCs" at bounding box center [1515, 31] width 88 height 26
click at [1537, 26] on line "Close" at bounding box center [1533, 31] width 13 height 13
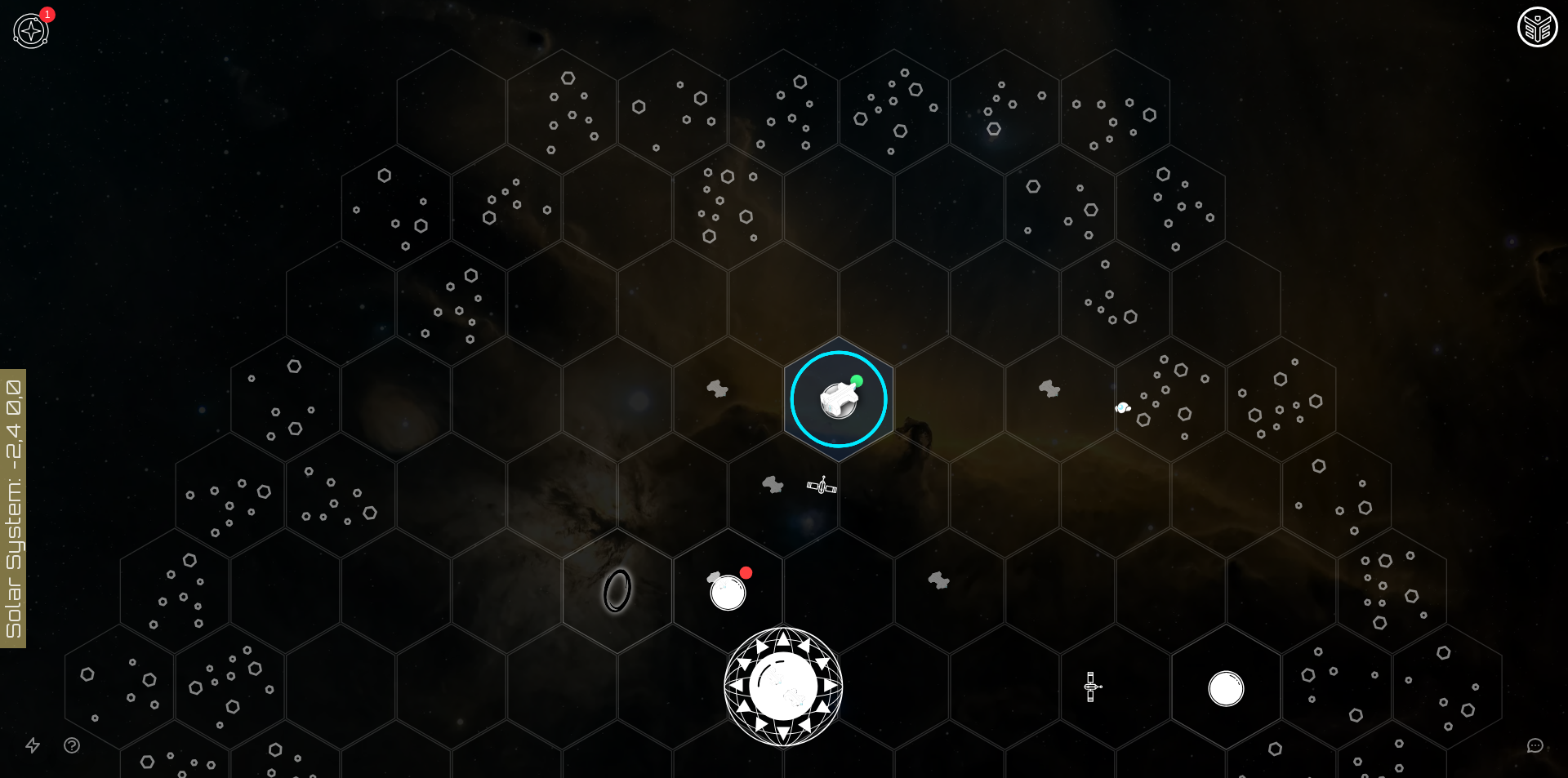
click at [866, 397] on image at bounding box center [839, 399] width 128 height 128
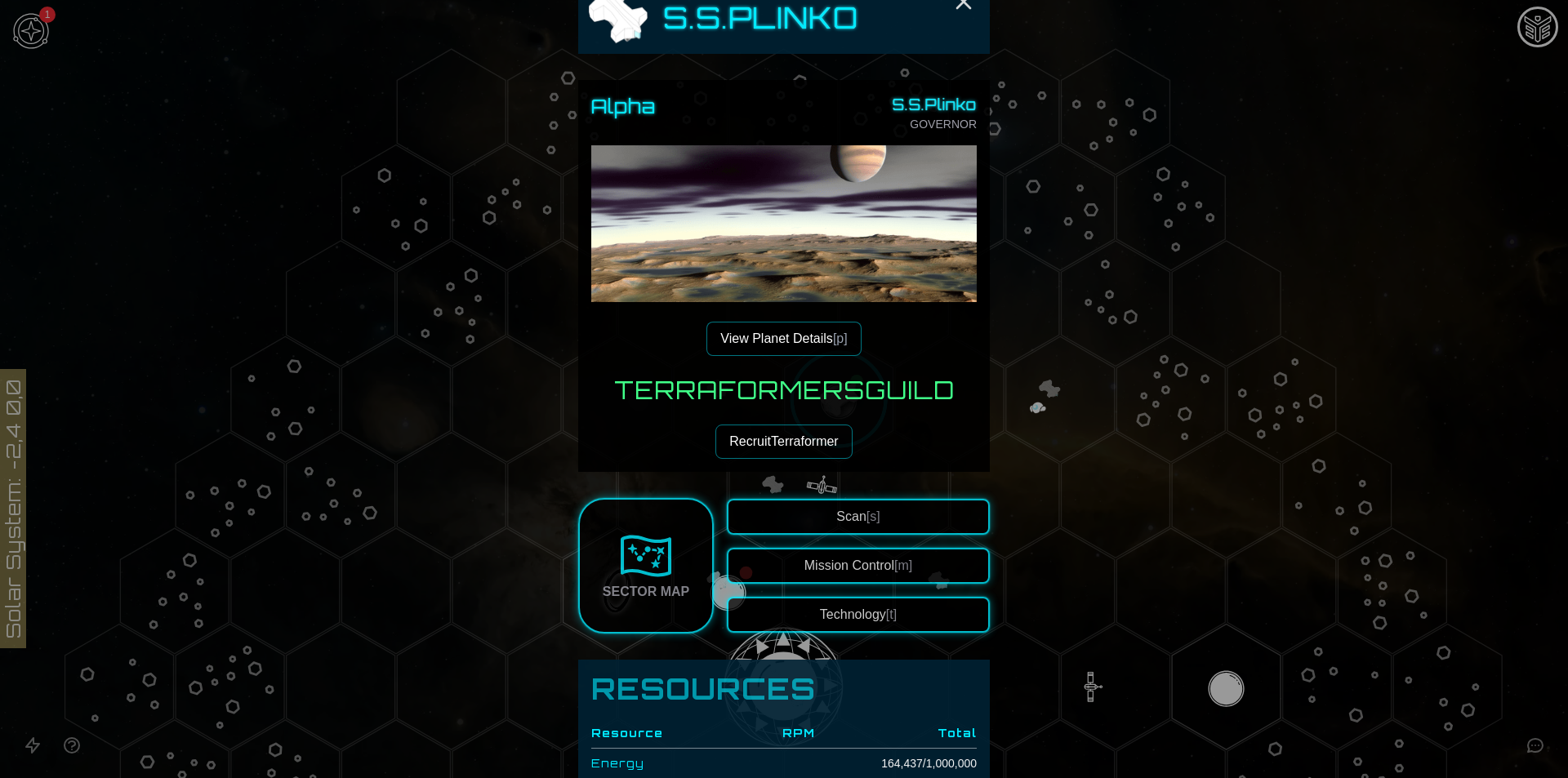
scroll to position [108, 0]
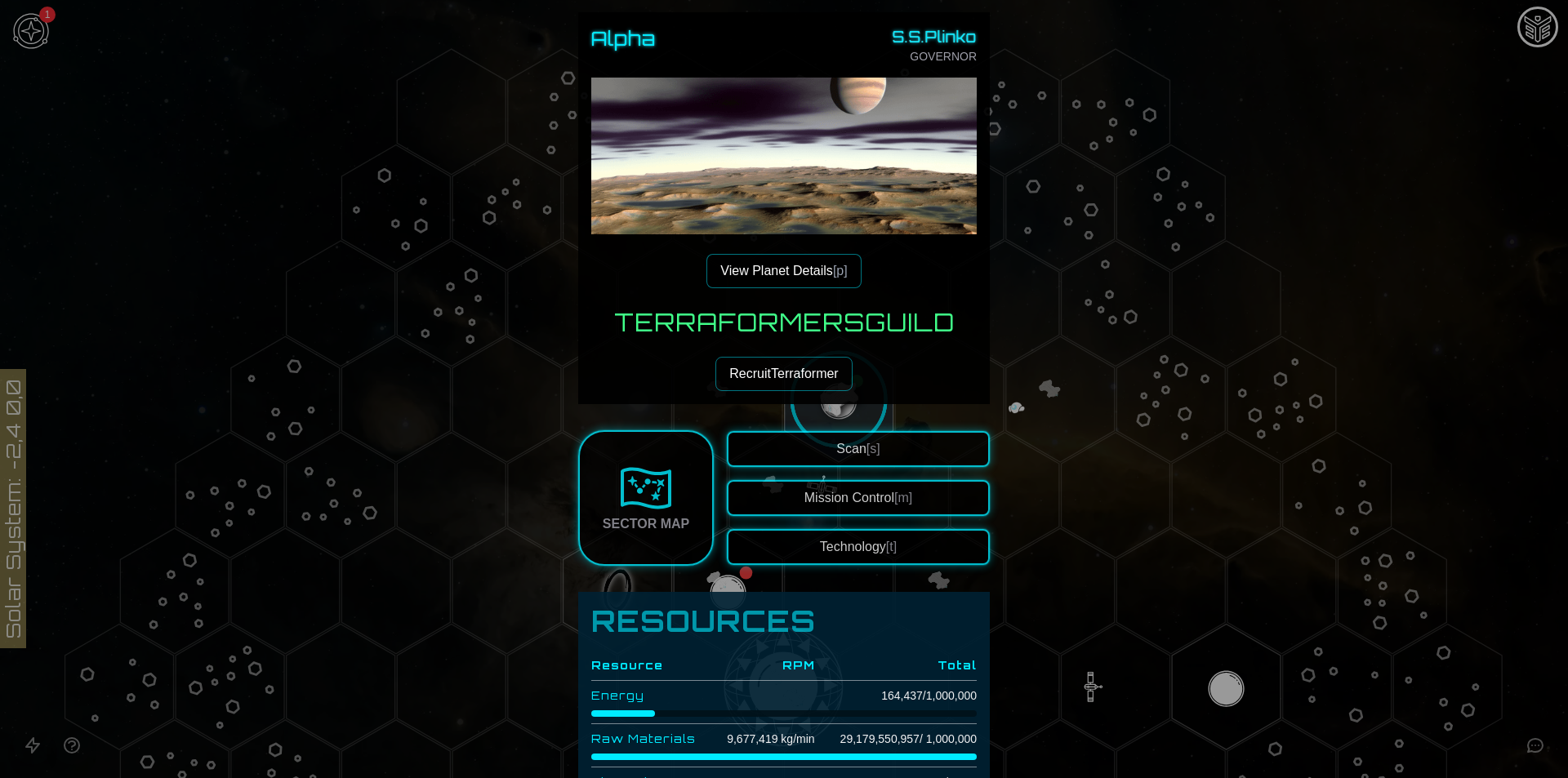
click at [812, 267] on button "View Planet Details [p]" at bounding box center [783, 271] width 154 height 35
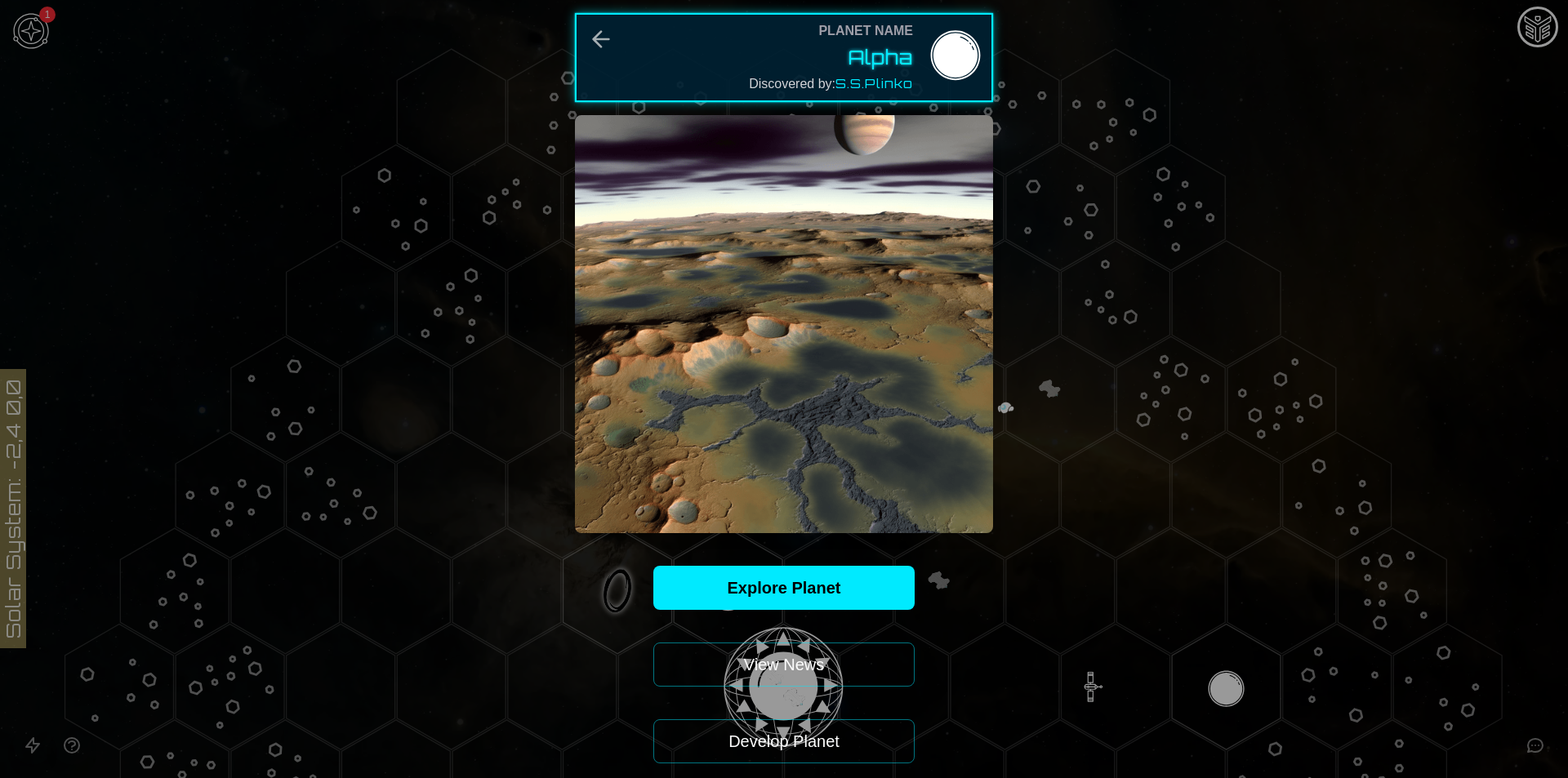
click at [803, 655] on button "View News" at bounding box center [784, 665] width 261 height 44
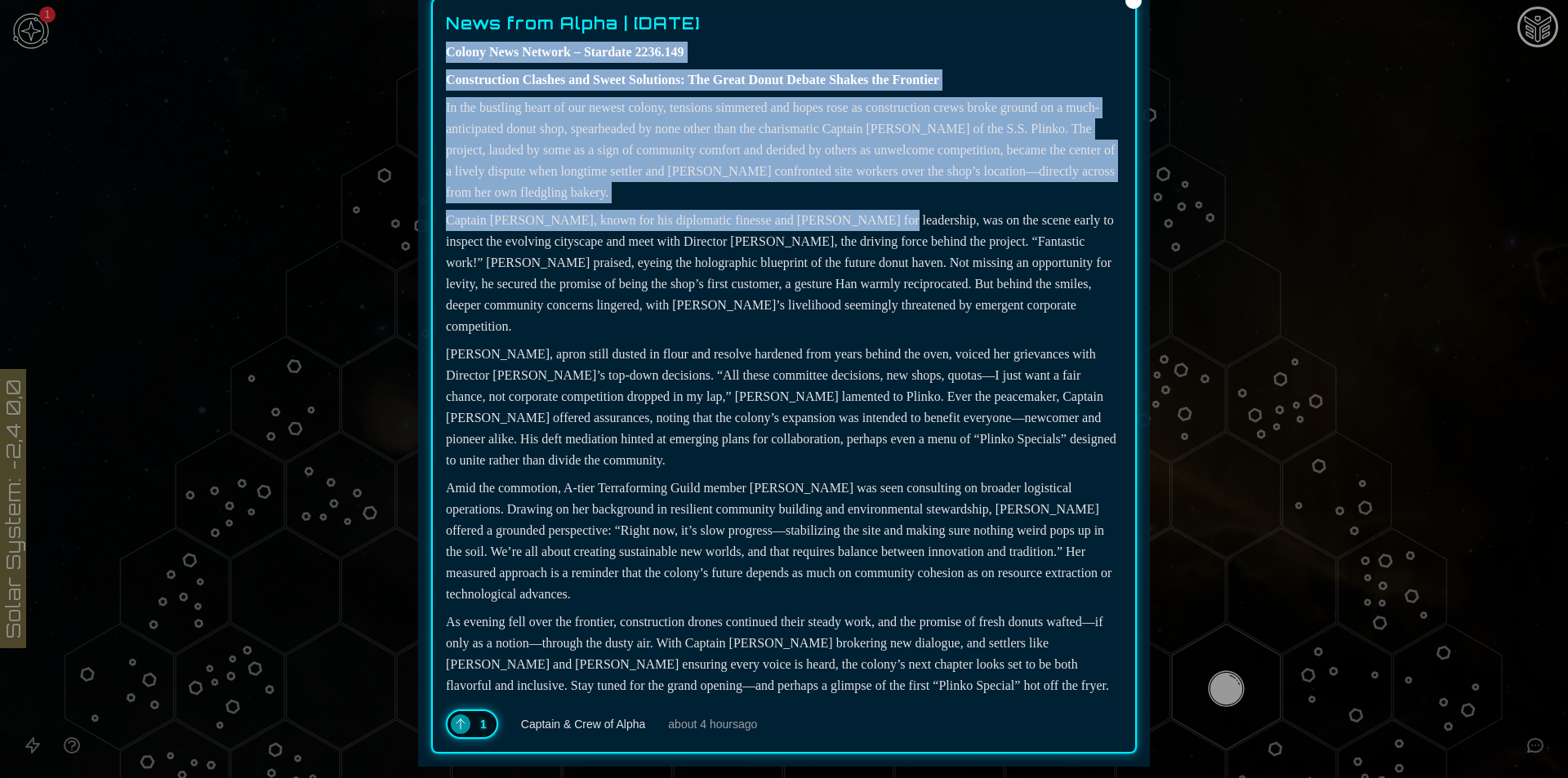
drag, startPoint x: 438, startPoint y: 167, endPoint x: 876, endPoint y: 222, distance: 441.4
click at [876, 222] on div "News from Alpha | [DATE] Colony News Network – Stardate 2236.149 Construction C…" at bounding box center [784, 376] width 706 height 756
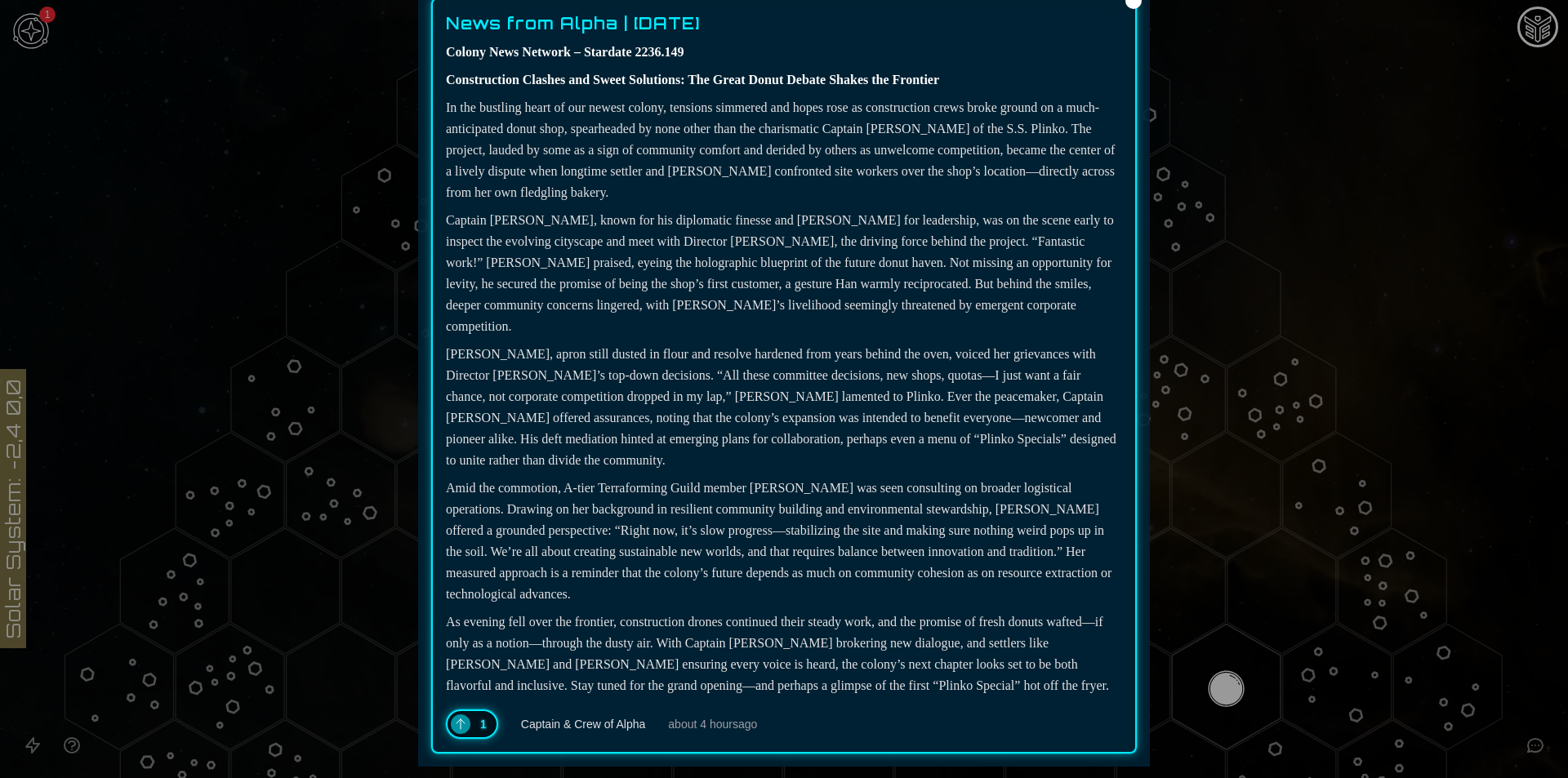
click at [623, 269] on p "Captain [PERSON_NAME], known for his diplomatic finesse and [PERSON_NAME] for l…" at bounding box center [784, 273] width 677 height 127
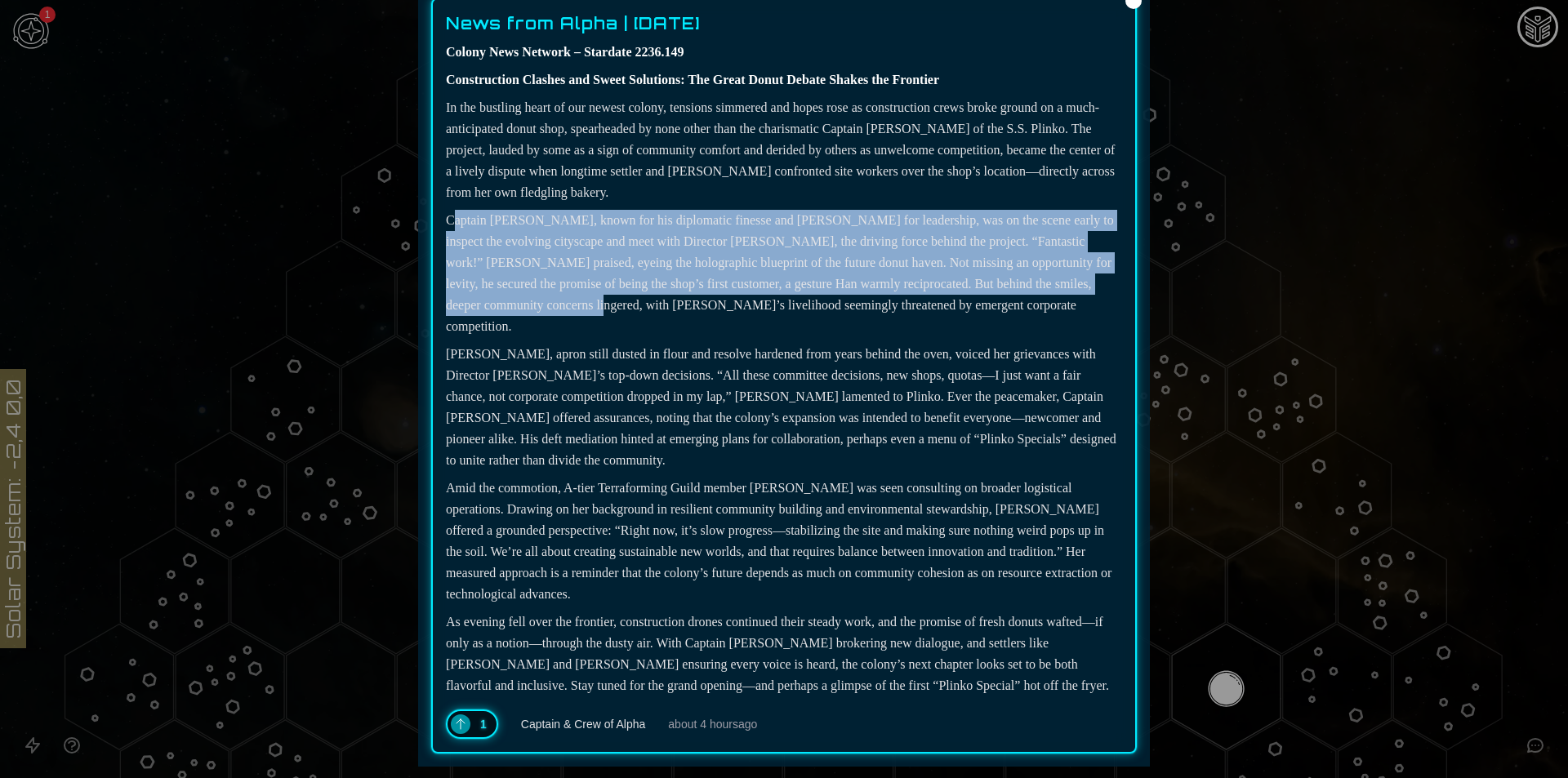
drag, startPoint x: 452, startPoint y: 222, endPoint x: 756, endPoint y: 305, distance: 315.1
click at [756, 305] on p "Captain [PERSON_NAME], known for his diplomatic finesse and [PERSON_NAME] for l…" at bounding box center [784, 273] width 677 height 127
click at [734, 313] on p "Captain [PERSON_NAME], known for his diplomatic finesse and [PERSON_NAME] for l…" at bounding box center [784, 273] width 677 height 127
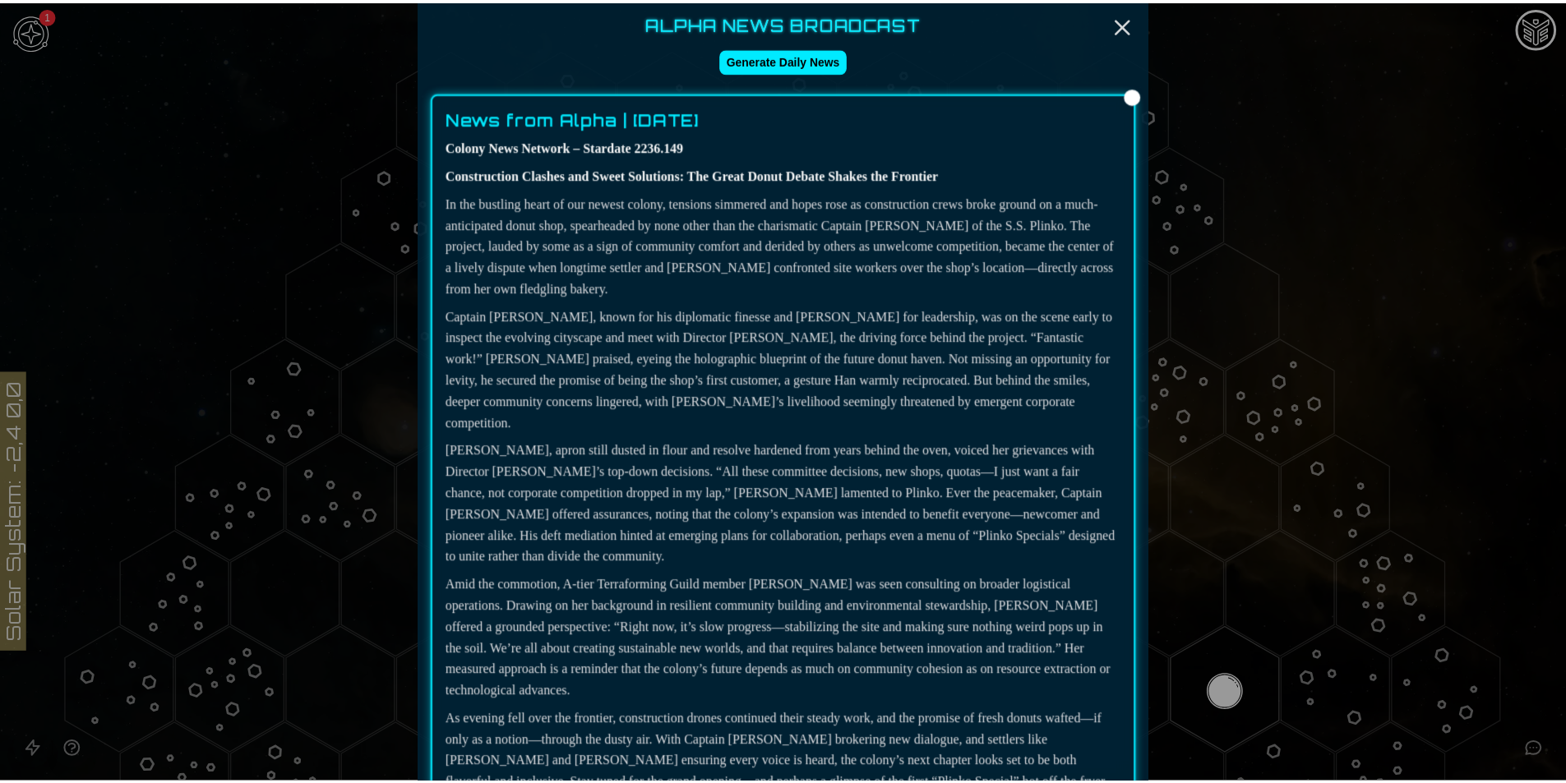
scroll to position [0, 0]
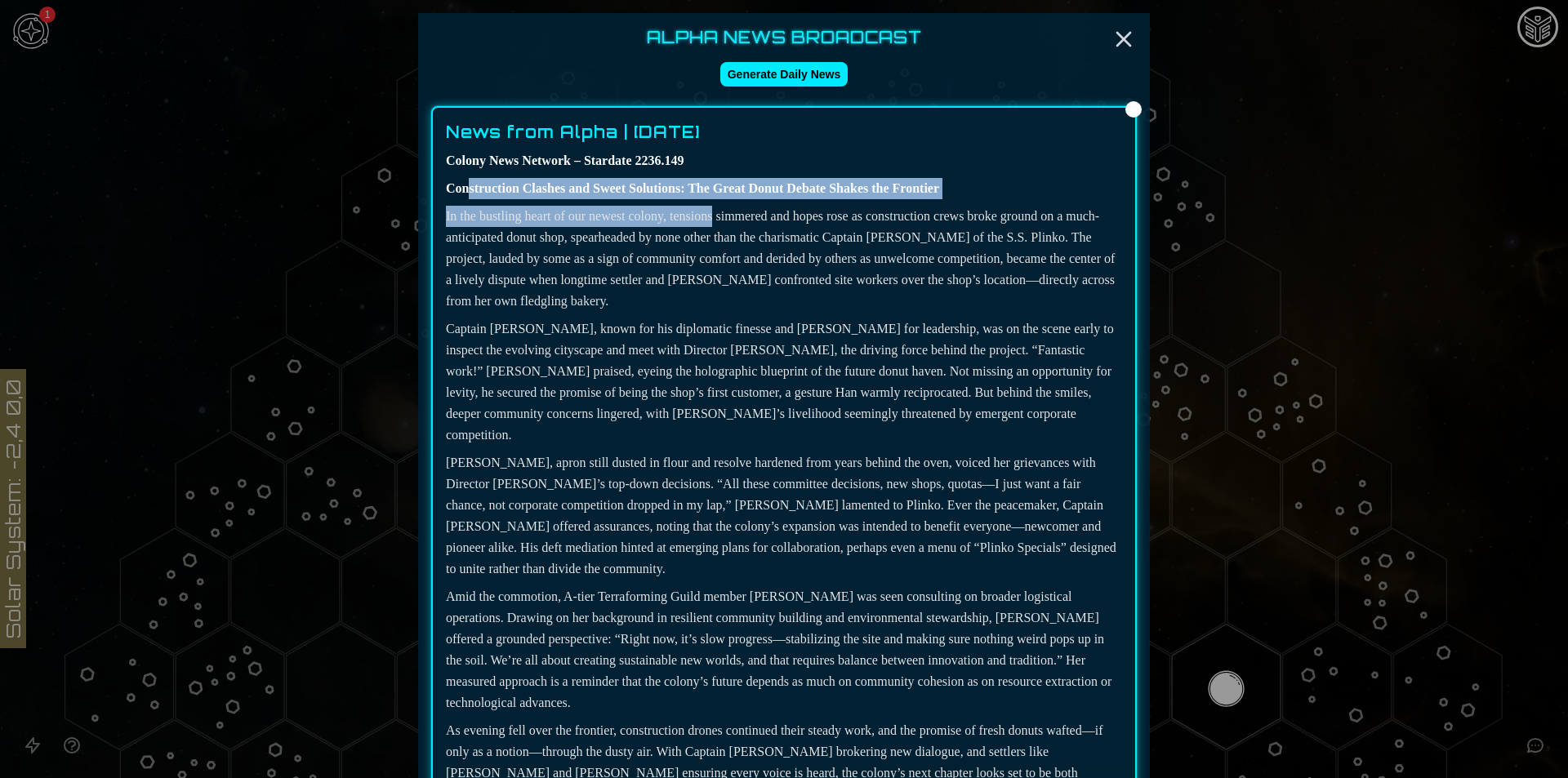
drag, startPoint x: 494, startPoint y: 195, endPoint x: 732, endPoint y: 216, distance: 238.9
click at [732, 216] on div "Colony News Network – Stardate 2236.149 Construction Clashes and Sweet Solution…" at bounding box center [784, 477] width 677 height 655
click at [732, 216] on p "In the bustling heart of our newest colony, tensions simmered and hopes rose as…" at bounding box center [784, 258] width 677 height 106
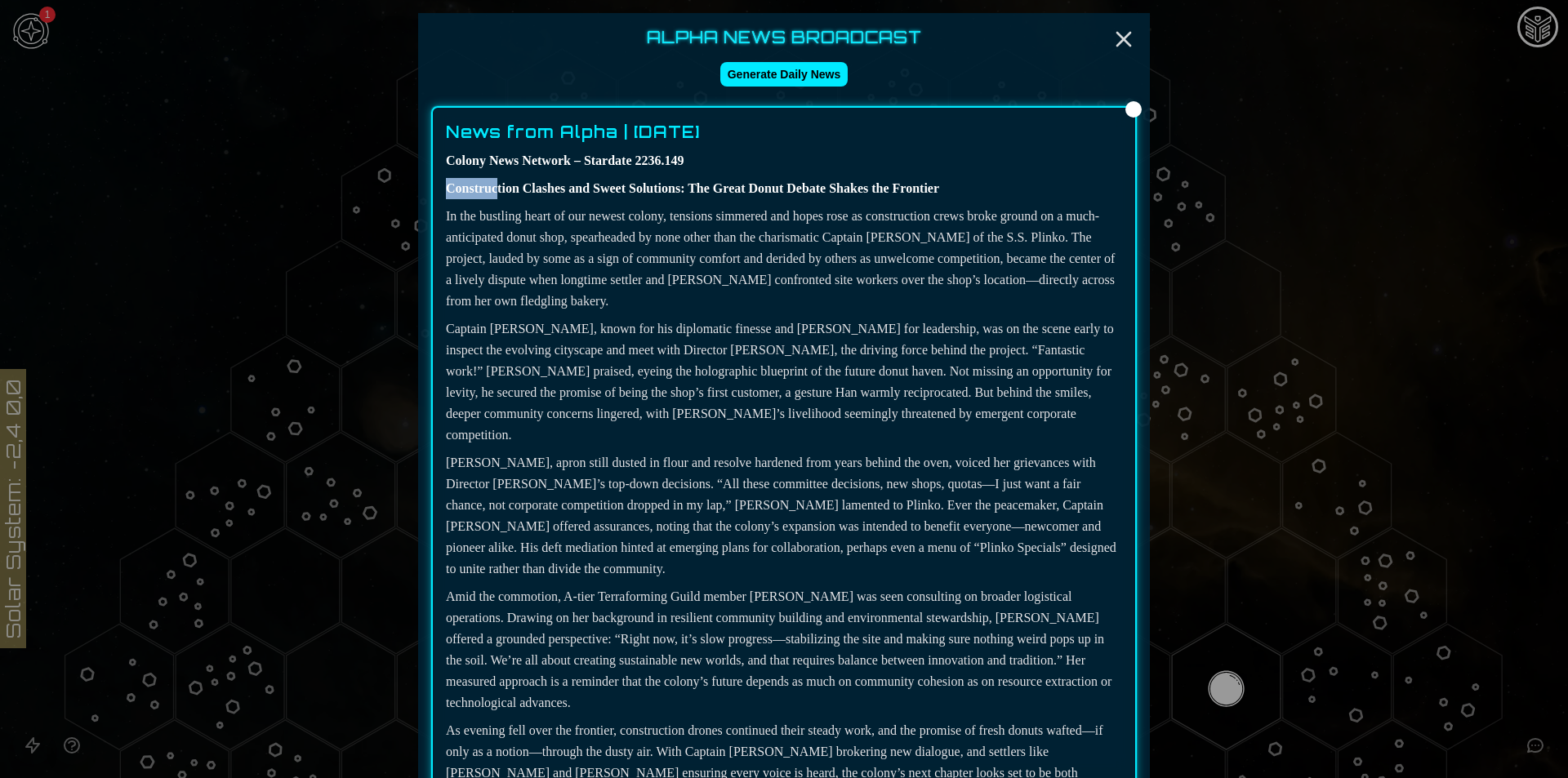
drag, startPoint x: 437, startPoint y: 192, endPoint x: 706, endPoint y: 177, distance: 269.4
click at [510, 192] on div "News from Alpha | [DATE] Colony News Network – Stardate 2236.149 Construction C…" at bounding box center [784, 484] width 706 height 756
click at [1111, 36] on icon "Close" at bounding box center [1124, 39] width 26 height 26
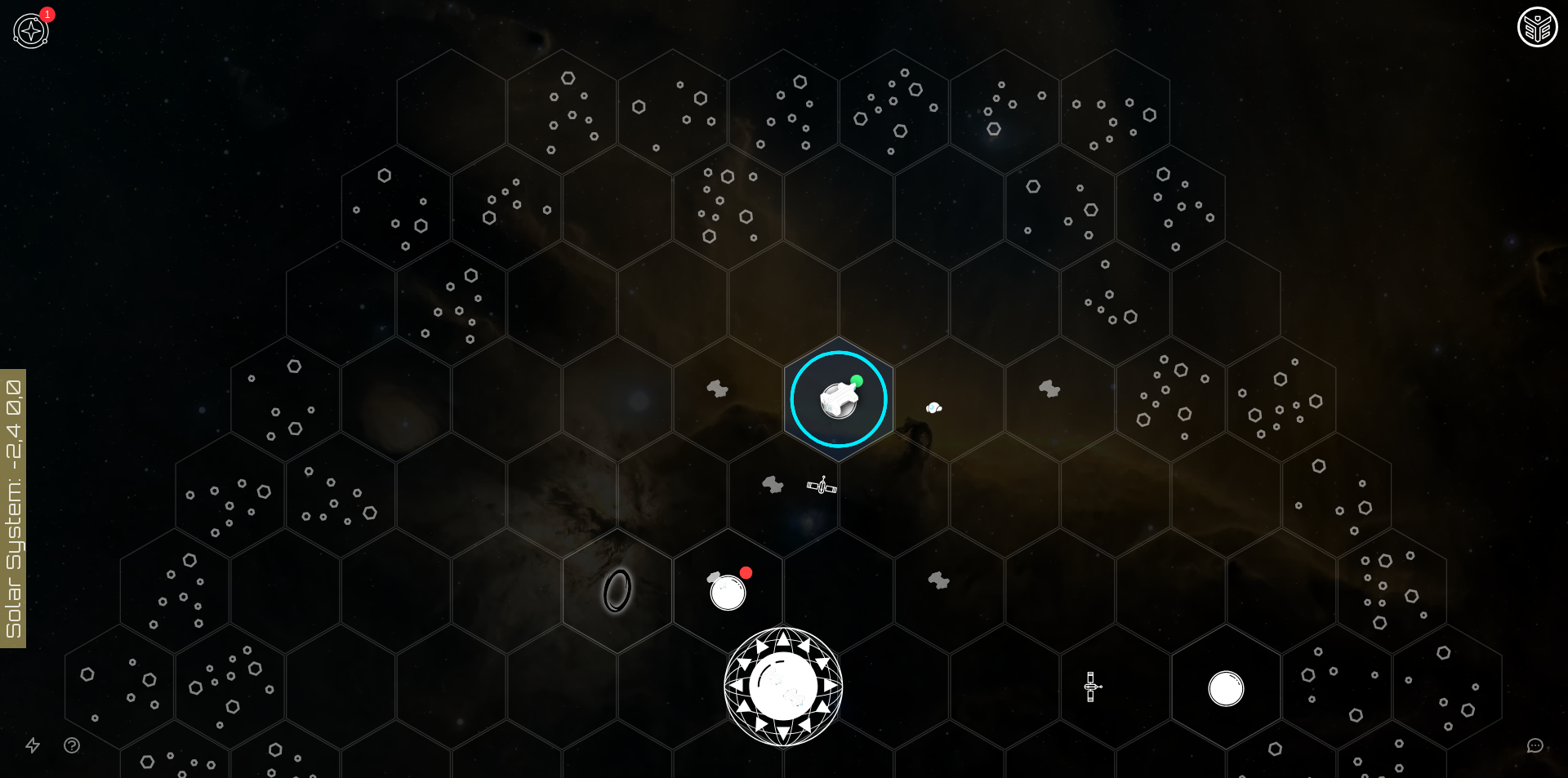
click at [36, 36] on img at bounding box center [31, 31] width 49 height 49
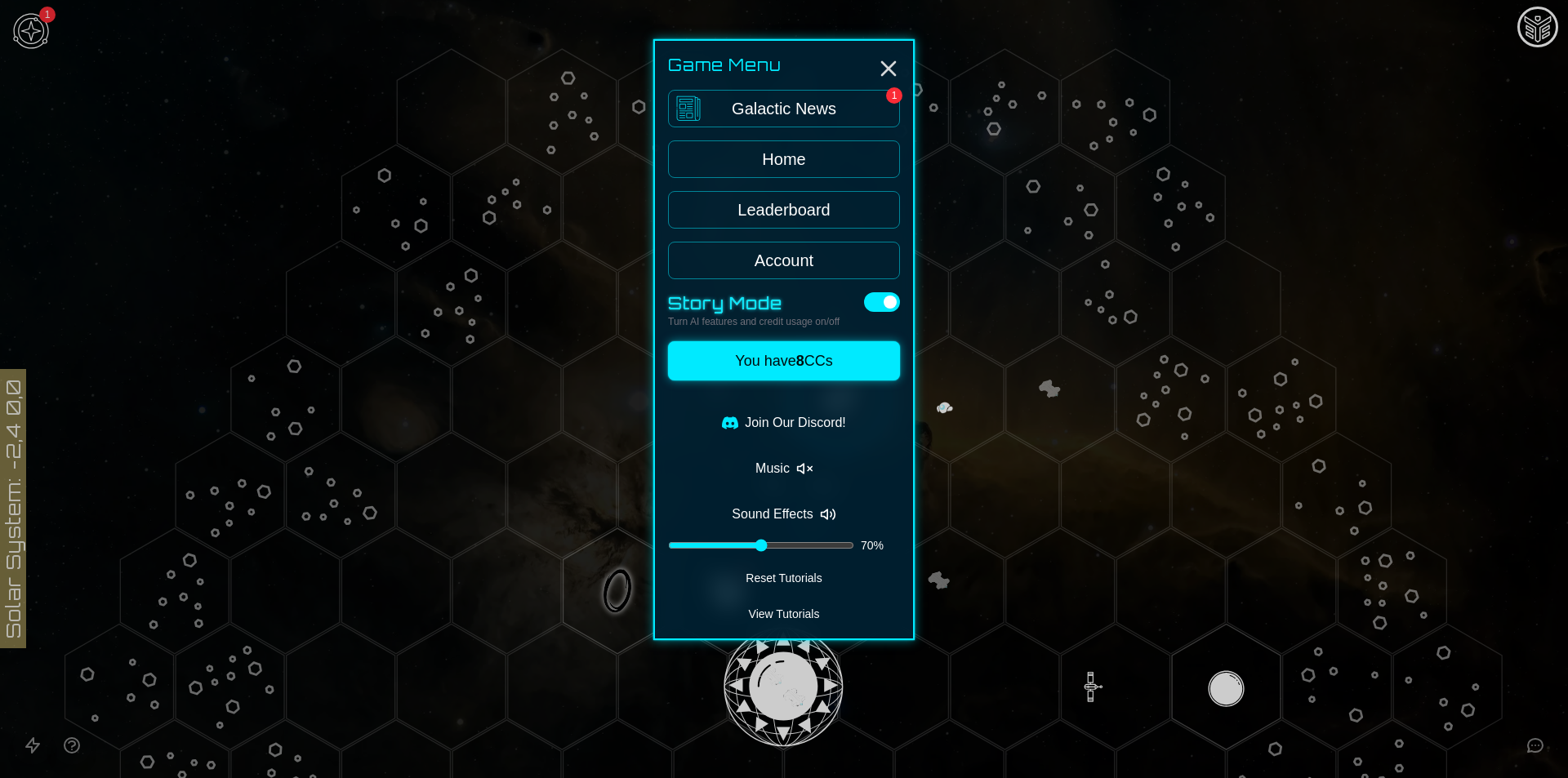
click at [746, 103] on link "Galactic News 1" at bounding box center [783, 108] width 232 height 38
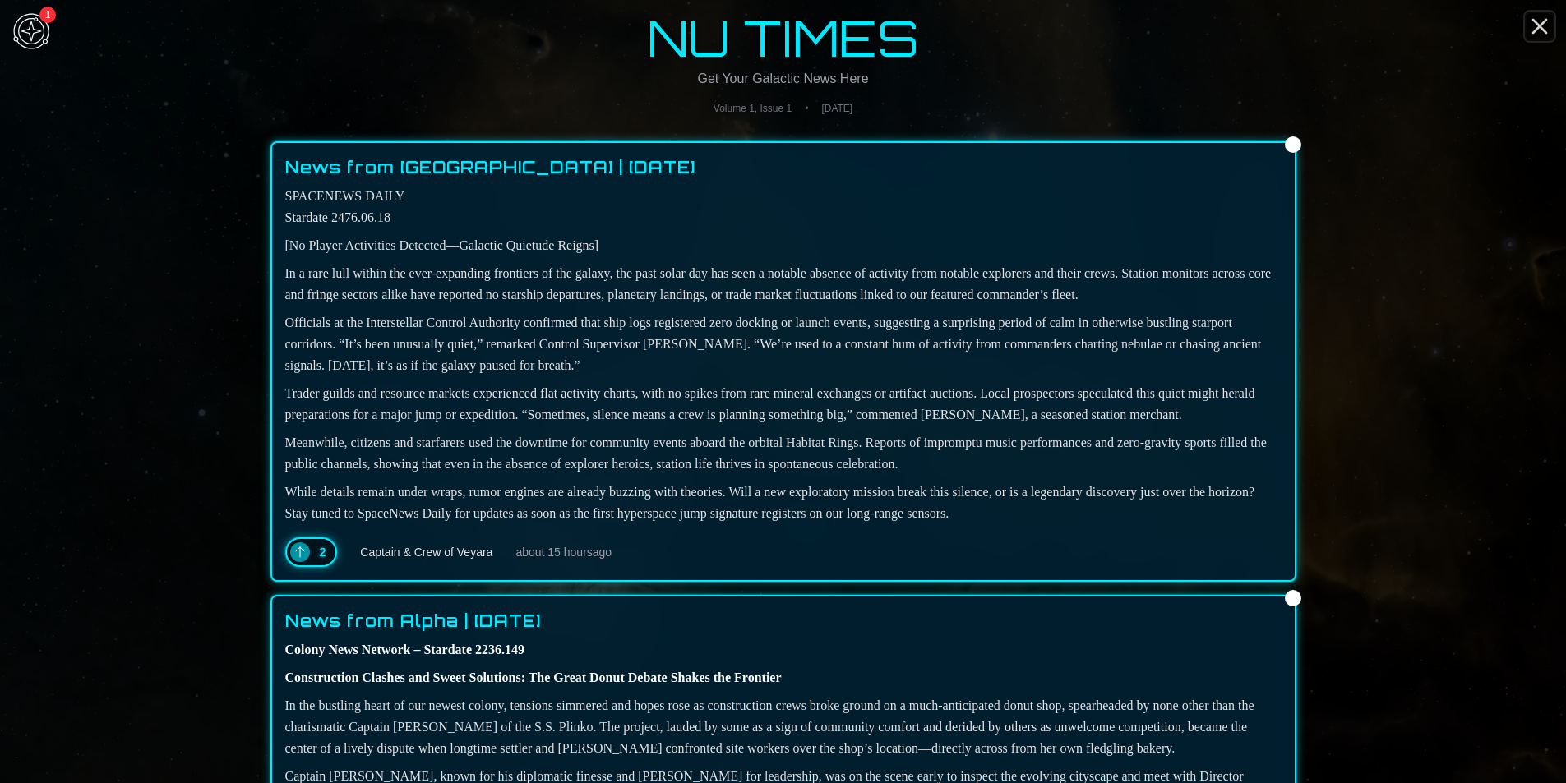
click at [1537, 20] on icon "Close" at bounding box center [1540, 26] width 26 height 26
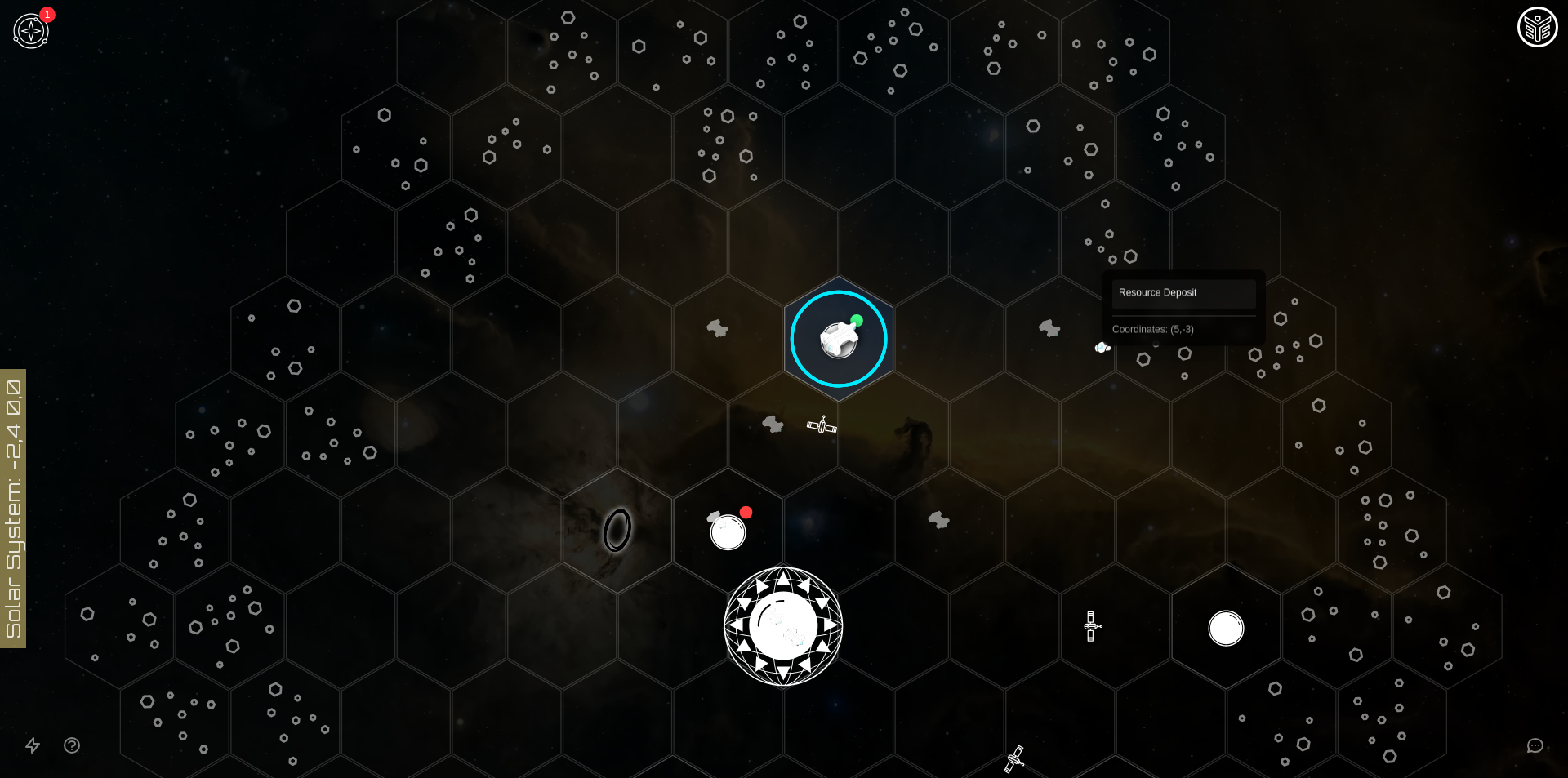
scroll to position [108, 0]
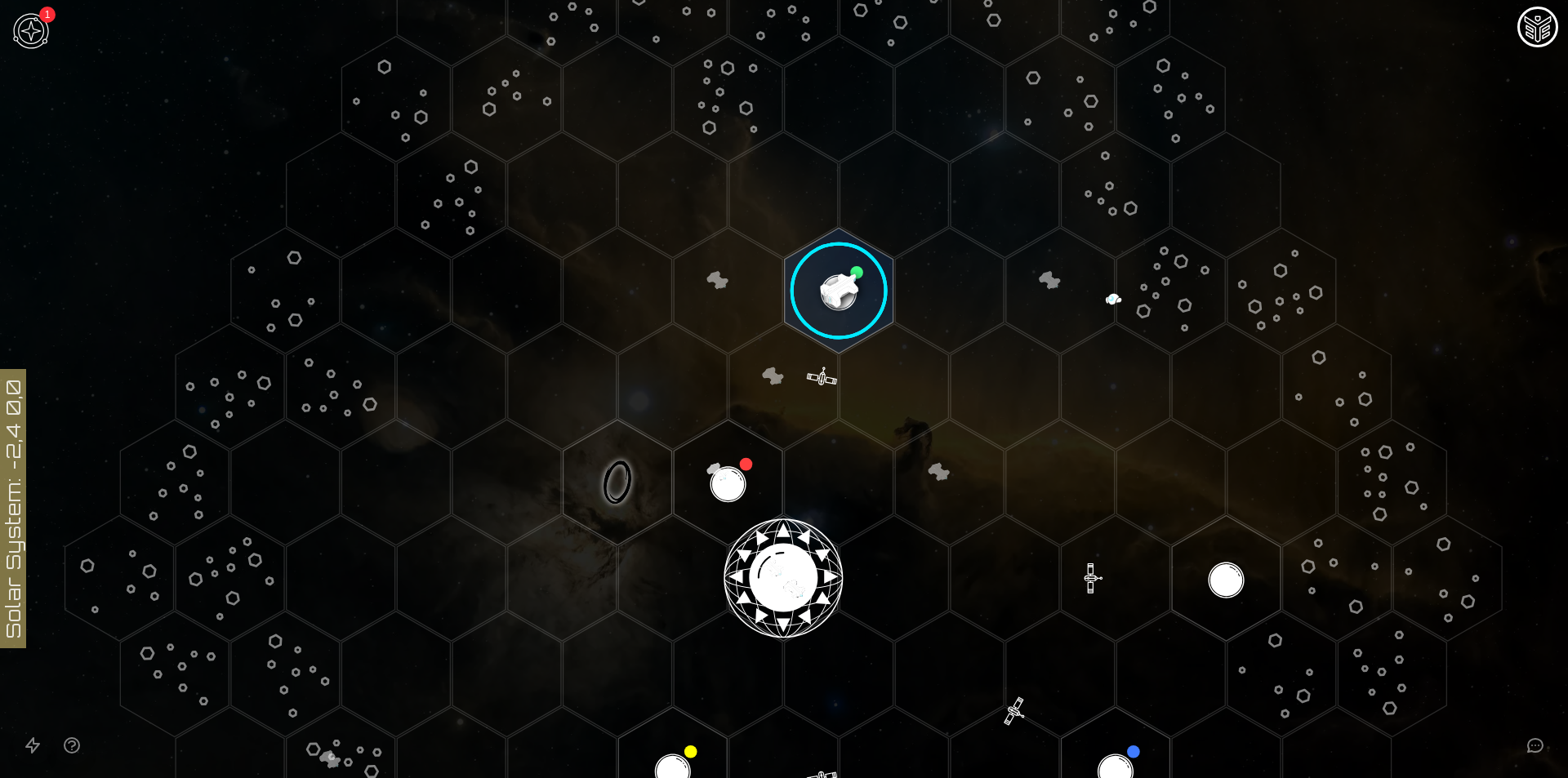
click at [44, 27] on img at bounding box center [31, 31] width 49 height 49
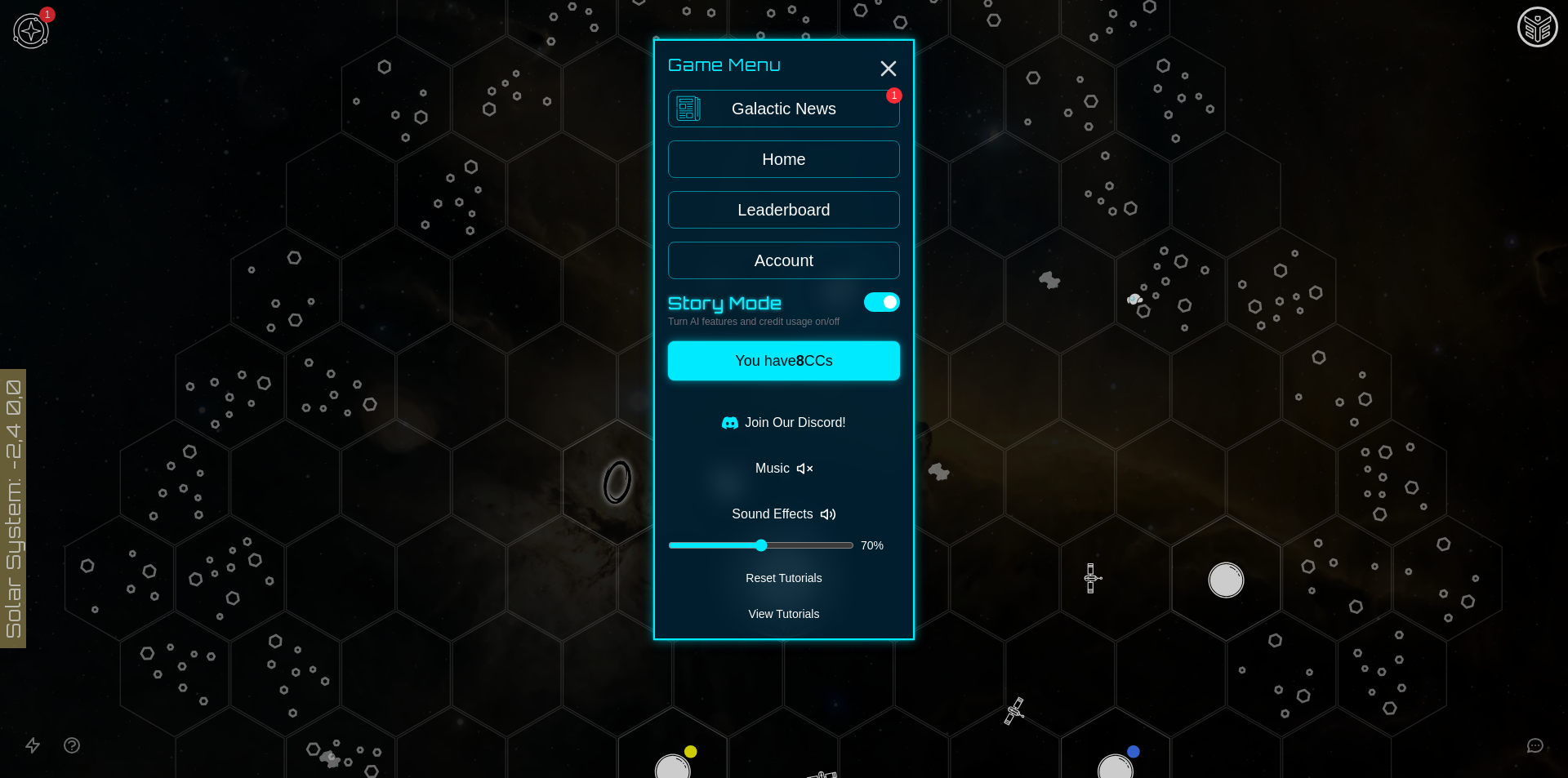
click at [811, 469] on icon "Enable music" at bounding box center [804, 469] width 16 height 16
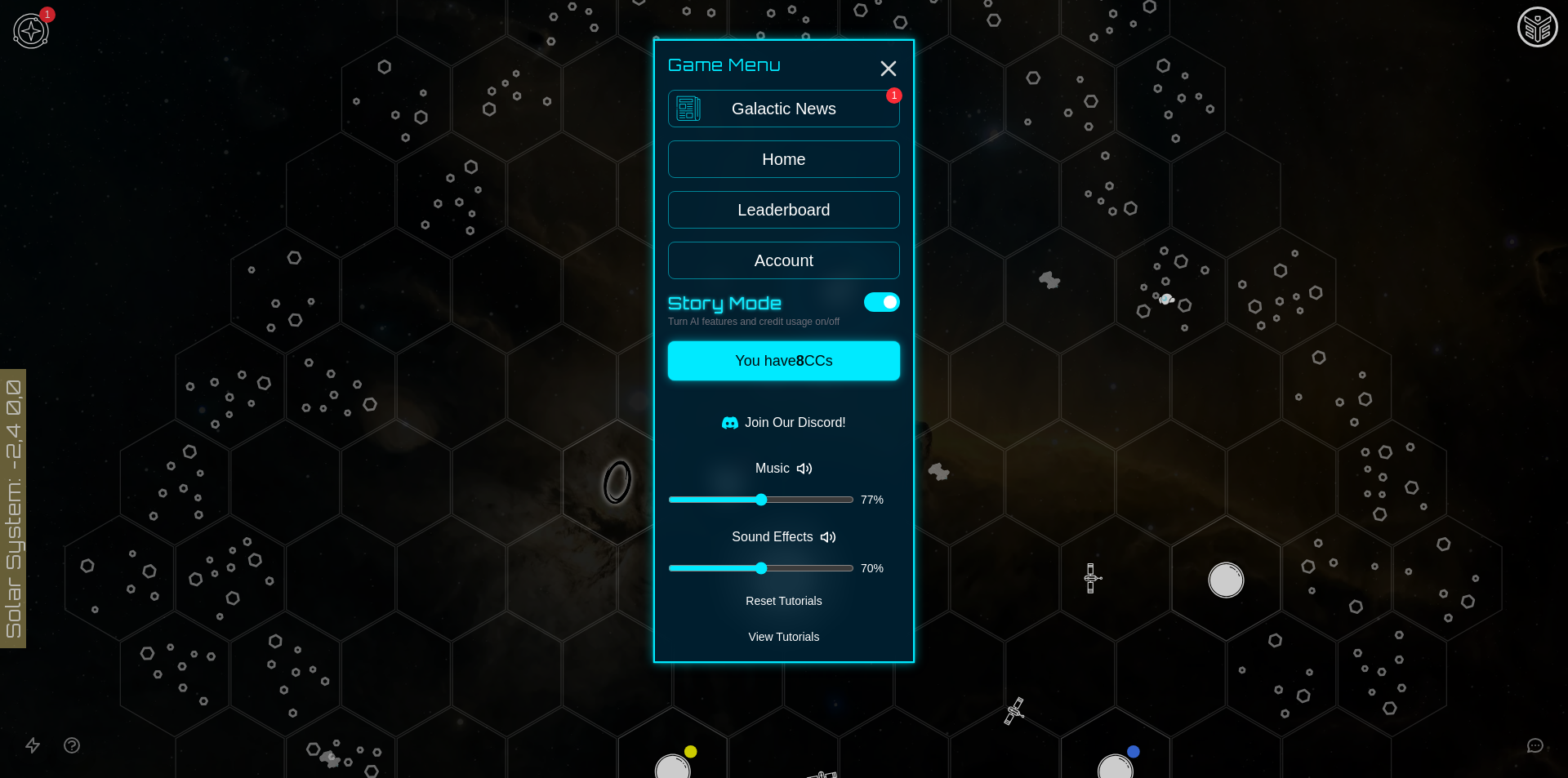
drag, startPoint x: 769, startPoint y: 500, endPoint x: 804, endPoint y: 507, distance: 35.7
type input "**"
click at [804, 503] on input "range" at bounding box center [760, 500] width 186 height 7
click at [802, 475] on icon "Disable music" at bounding box center [804, 469] width 16 height 16
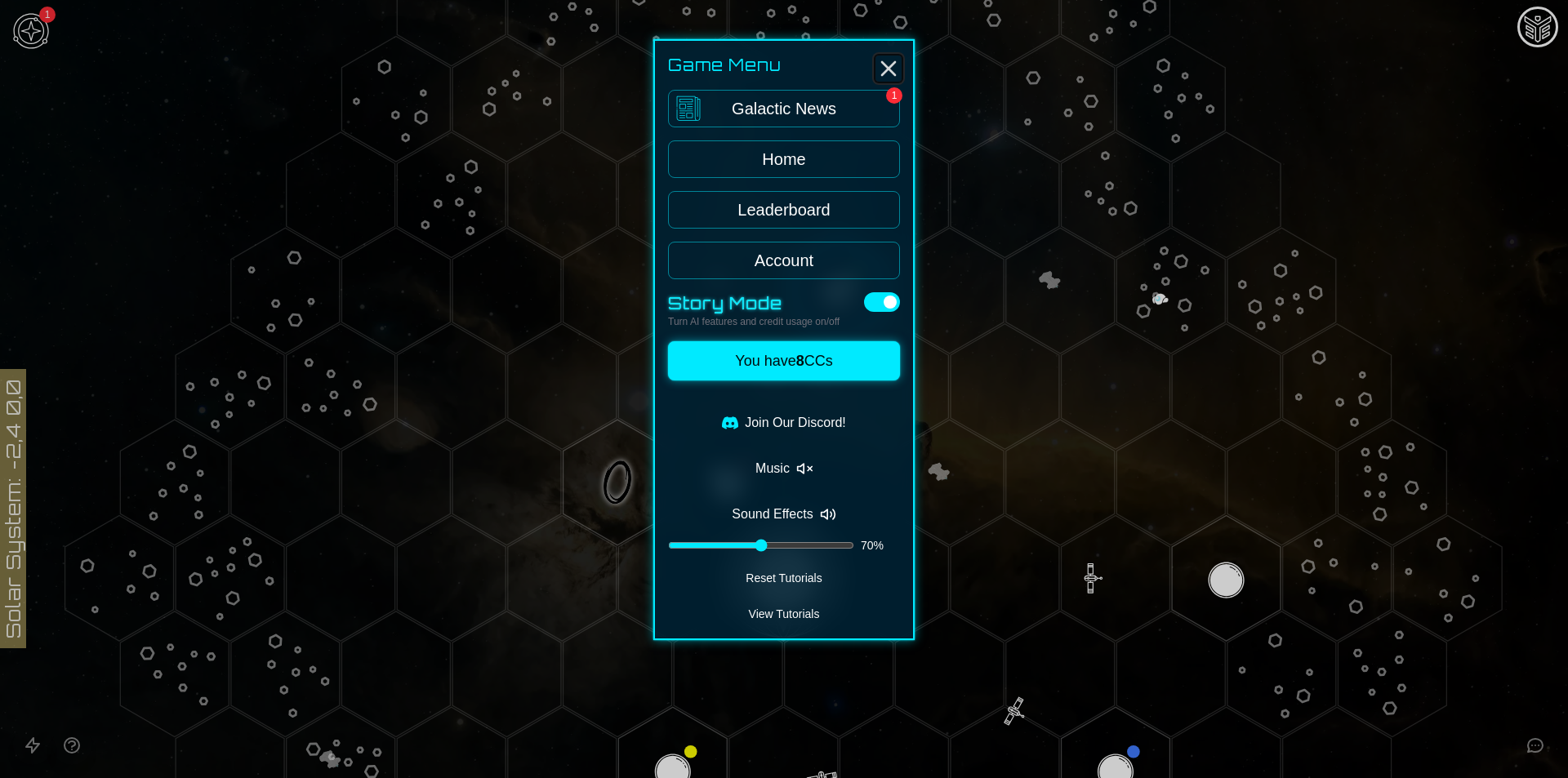
click at [895, 64] on icon "Close" at bounding box center [888, 69] width 26 height 26
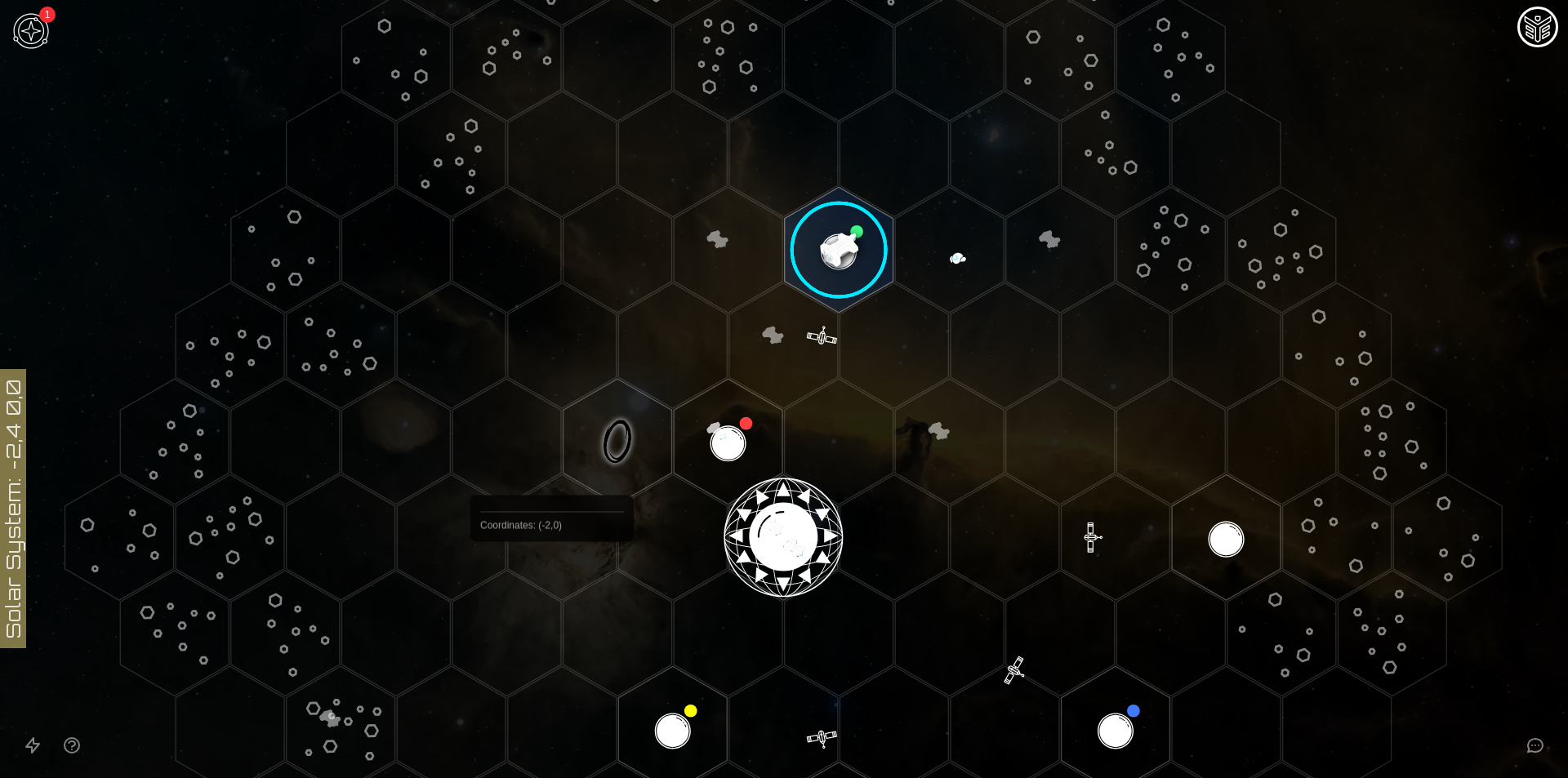
scroll to position [367, 0]
